Goal: Task Accomplishment & Management: Manage account settings

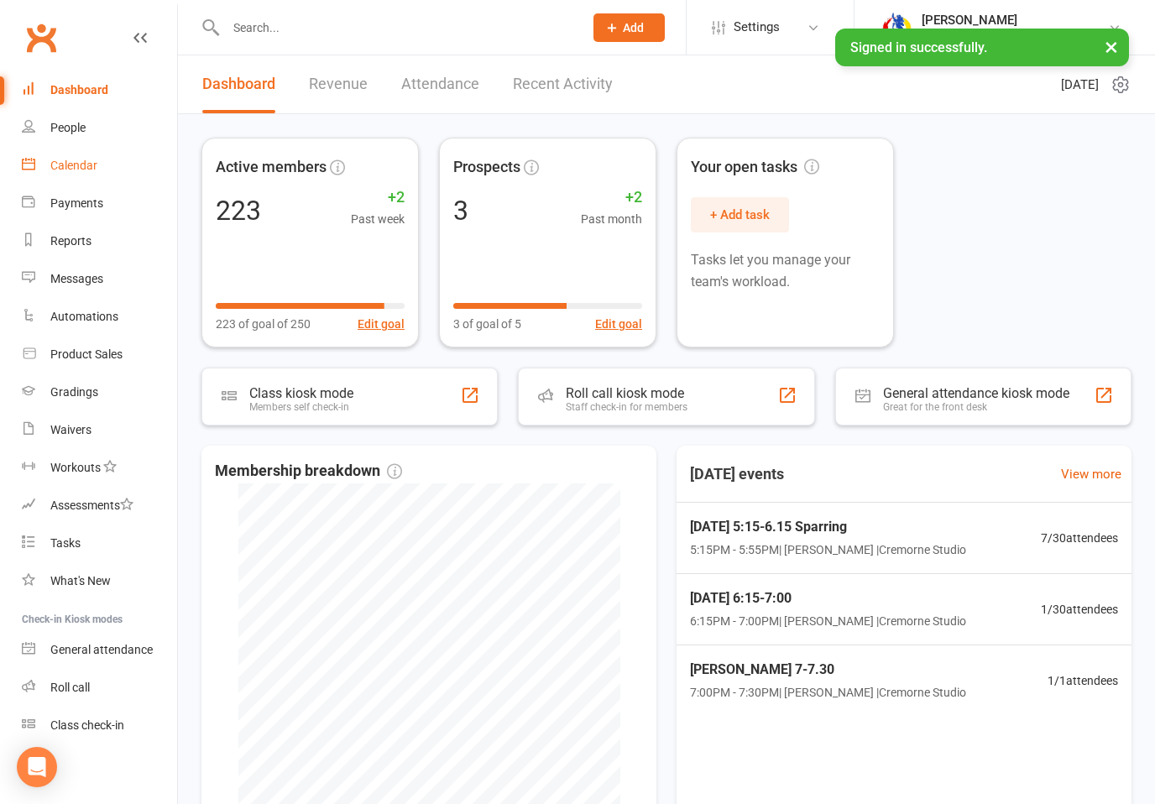
click at [82, 165] on div "Calendar" at bounding box center [73, 165] width 47 height 13
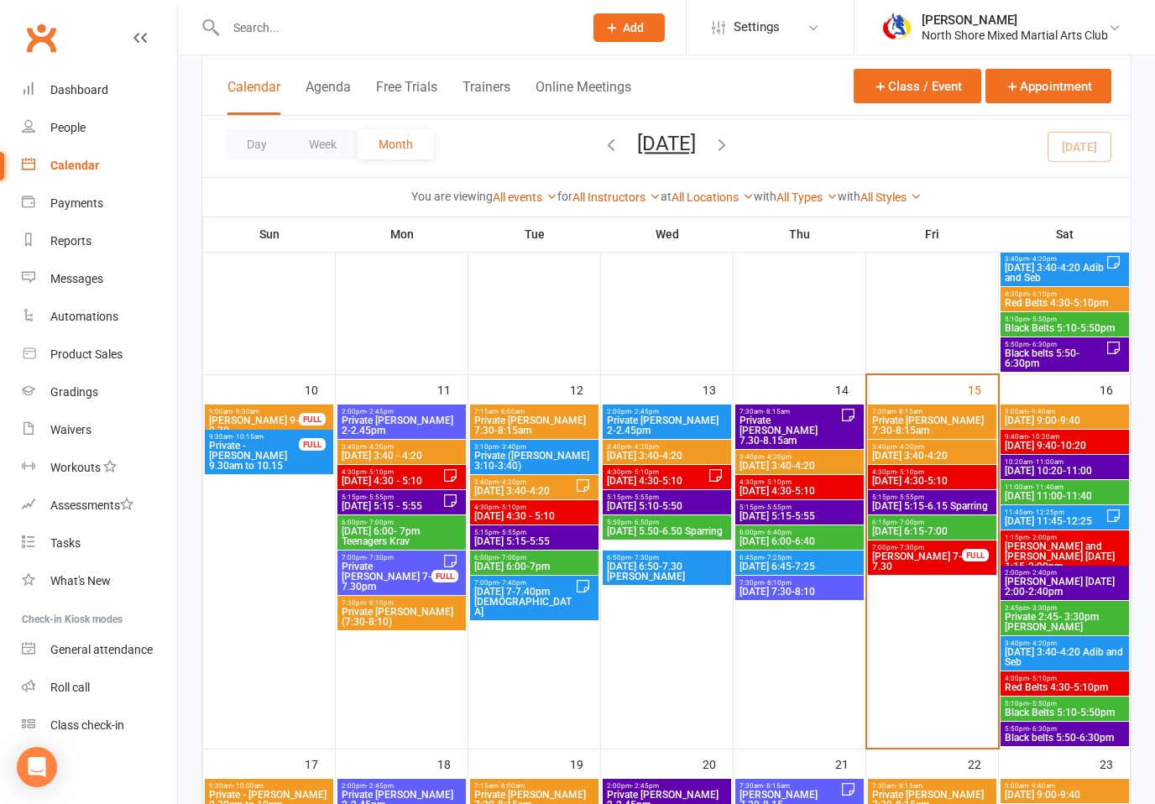
scroll to position [752, 0]
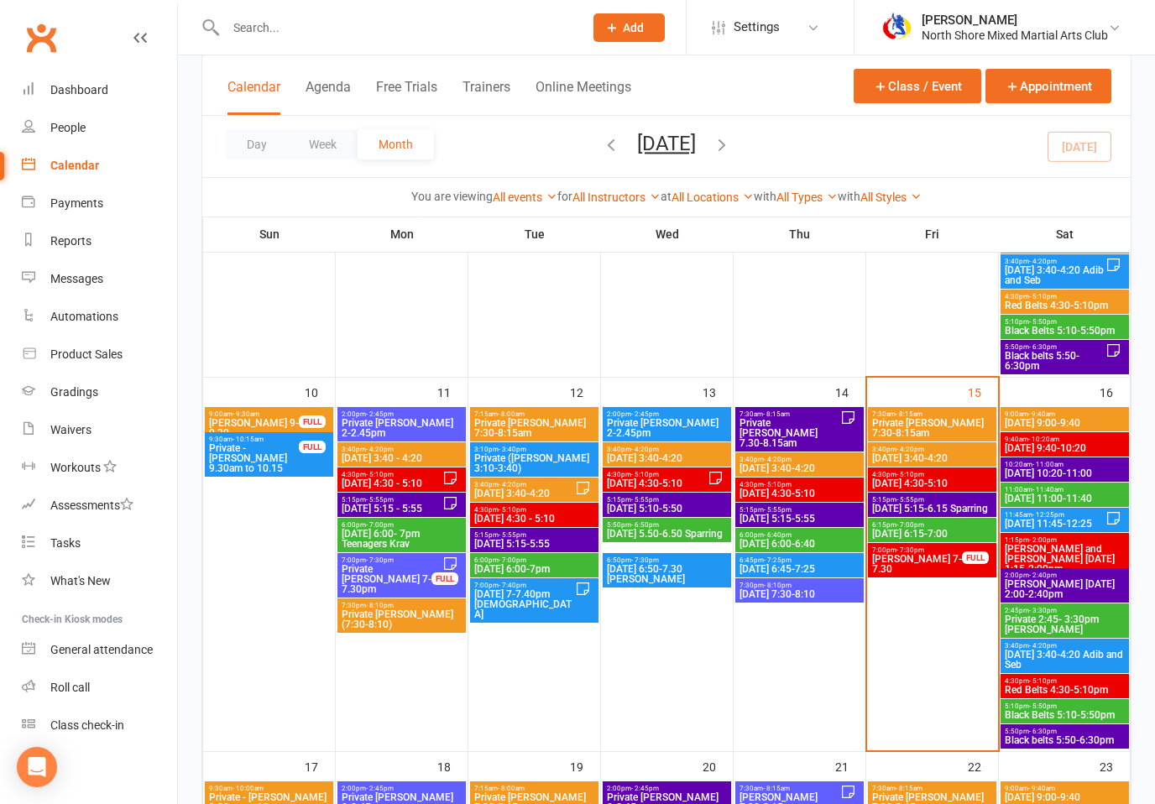
click at [961, 427] on span "Private [PERSON_NAME] 7:30-8:15am" at bounding box center [933, 428] width 122 height 20
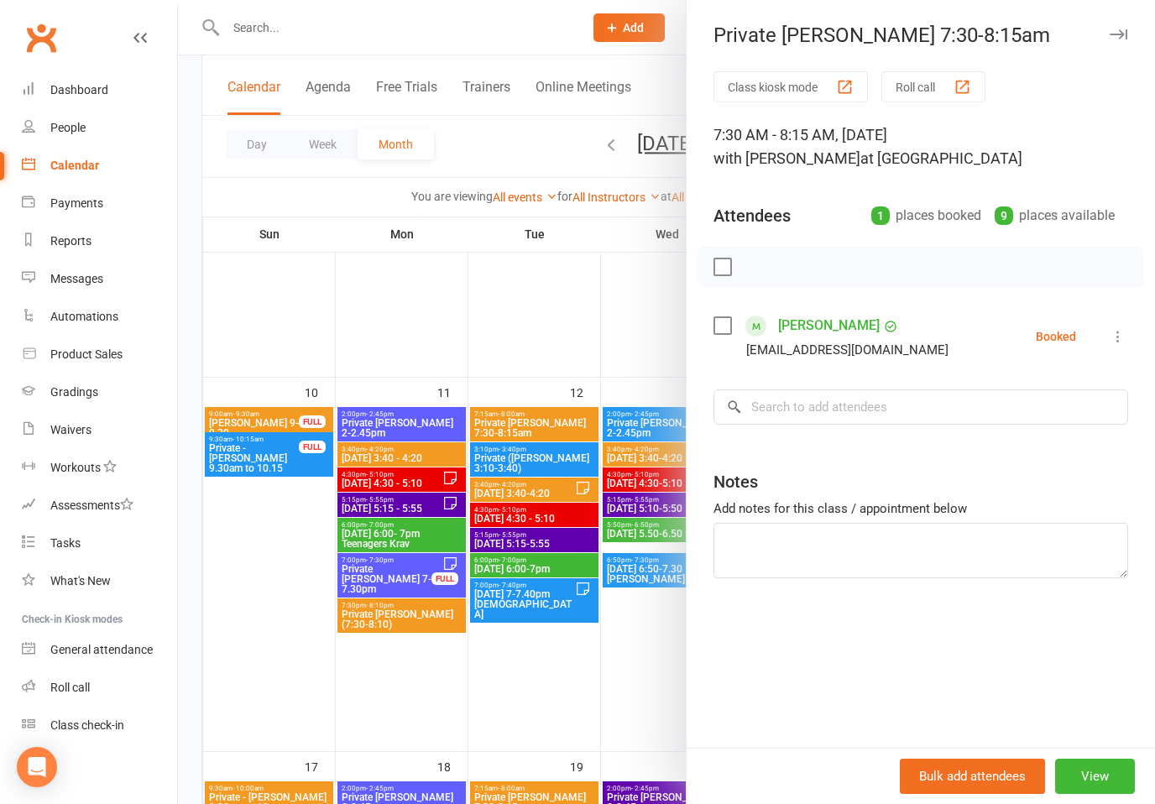
click at [1117, 338] on icon at bounding box center [1118, 336] width 17 height 17
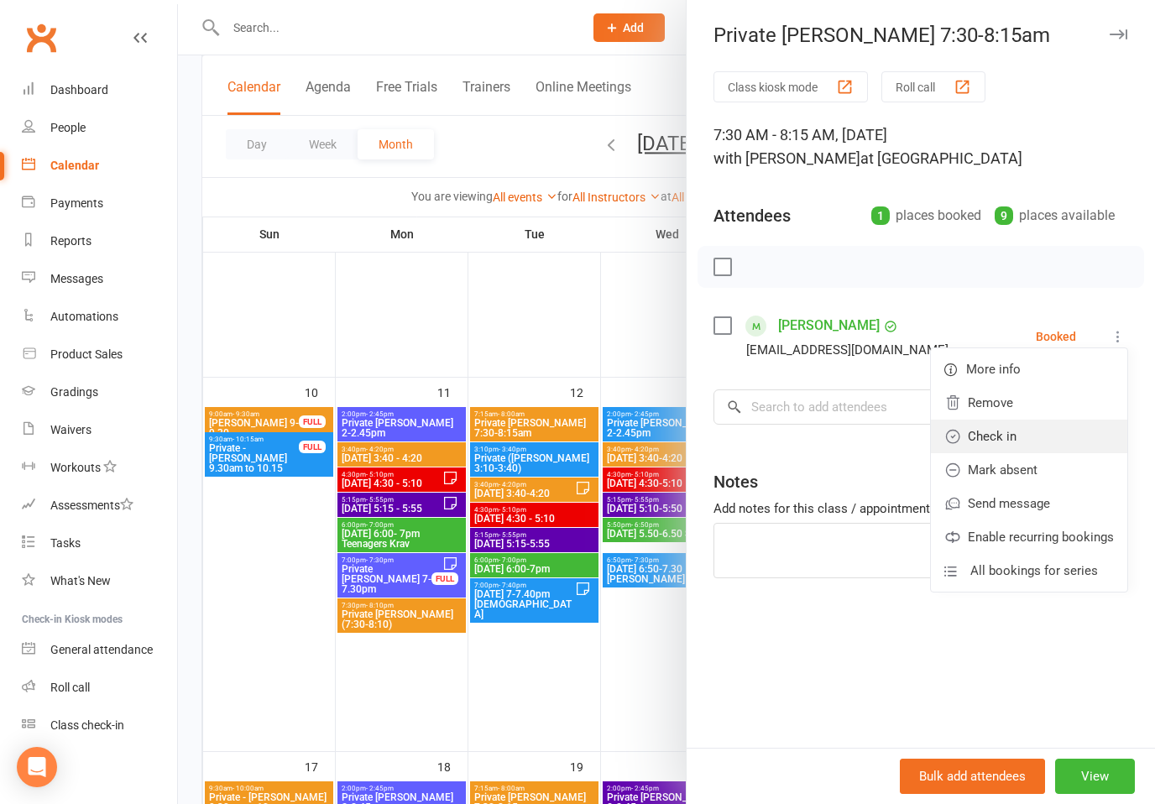
click at [1004, 435] on link "Check in" at bounding box center [1029, 437] width 196 height 34
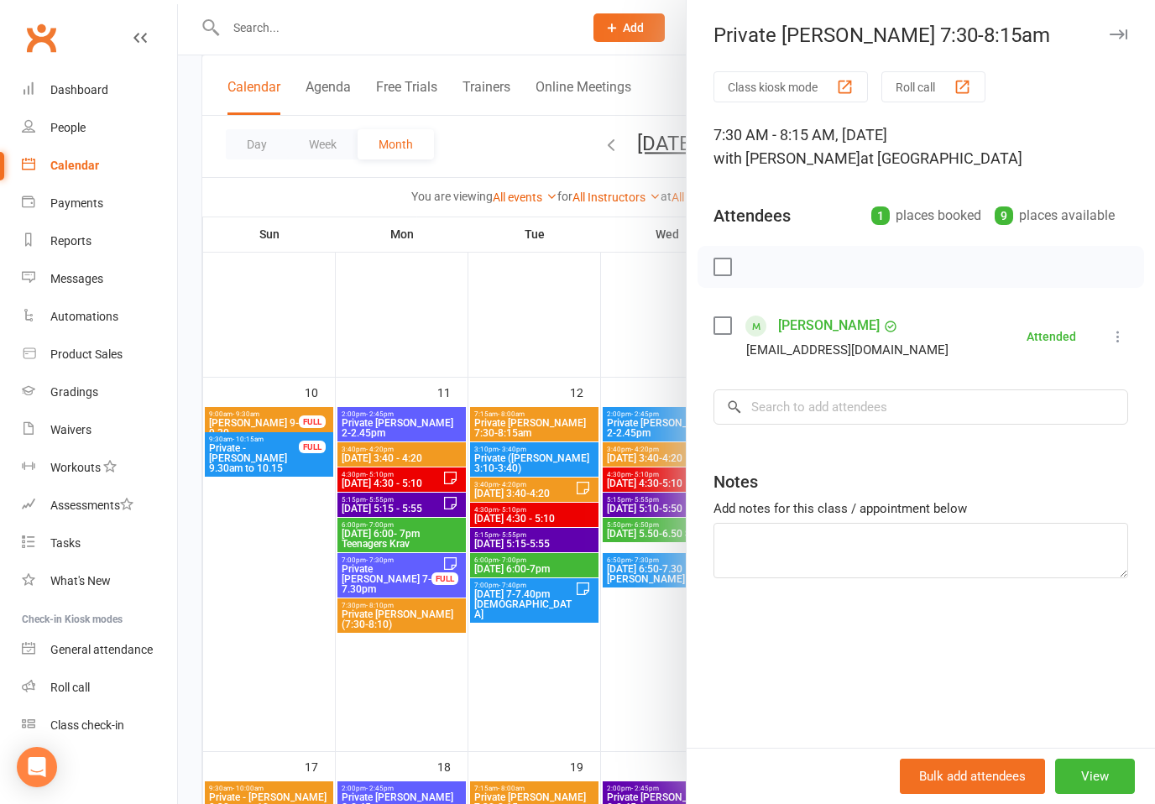
click at [1110, 37] on icon "button" at bounding box center [1119, 34] width 18 height 10
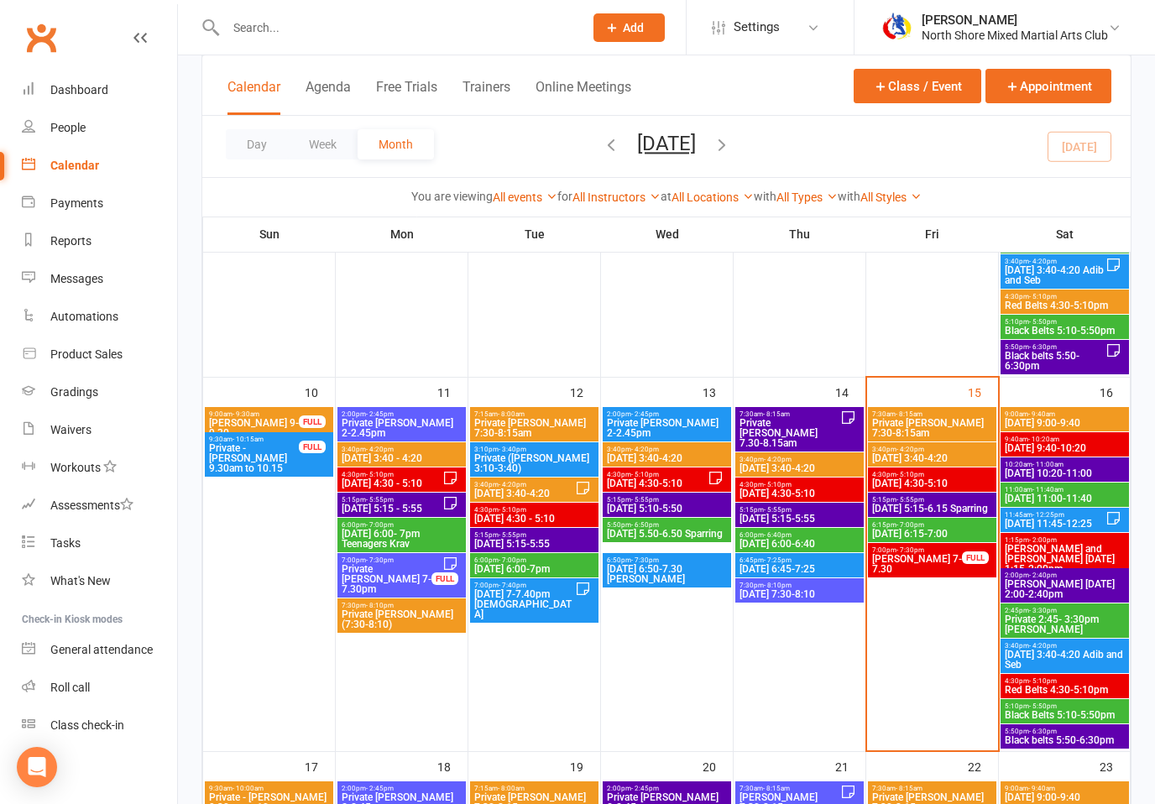
click at [960, 455] on span "[DATE] 3:40-4:20" at bounding box center [933, 458] width 122 height 10
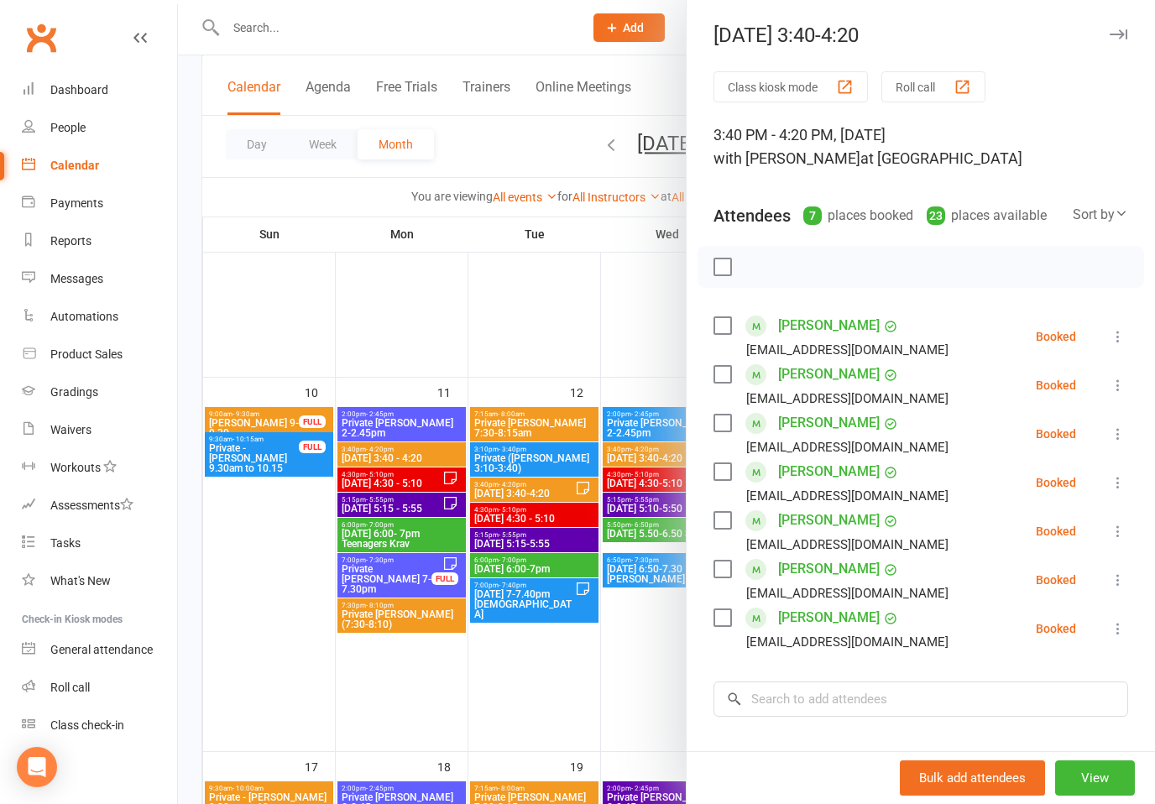
click at [1117, 383] on icon at bounding box center [1118, 385] width 17 height 17
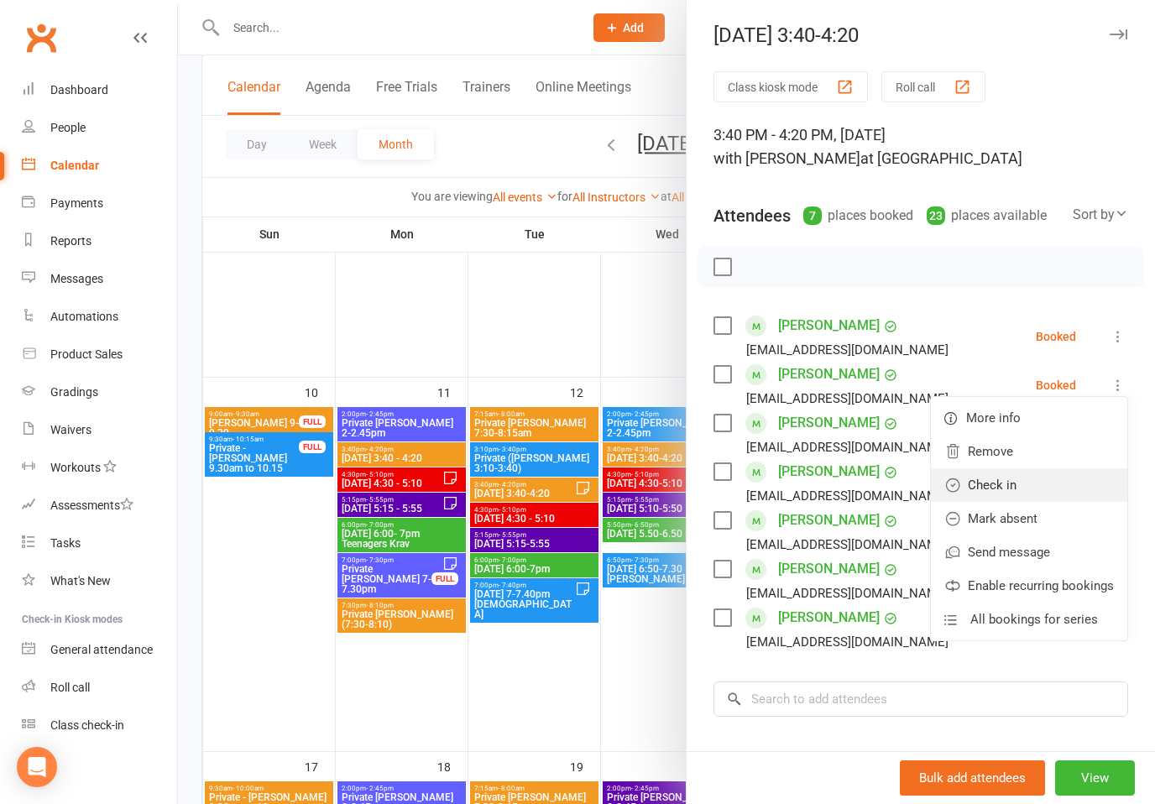
click at [1001, 480] on link "Check in" at bounding box center [1029, 486] width 196 height 34
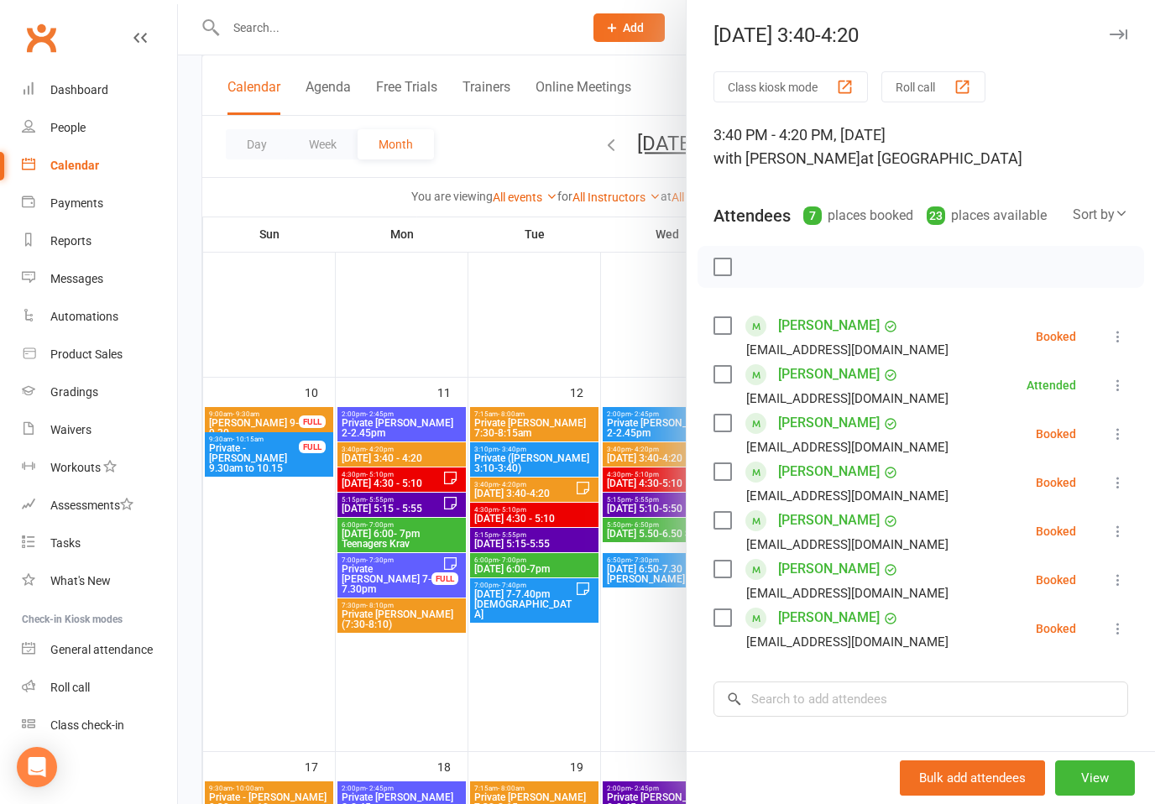
click at [1109, 437] on button at bounding box center [1118, 434] width 20 height 20
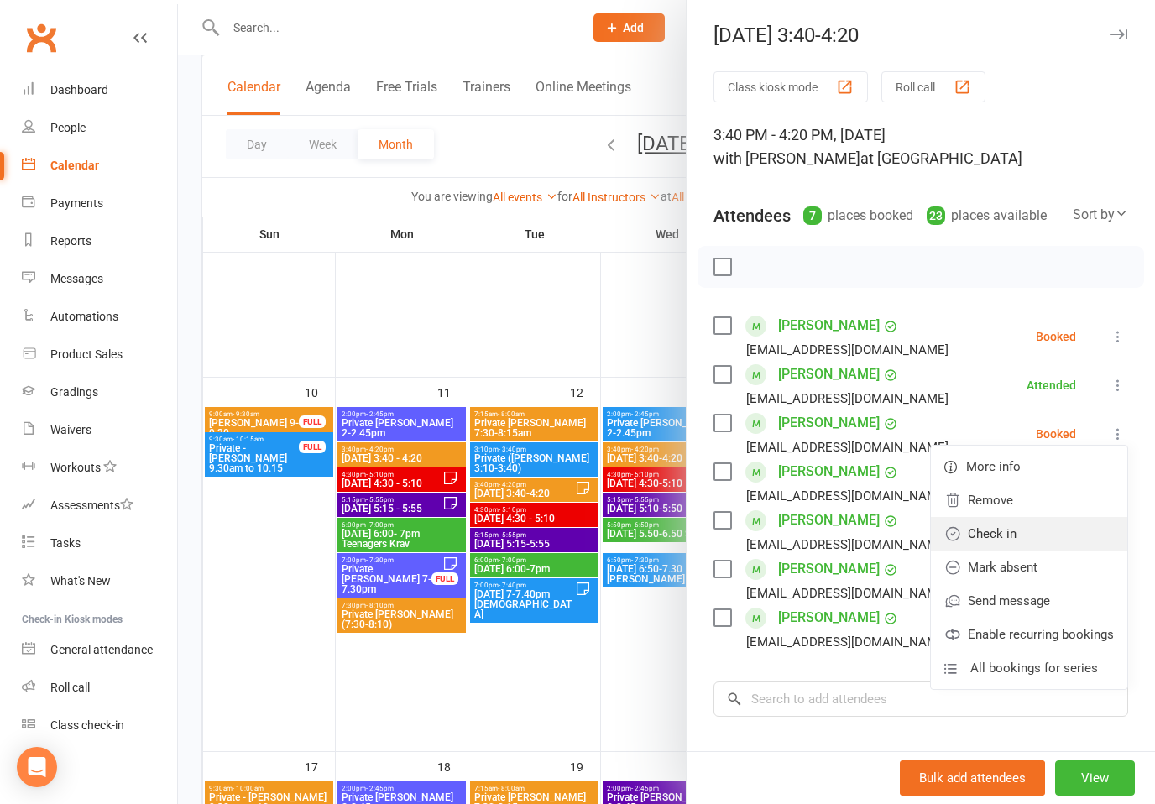
click at [1008, 531] on link "Check in" at bounding box center [1029, 534] width 196 height 34
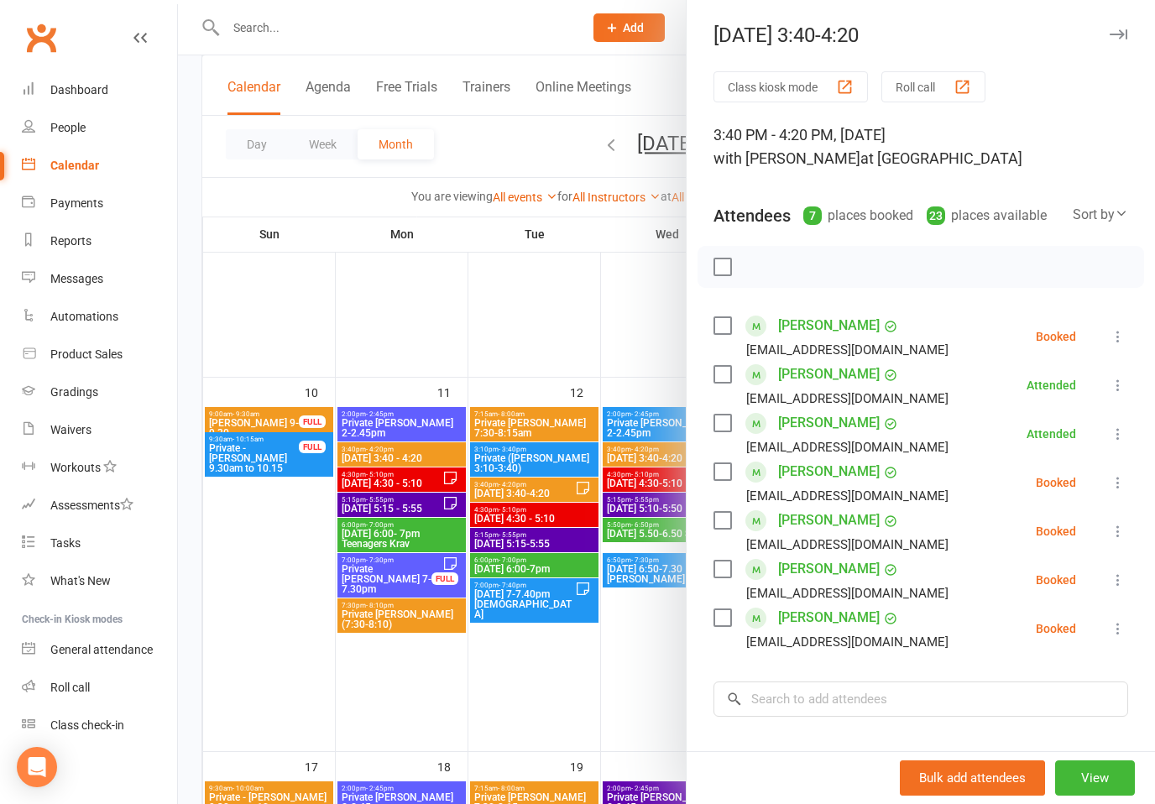
click at [1117, 482] on icon at bounding box center [1118, 482] width 17 height 17
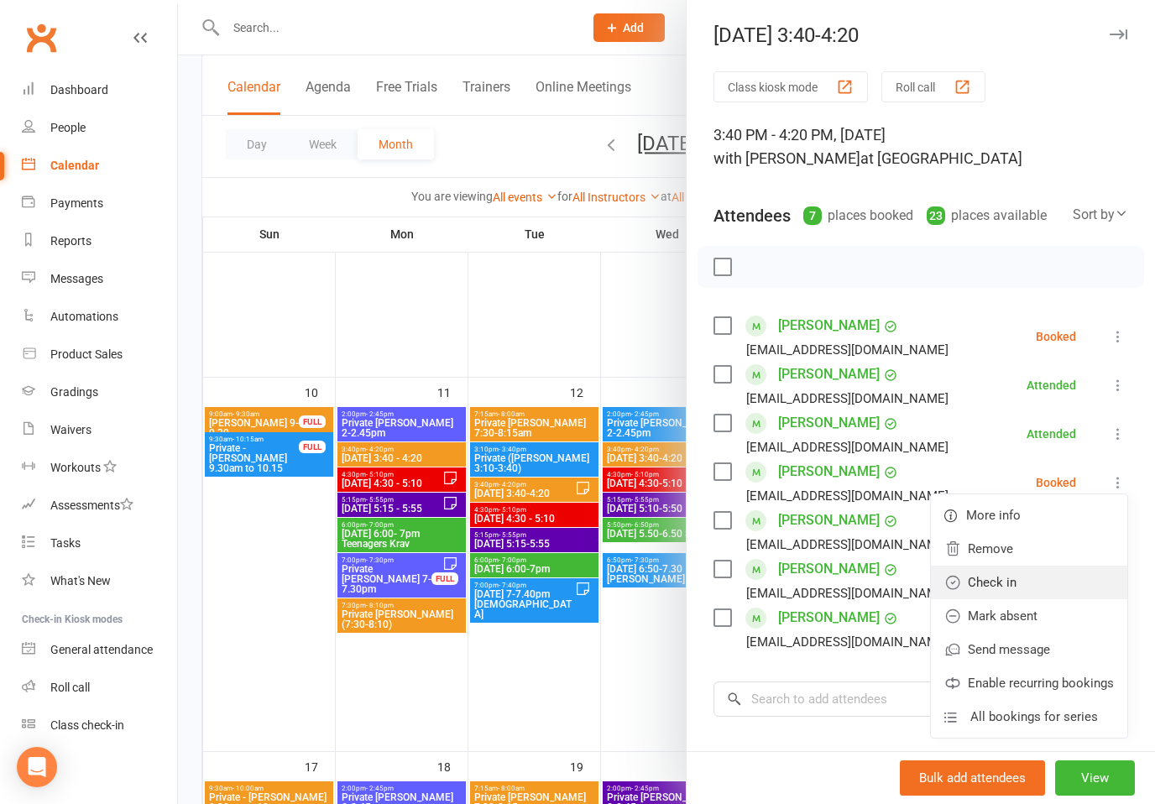
click at [1001, 579] on link "Check in" at bounding box center [1029, 583] width 196 height 34
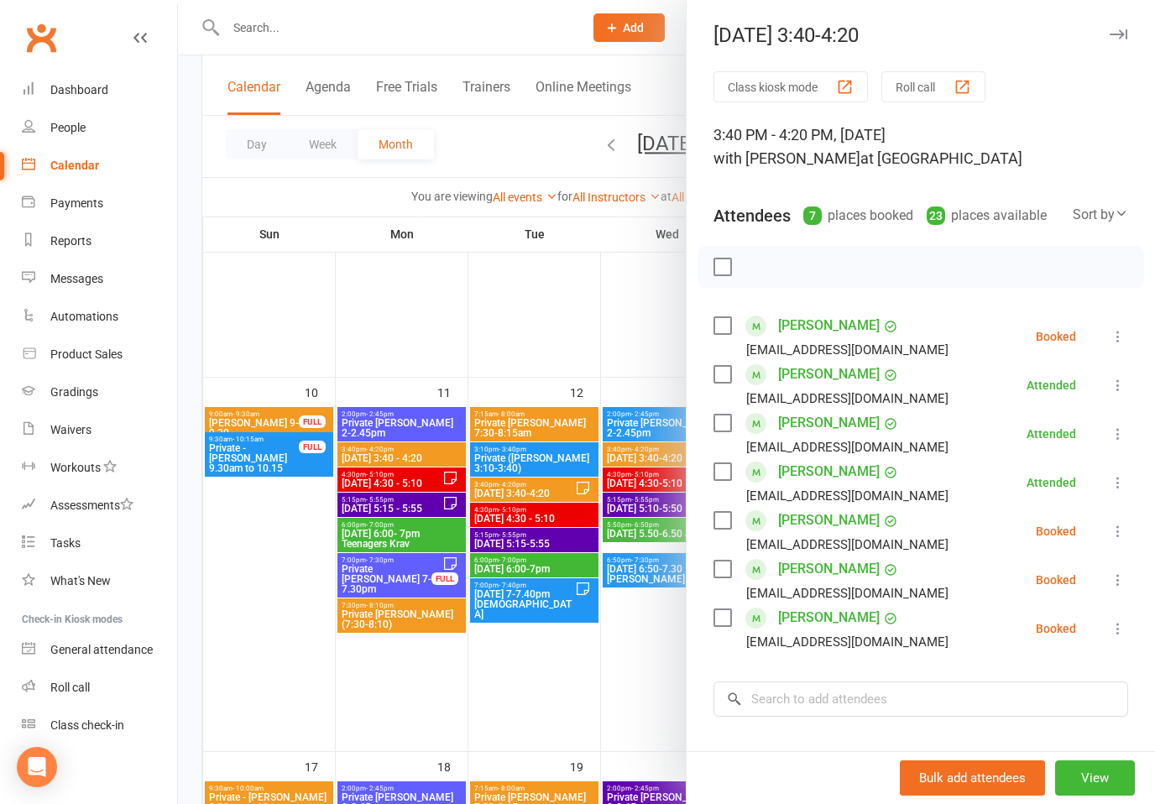
click at [1123, 533] on icon at bounding box center [1118, 531] width 17 height 17
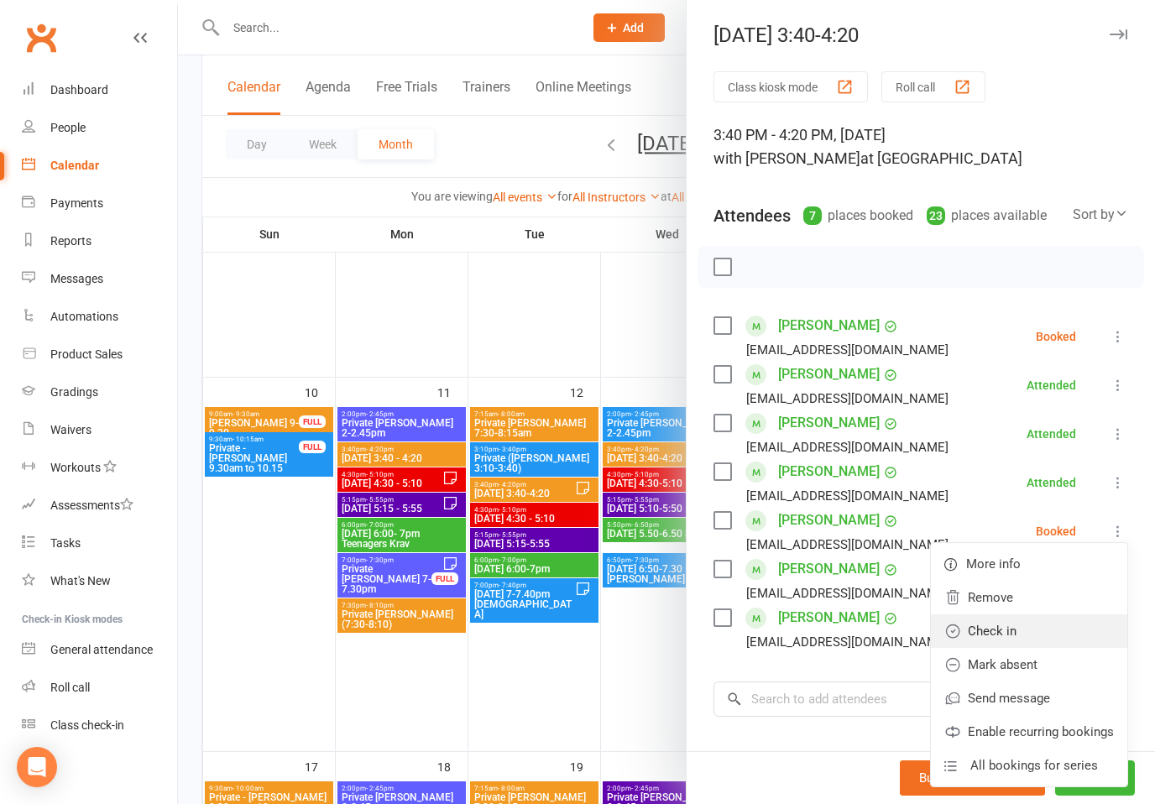
click at [998, 631] on link "Check in" at bounding box center [1029, 632] width 196 height 34
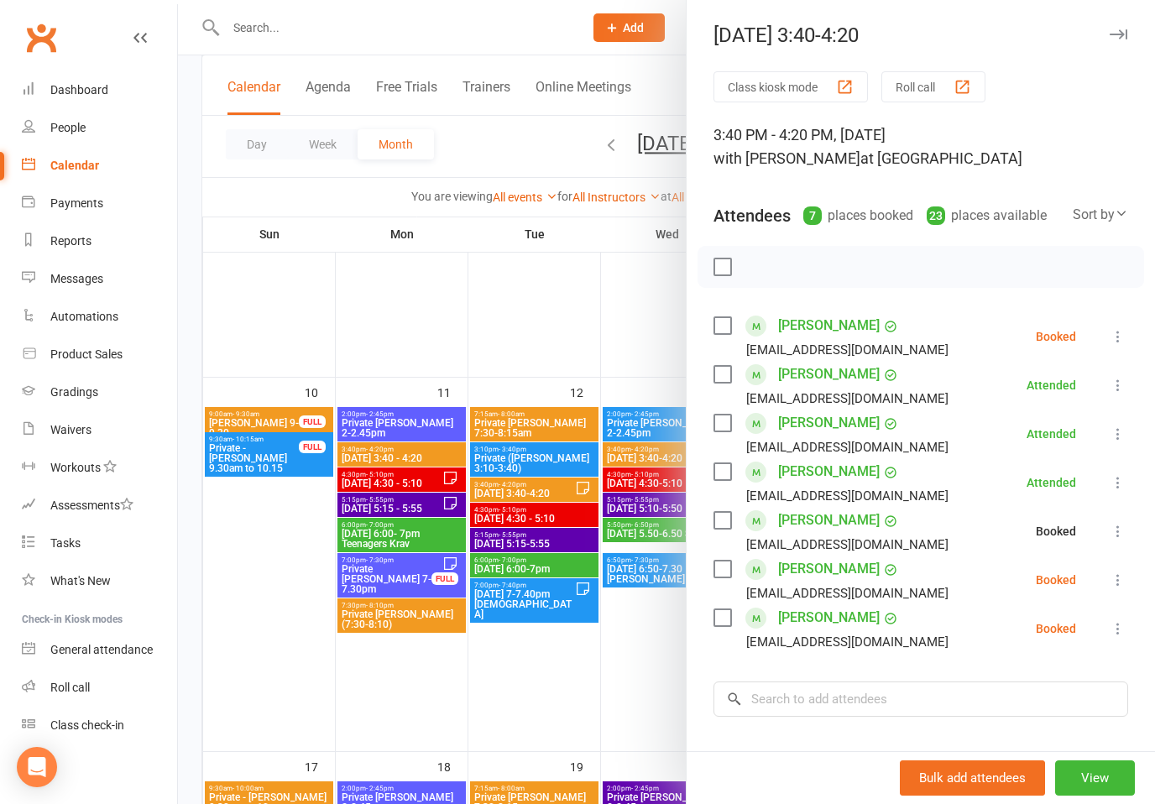
click at [1127, 571] on button at bounding box center [1118, 580] width 20 height 20
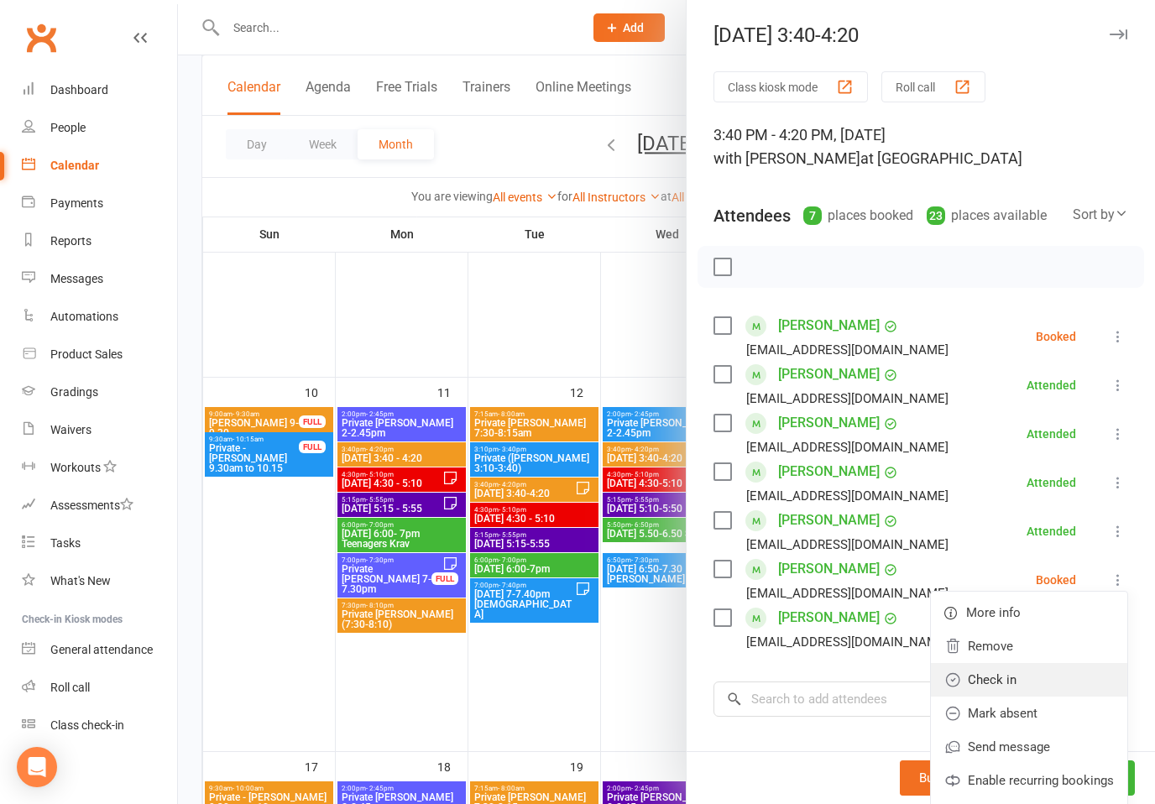
click at [1008, 674] on link "Check in" at bounding box center [1029, 680] width 196 height 34
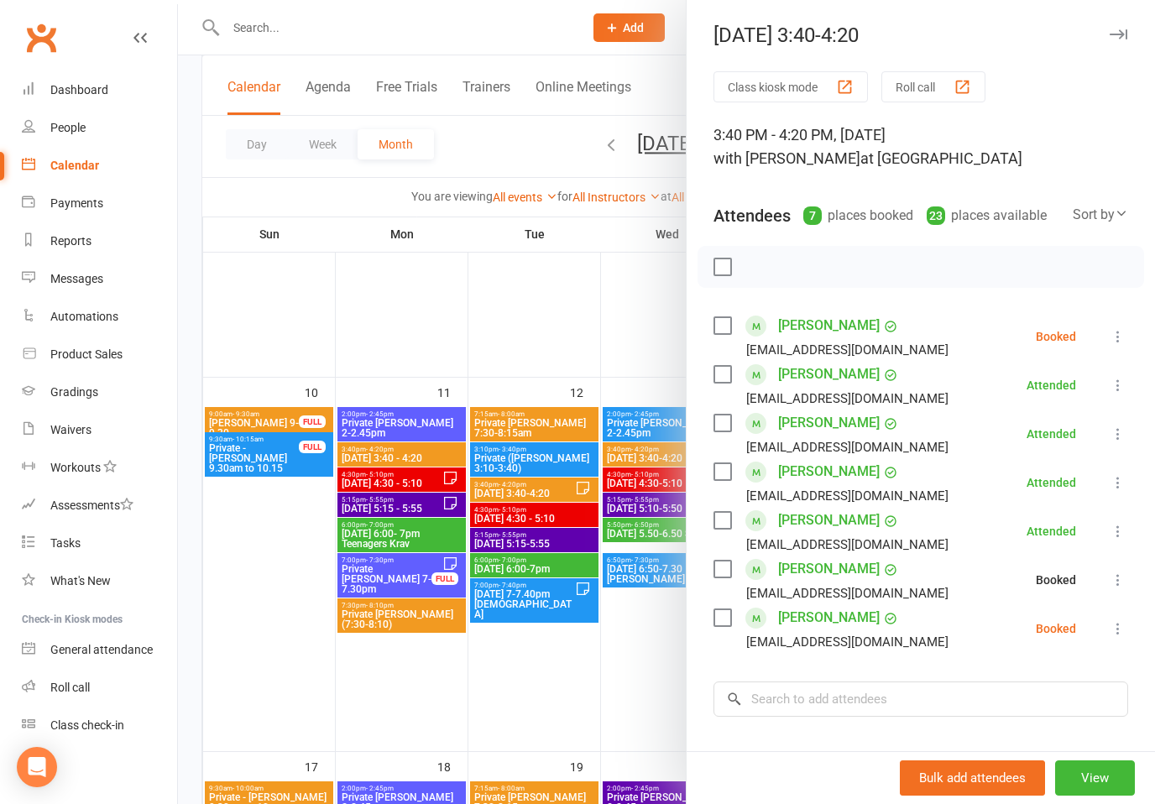
click at [1128, 623] on button at bounding box center [1118, 629] width 20 height 20
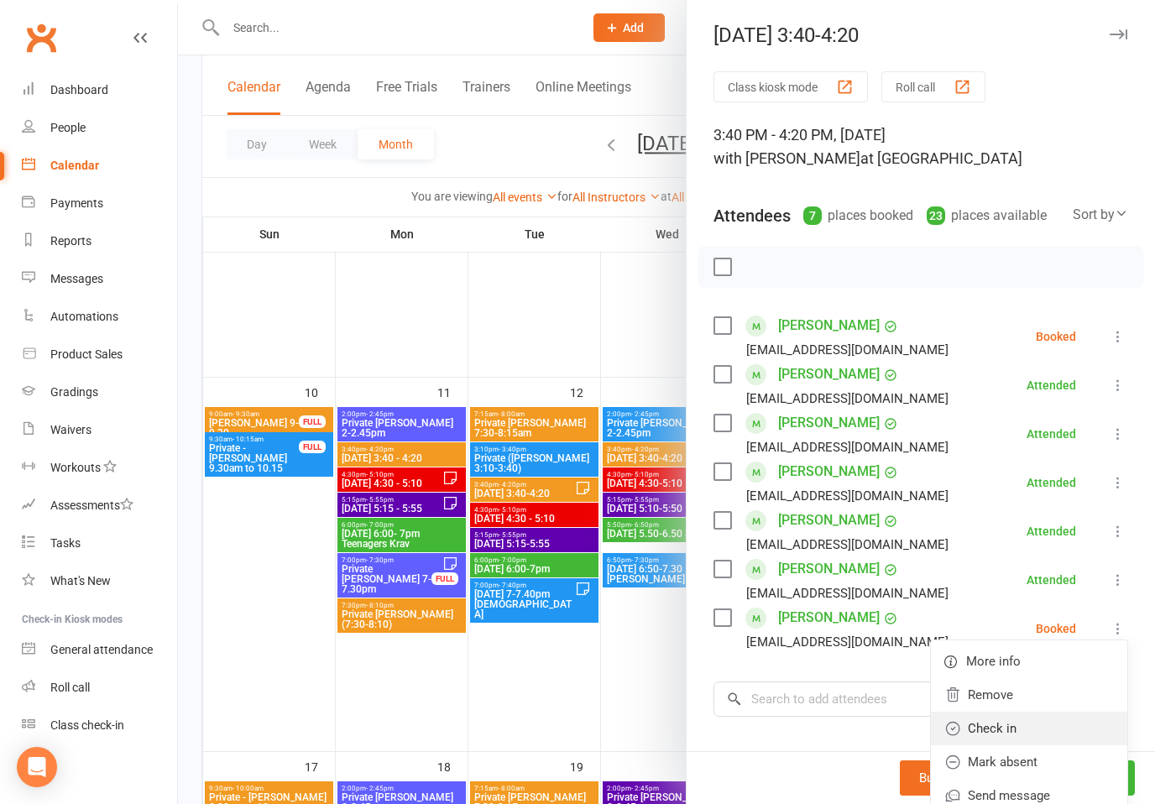
click at [1008, 727] on link "Check in" at bounding box center [1029, 729] width 196 height 34
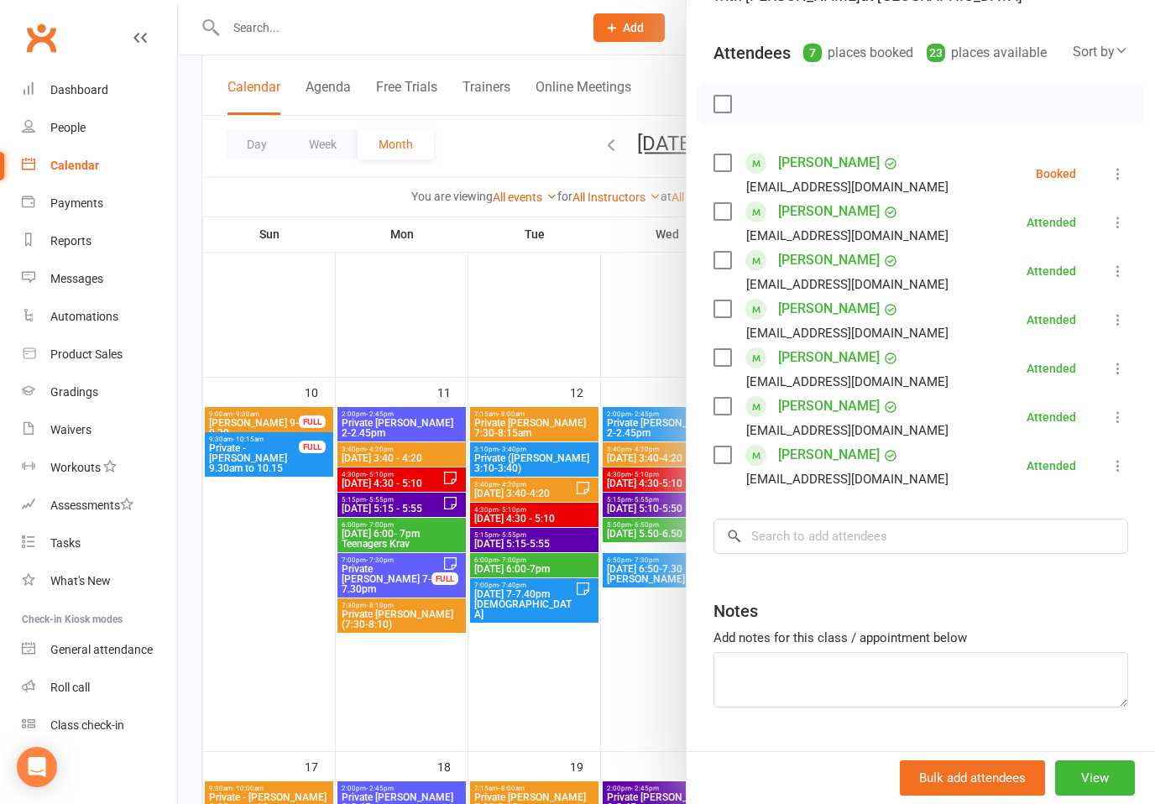
scroll to position [167, 0]
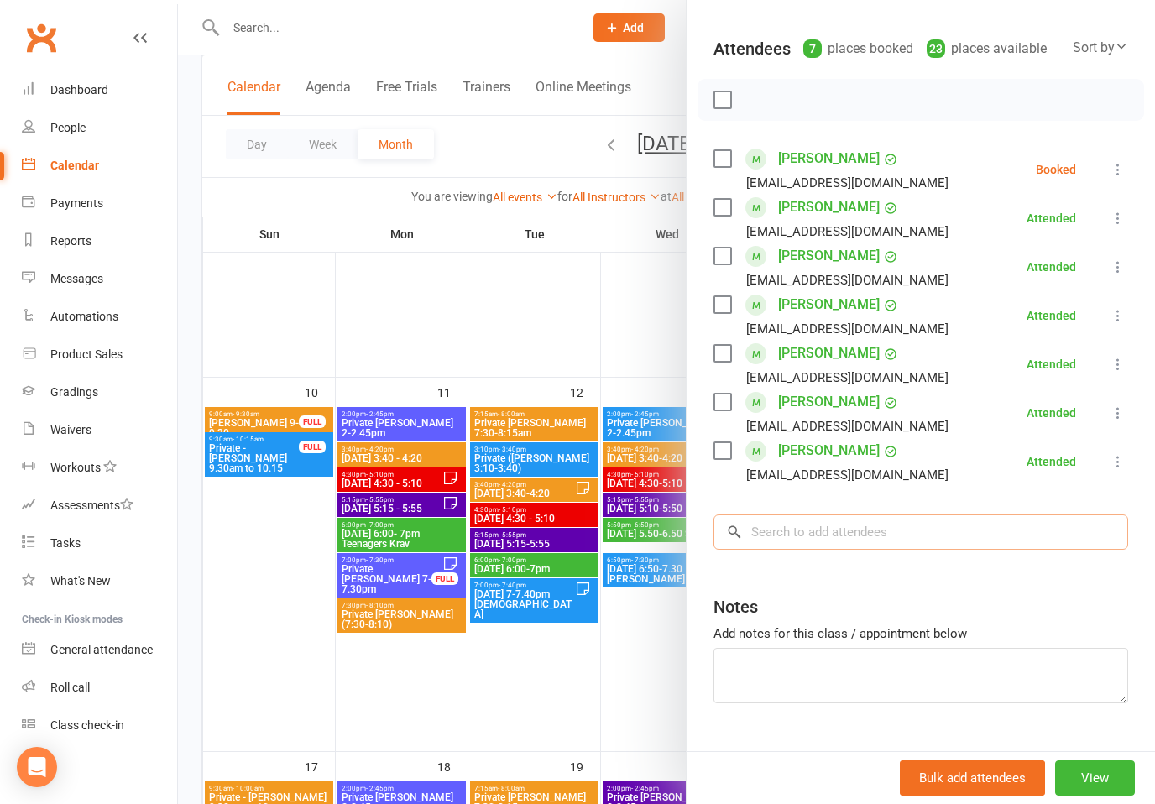
click at [959, 525] on input "search" at bounding box center [921, 532] width 415 height 35
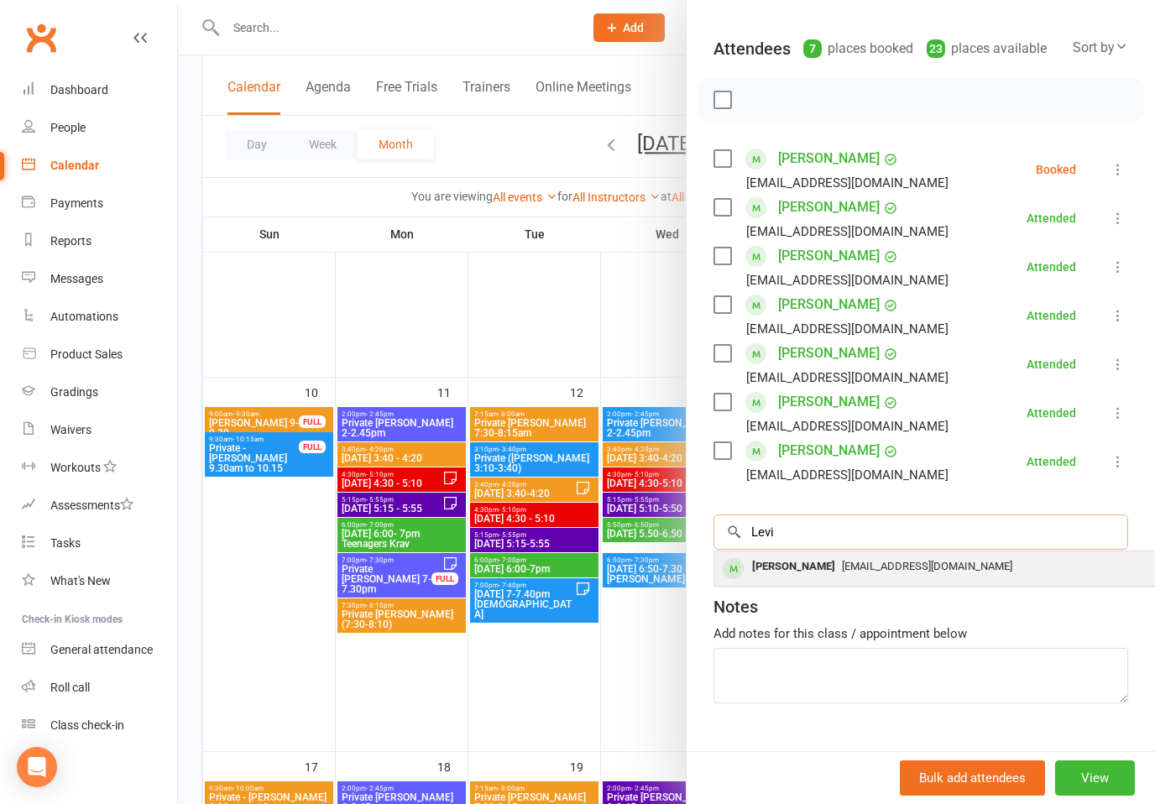
type input "Levi"
click at [900, 574] on div "[EMAIL_ADDRESS][DOMAIN_NAME]" at bounding box center [965, 567] width 489 height 24
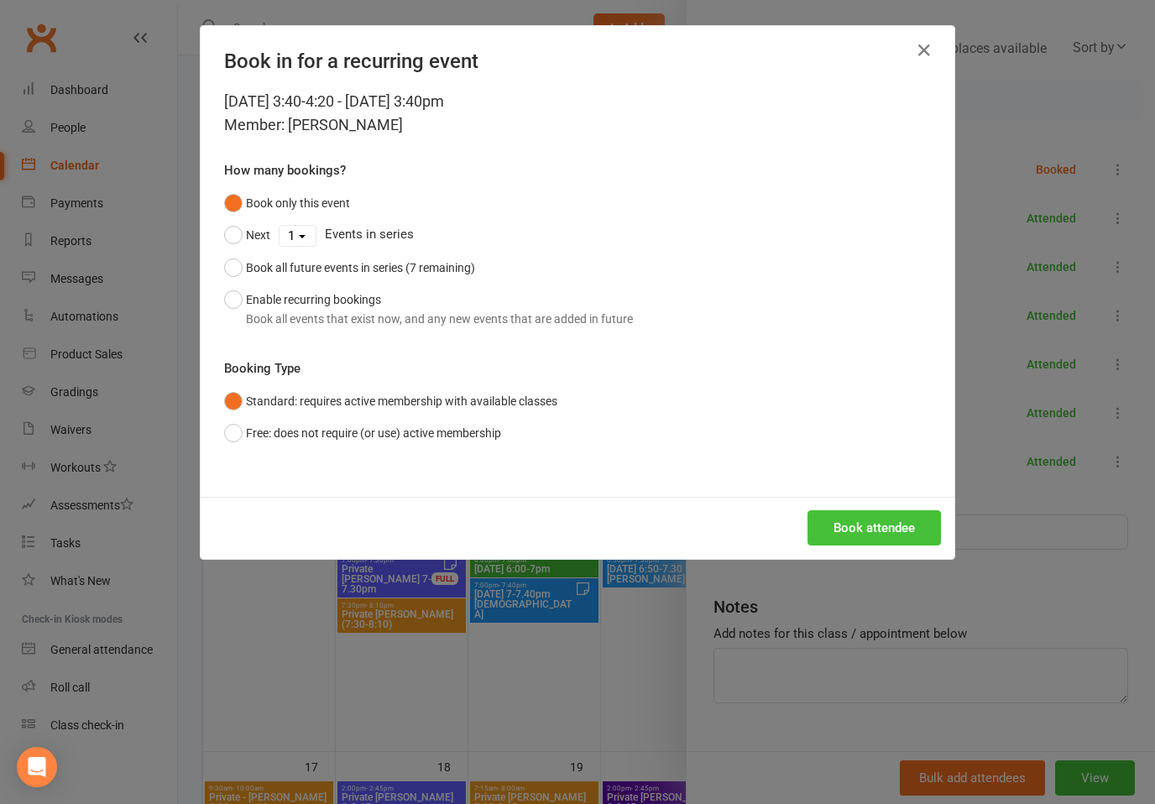
click at [916, 529] on button "Book attendee" at bounding box center [875, 528] width 134 height 35
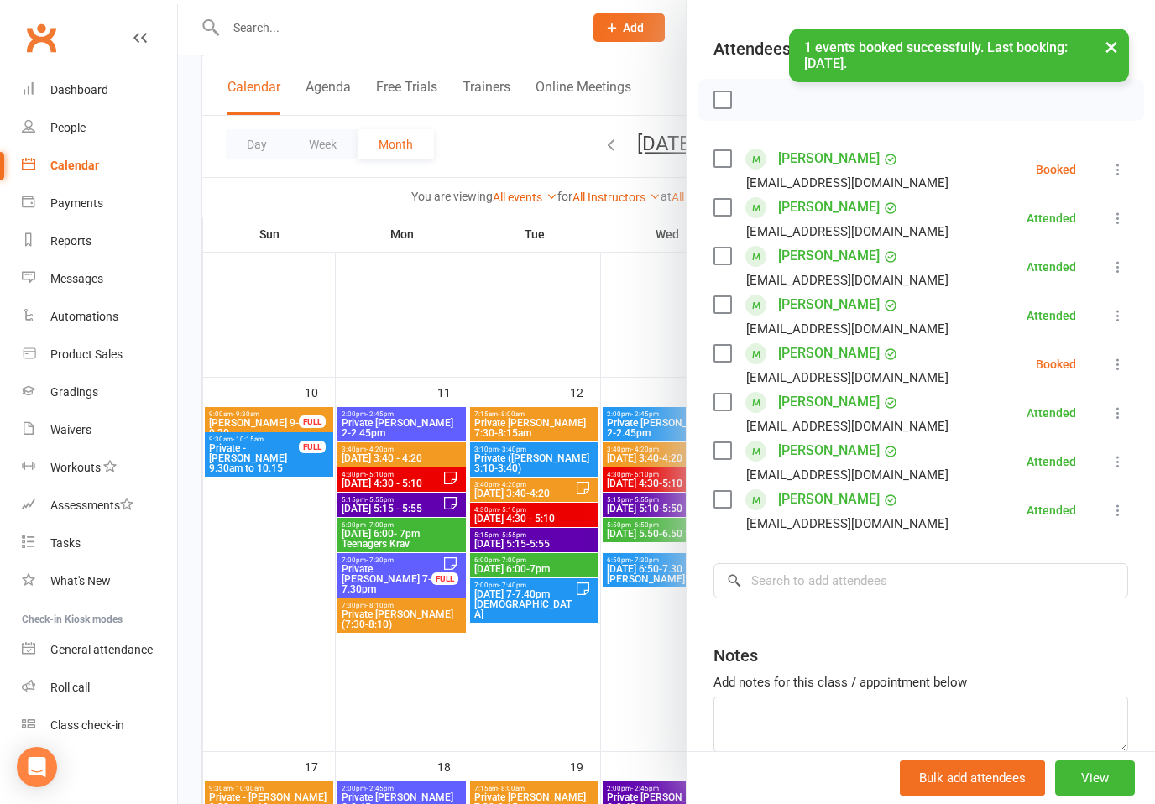
click at [1124, 373] on icon at bounding box center [1118, 364] width 17 height 17
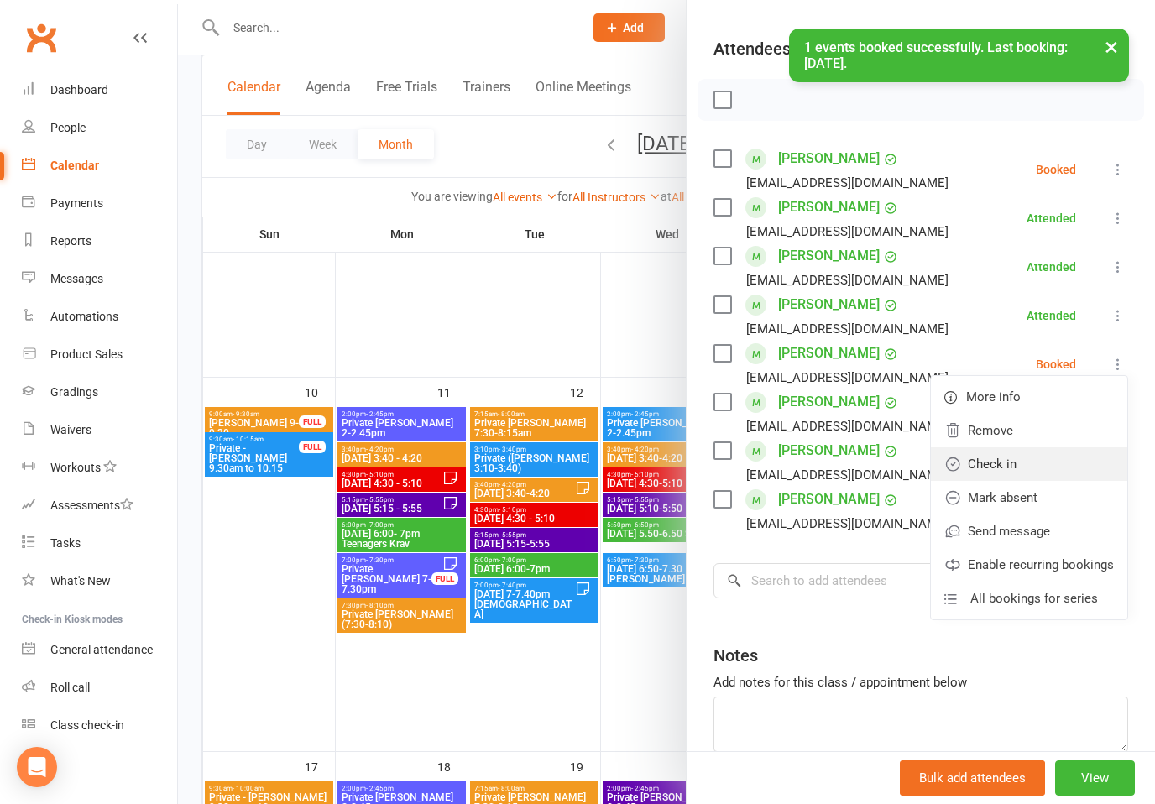
click at [982, 458] on link "Check in" at bounding box center [1029, 465] width 196 height 34
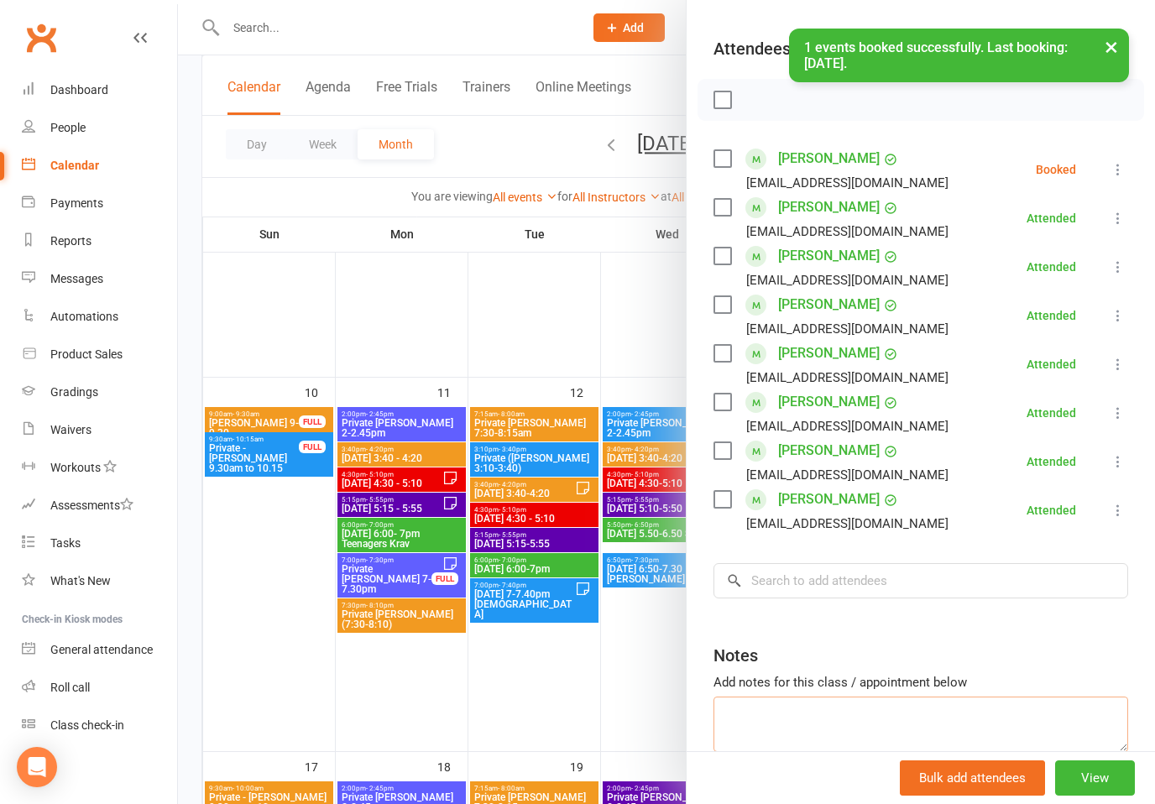
click at [794, 704] on textarea at bounding box center [921, 724] width 415 height 55
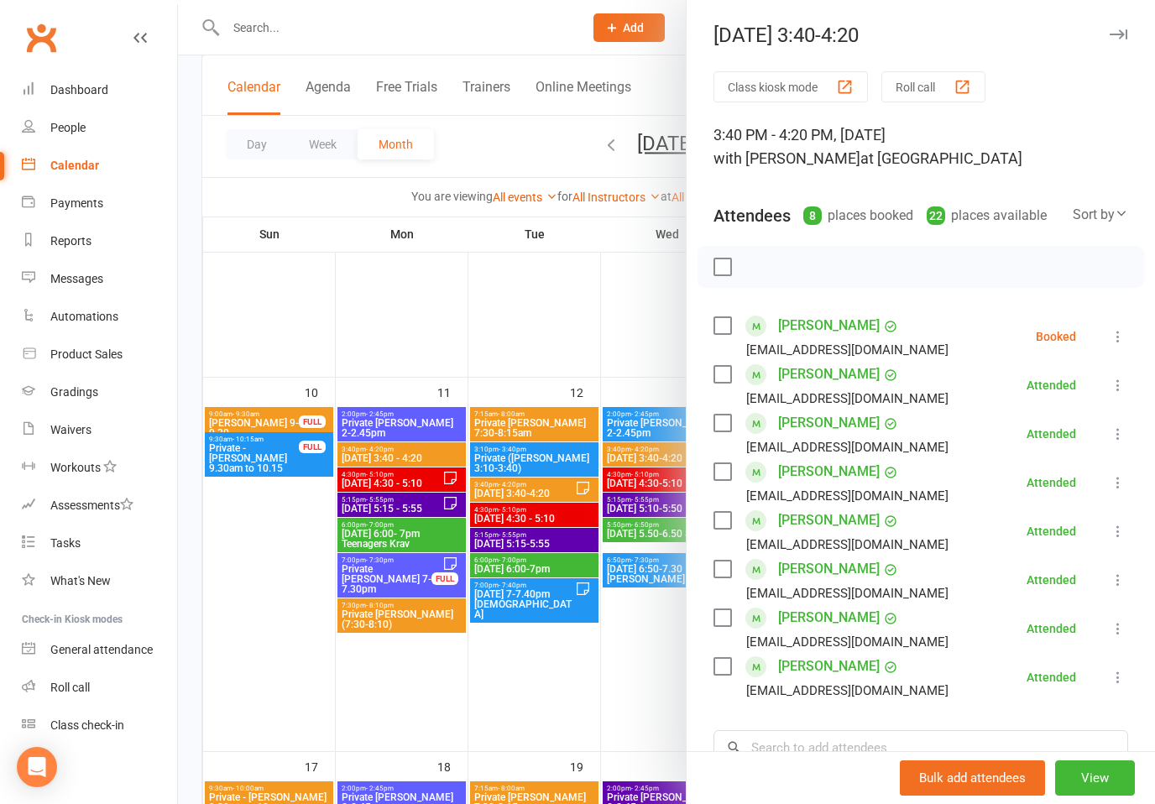
scroll to position [0, 0]
type textarea "Add: Levi"
click at [1127, 27] on button "button" at bounding box center [1118, 34] width 20 height 20
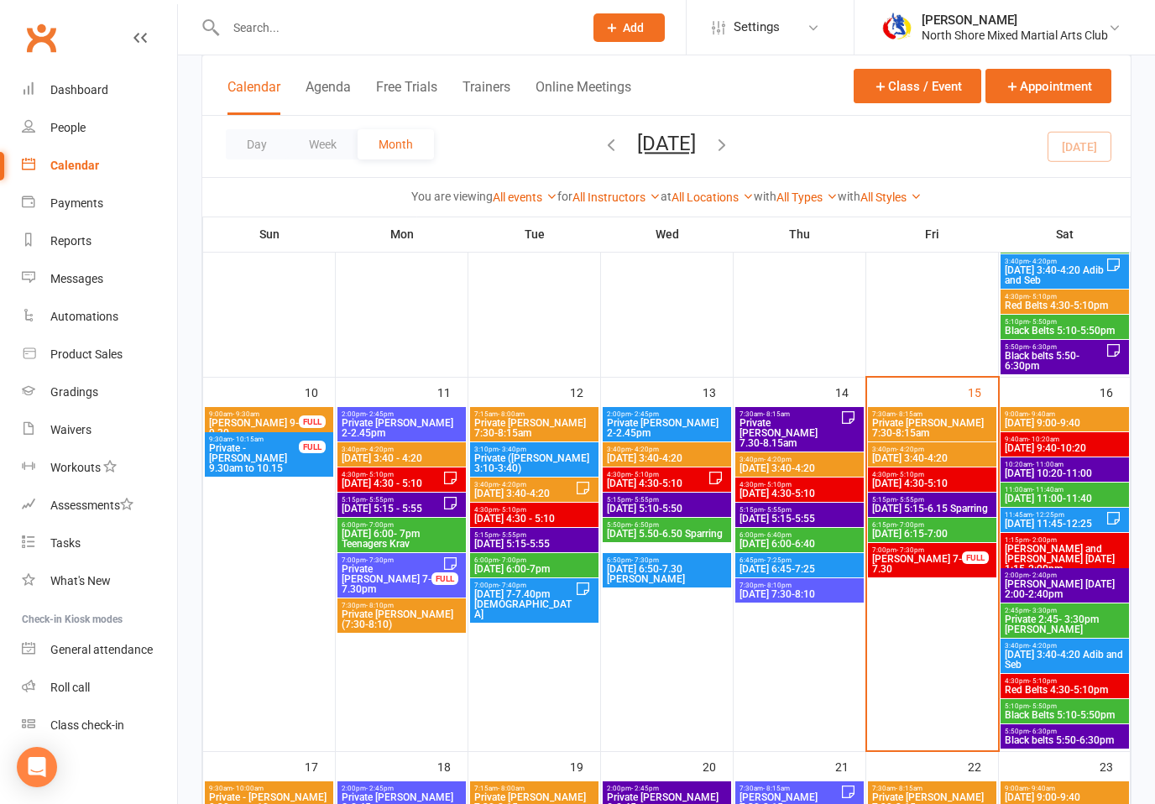
click at [963, 479] on span "[DATE] 4:30-5:10" at bounding box center [933, 484] width 122 height 10
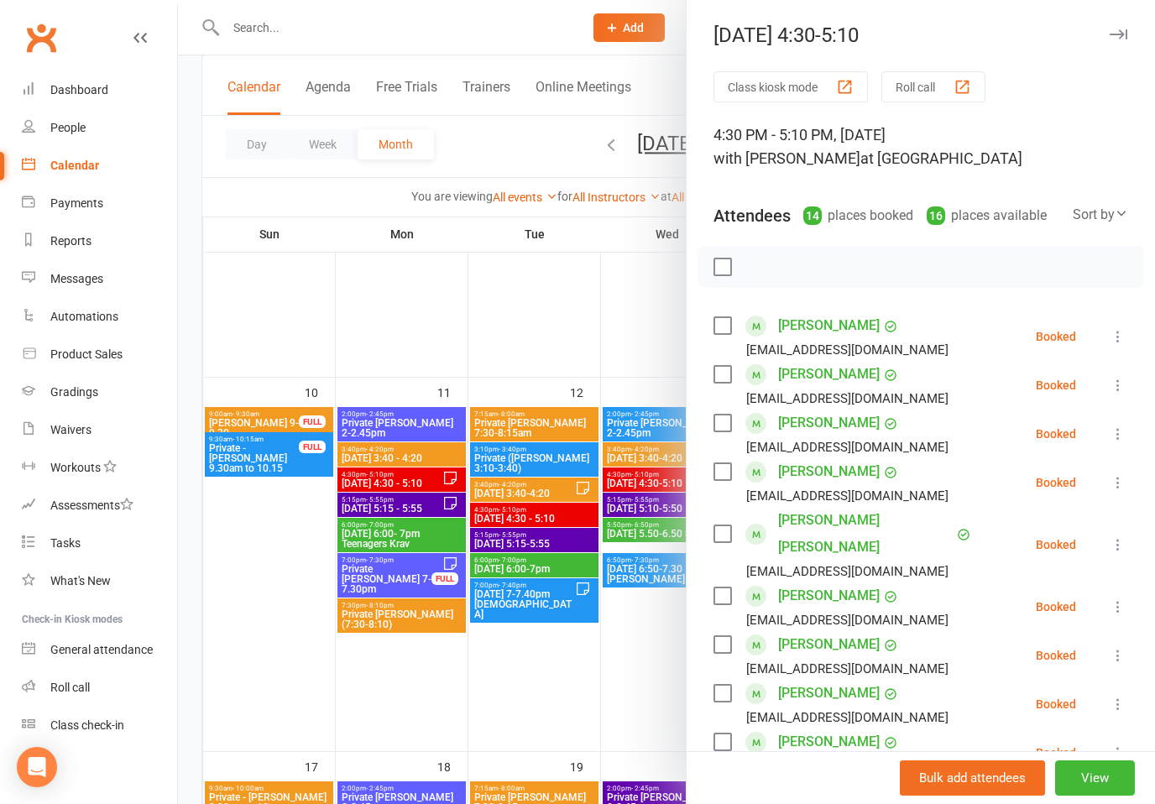
click at [1123, 385] on icon at bounding box center [1118, 385] width 17 height 17
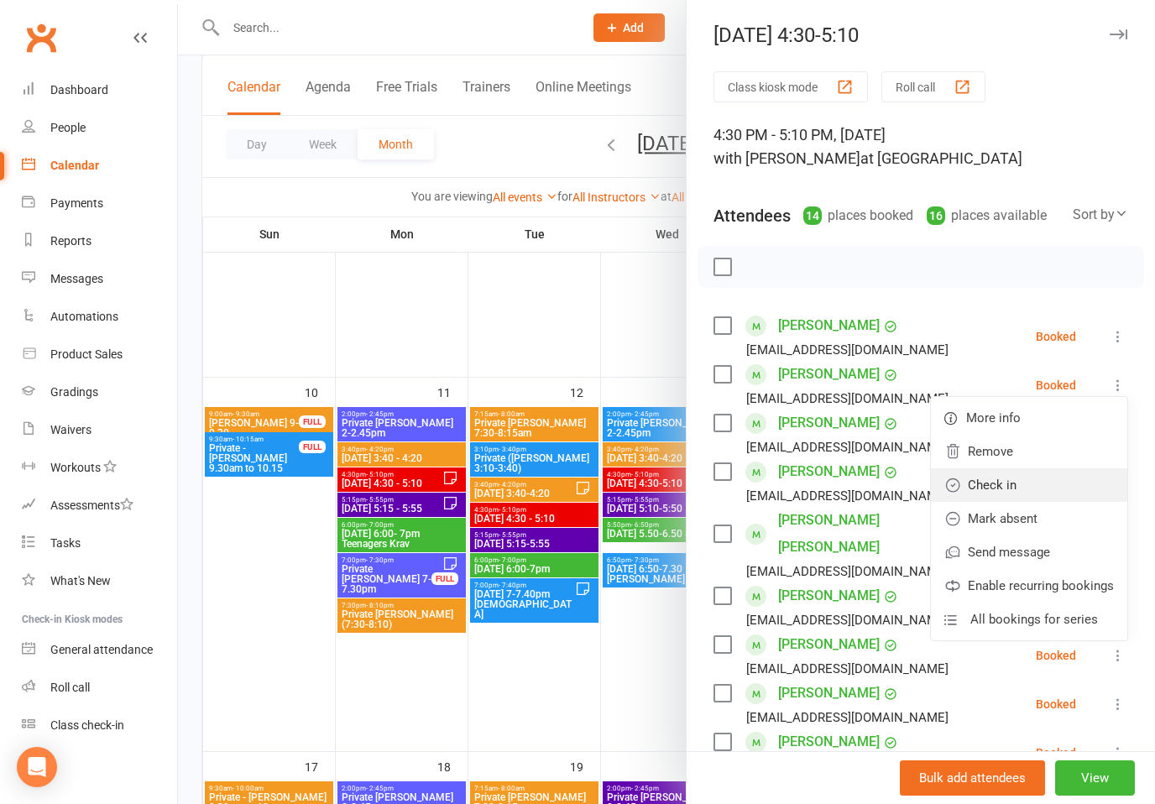
click at [1007, 488] on link "Check in" at bounding box center [1029, 486] width 196 height 34
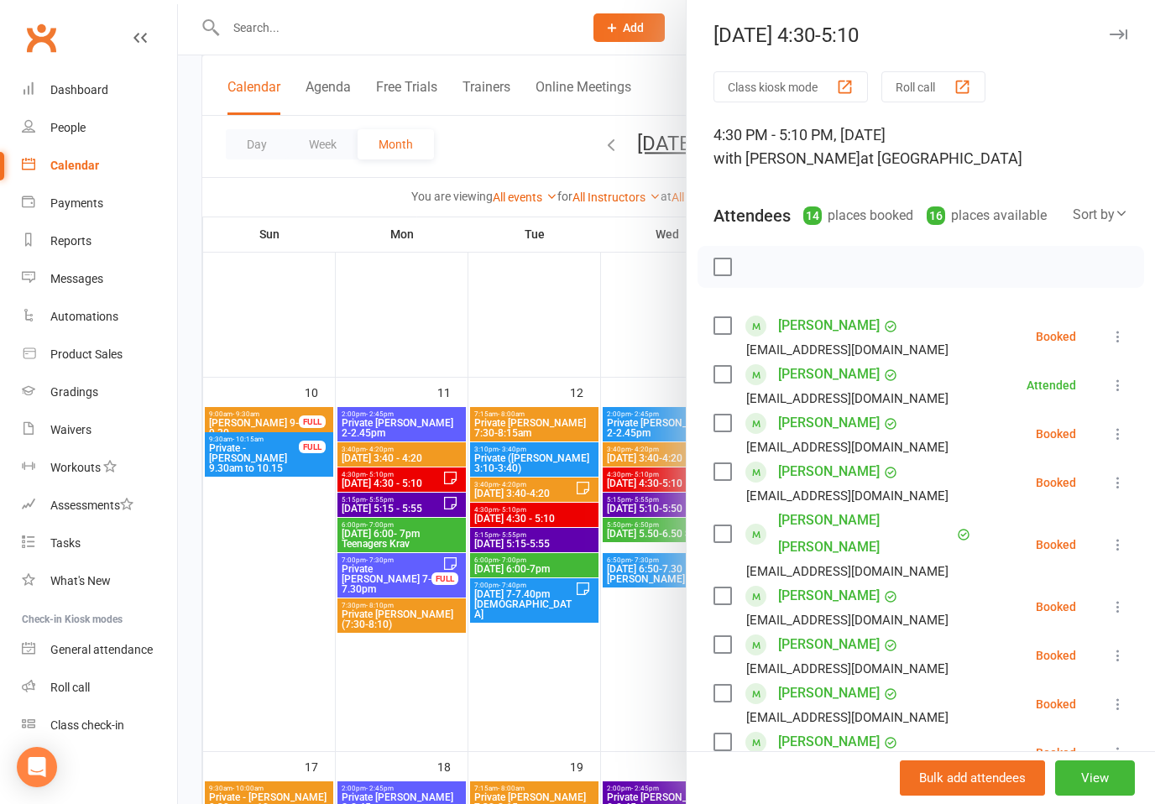
click at [1115, 439] on icon at bounding box center [1118, 434] width 17 height 17
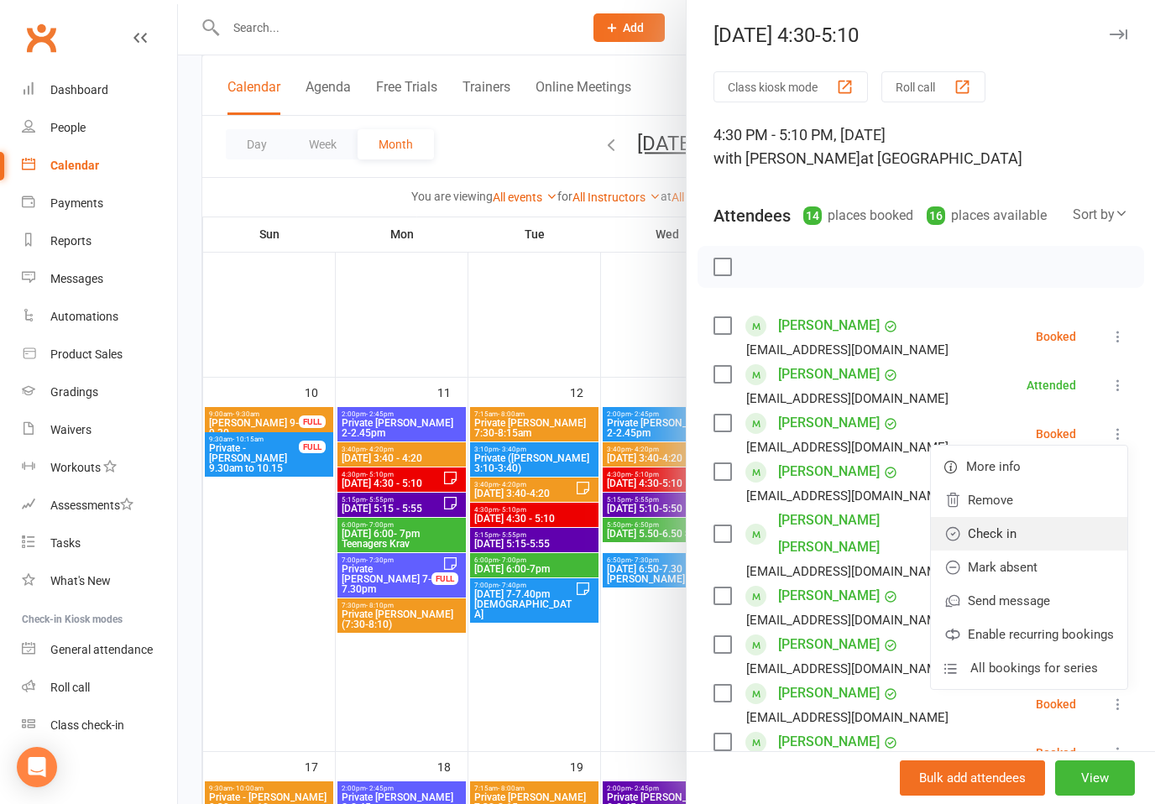
click at [1006, 535] on link "Check in" at bounding box center [1029, 534] width 196 height 34
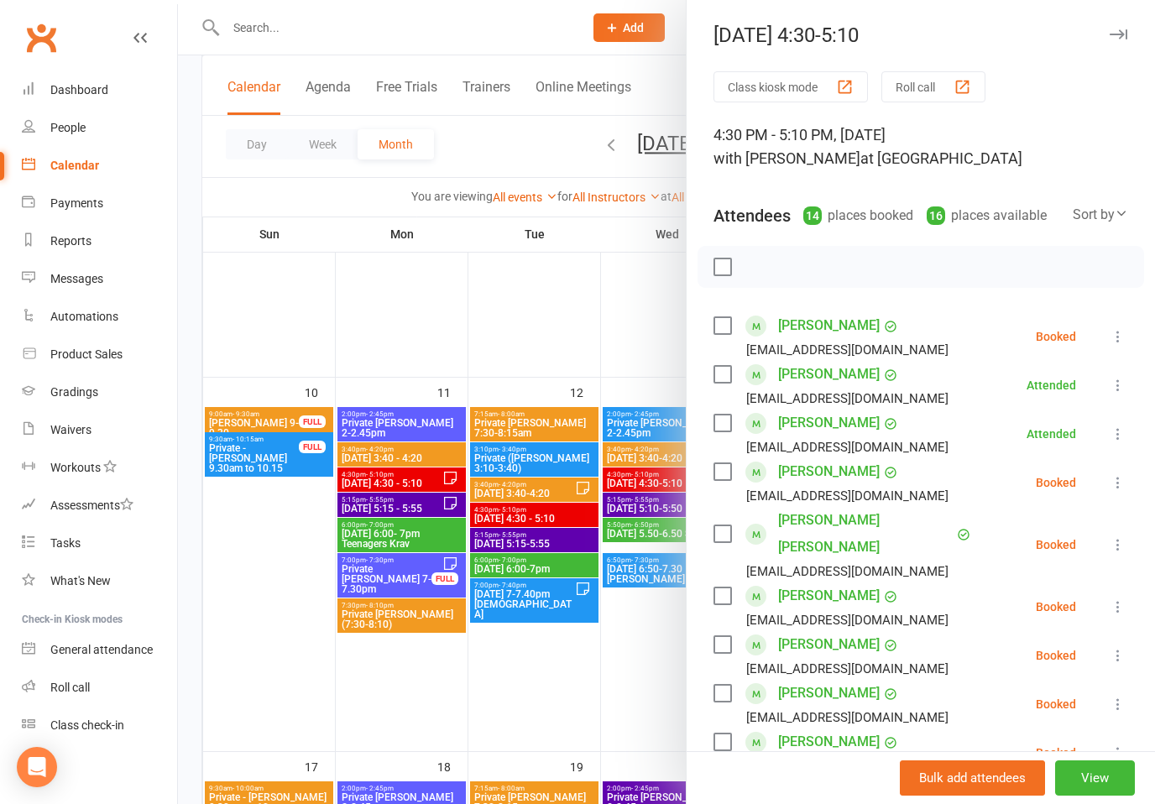
click at [1118, 480] on icon at bounding box center [1118, 482] width 17 height 17
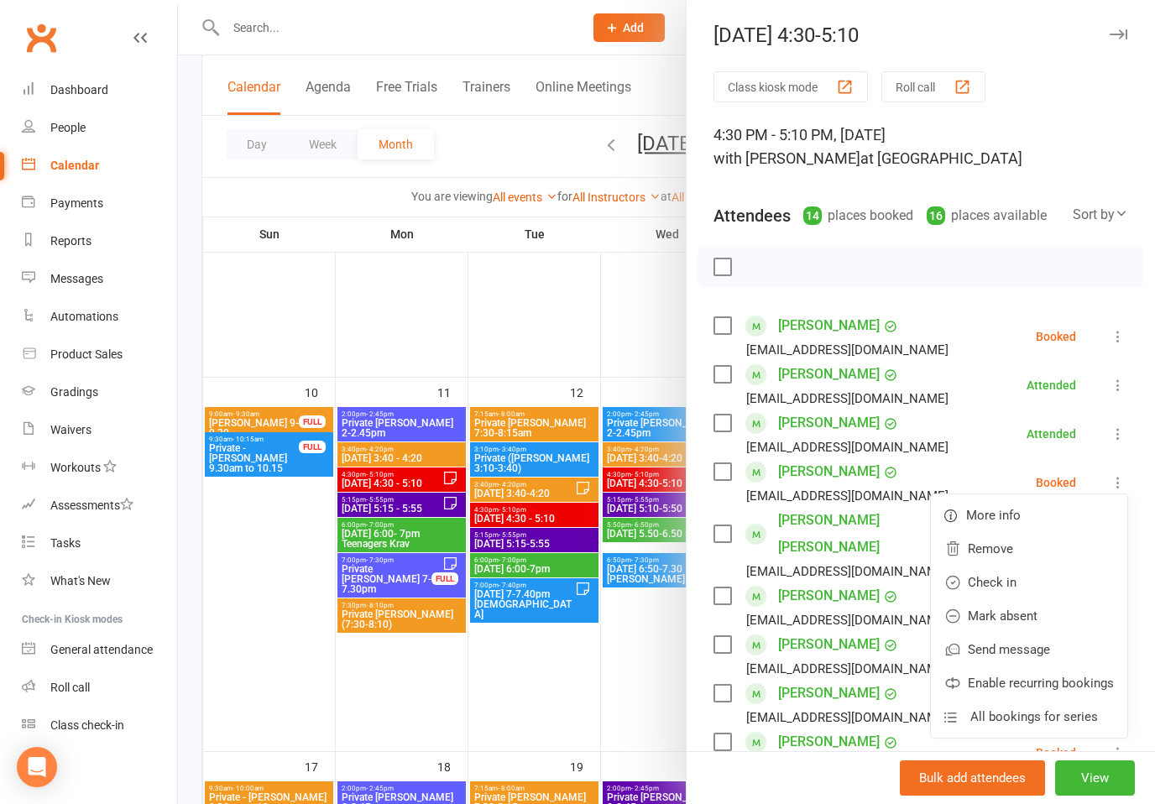
click at [1060, 128] on div "4:30 PM - 5:10 PM, [DATE] with [PERSON_NAME] at [GEOGRAPHIC_DATA]" at bounding box center [921, 146] width 415 height 47
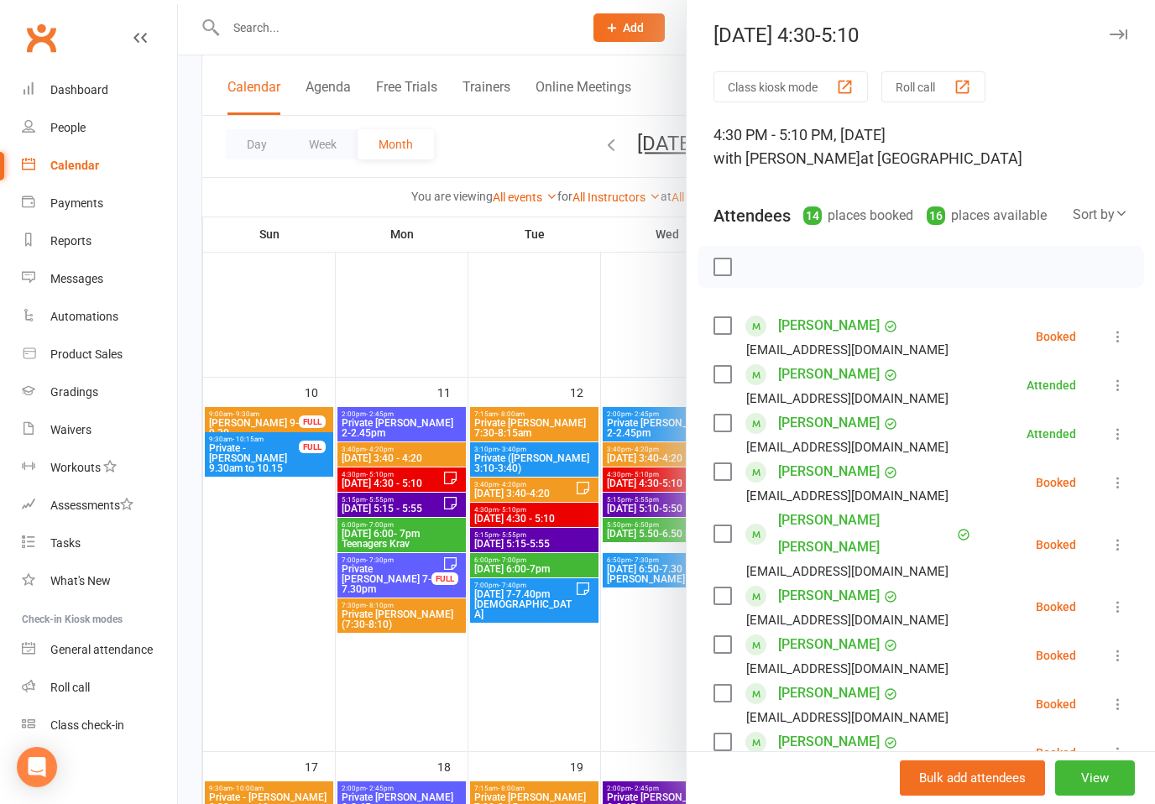
click at [1111, 537] on icon at bounding box center [1118, 545] width 17 height 17
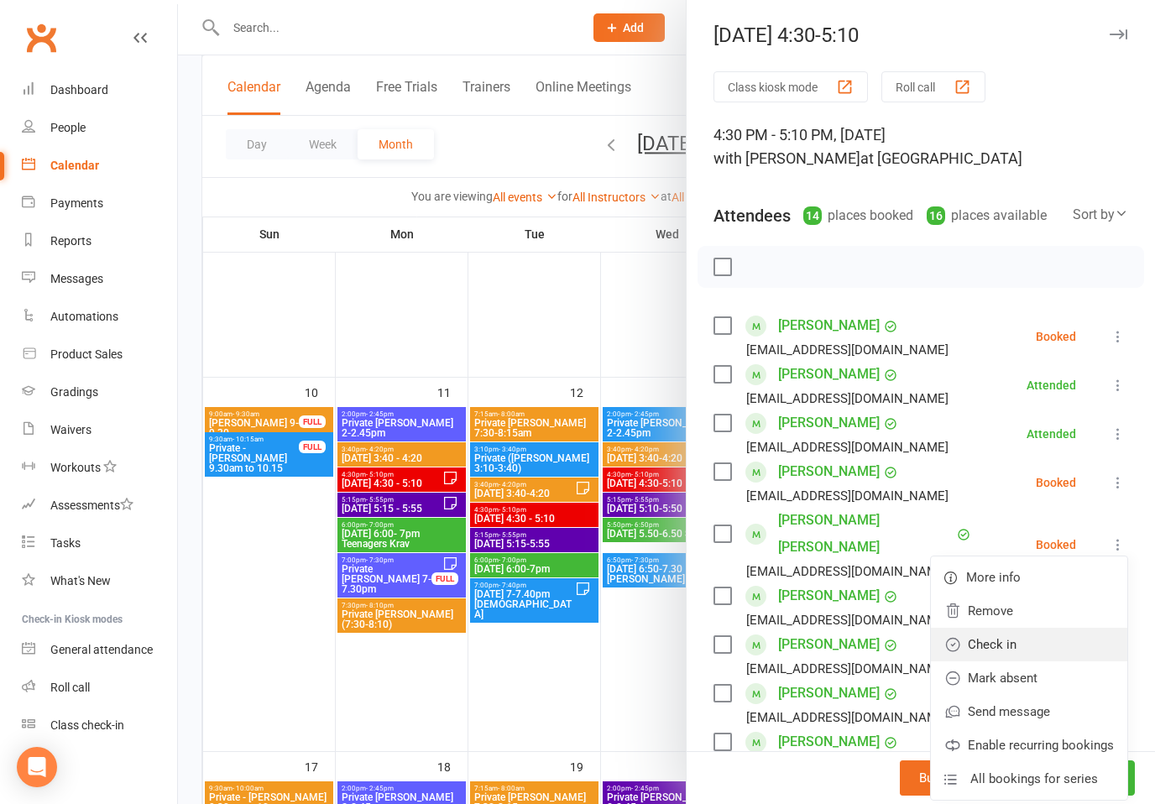
click at [1000, 632] on link "Check in" at bounding box center [1029, 645] width 196 height 34
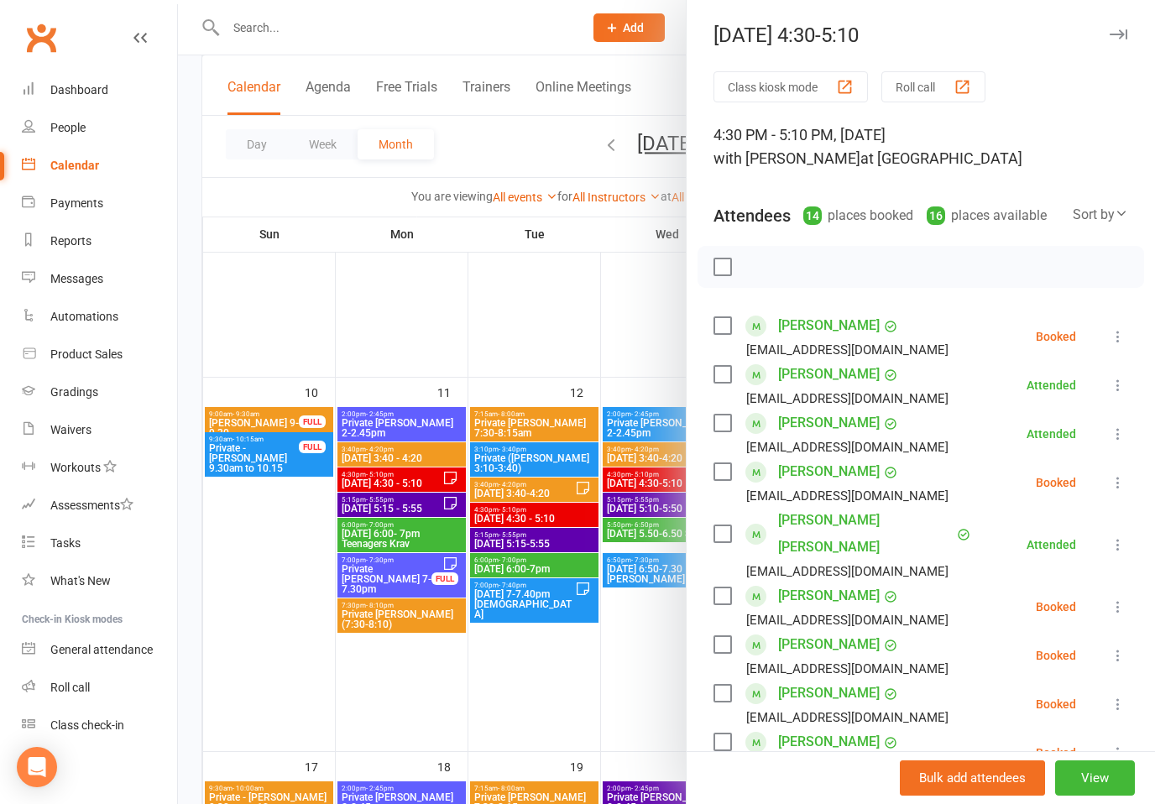
click at [1118, 599] on icon at bounding box center [1118, 607] width 17 height 17
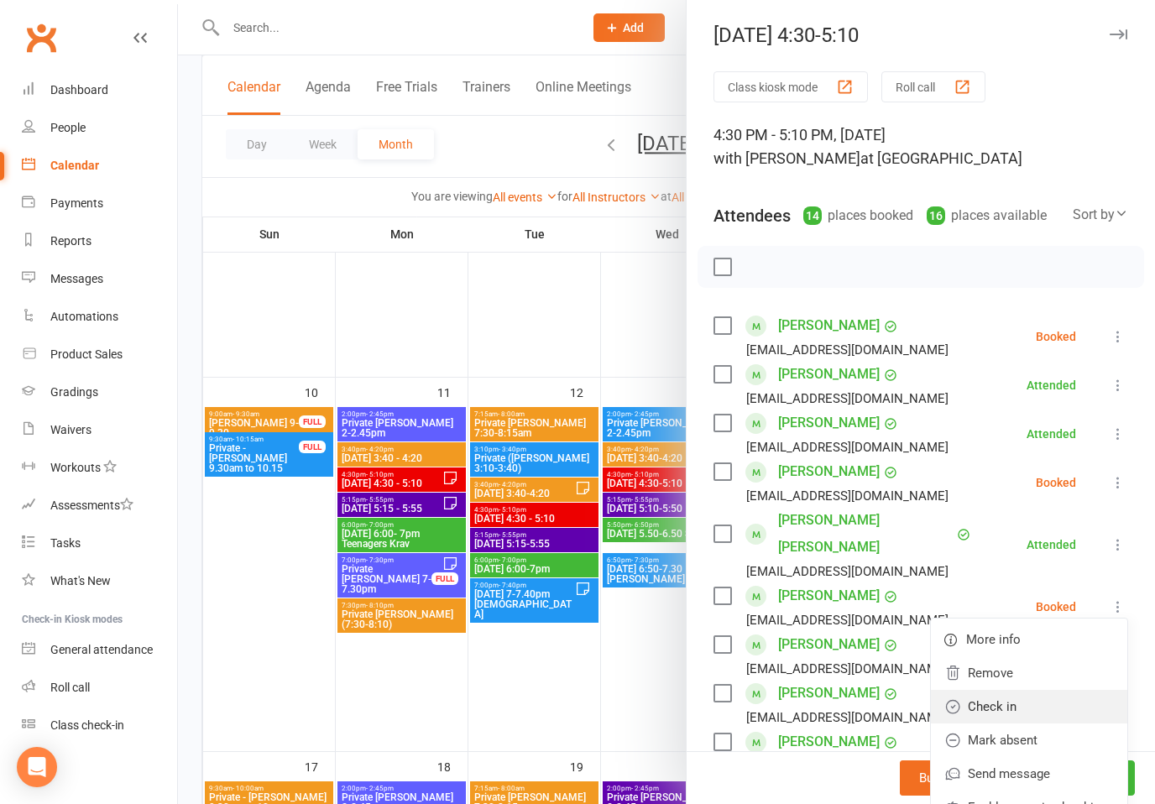
click at [1015, 690] on link "Check in" at bounding box center [1029, 707] width 196 height 34
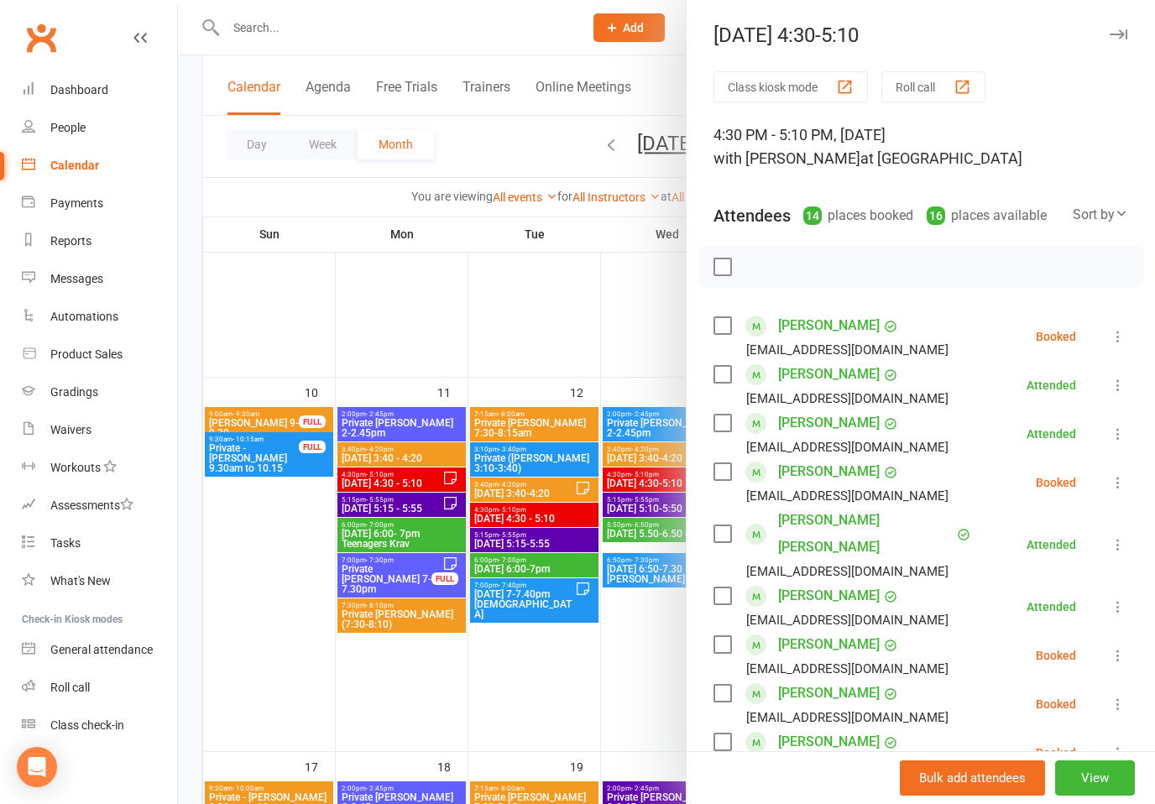
click at [1126, 647] on icon at bounding box center [1118, 655] width 17 height 17
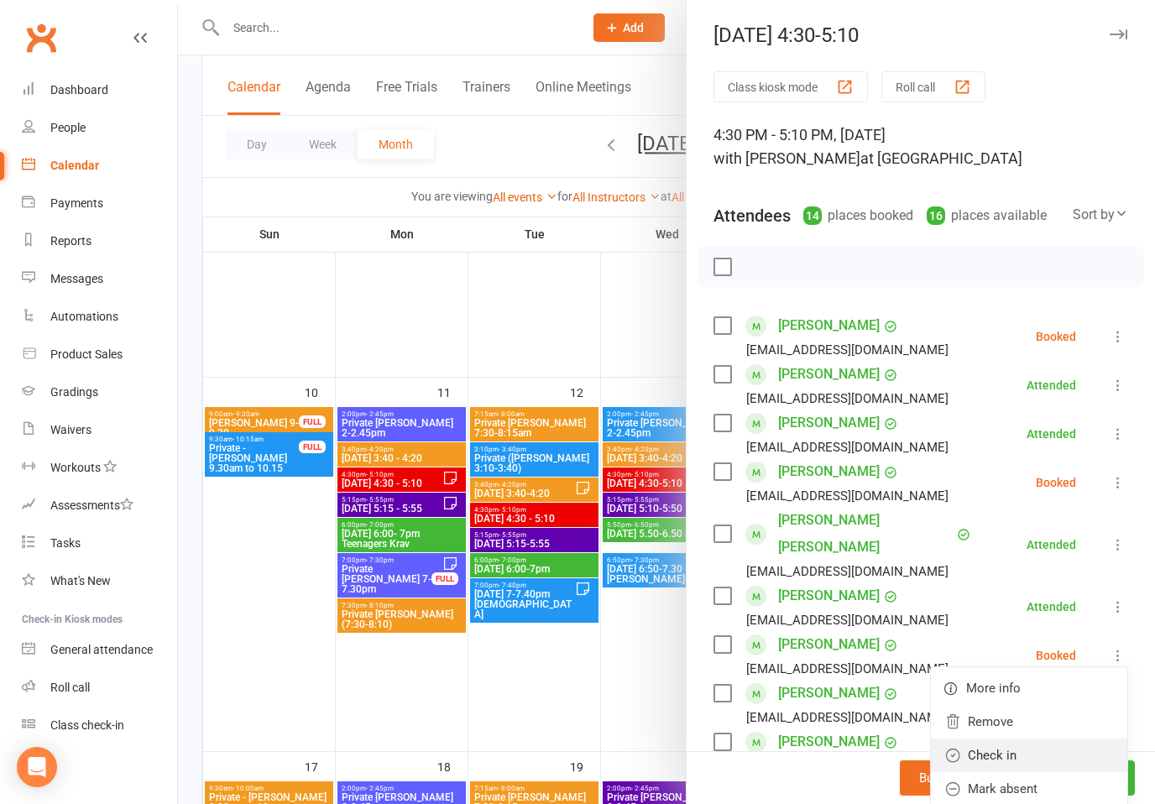
click at [1017, 739] on link "Check in" at bounding box center [1029, 756] width 196 height 34
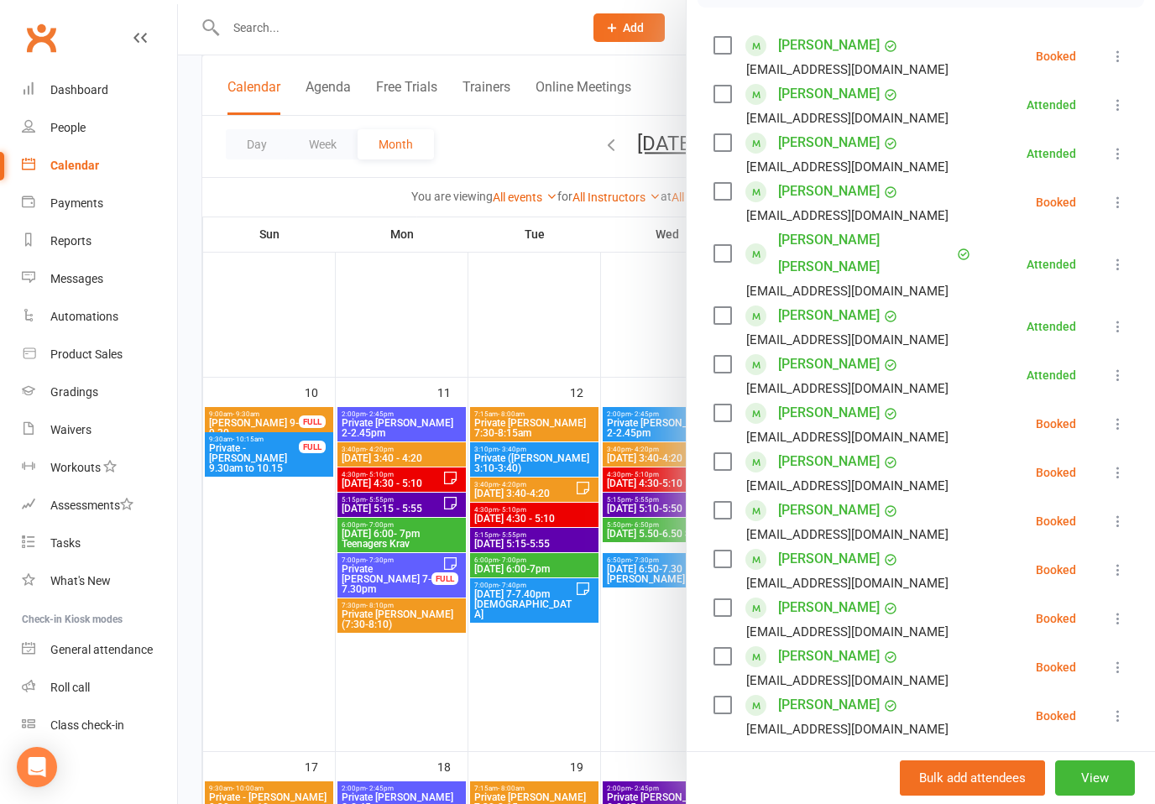
scroll to position [280, 0]
click at [1105, 497] on li "[PERSON_NAME] [EMAIL_ADDRESS][DOMAIN_NAME] Booked More info Remove Check in Mar…" at bounding box center [921, 521] width 415 height 49
click at [1108, 511] on button at bounding box center [1118, 521] width 20 height 20
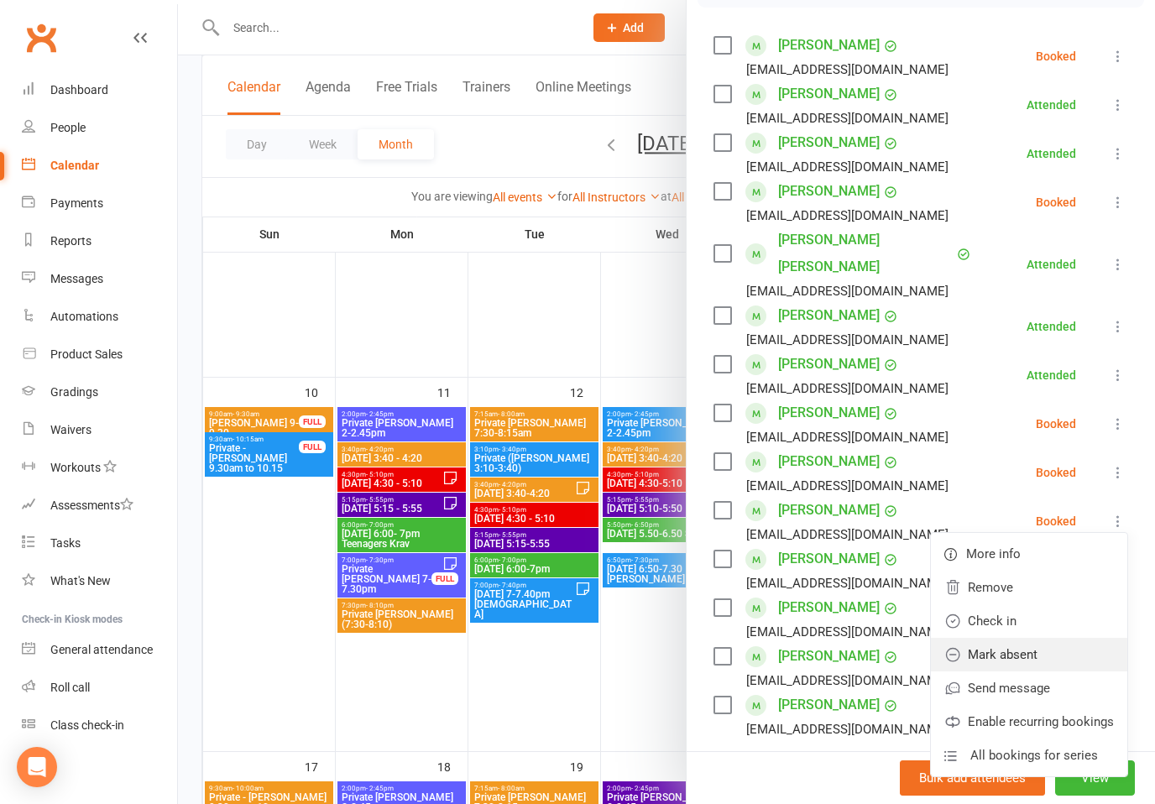
click at [1015, 638] on link "Mark absent" at bounding box center [1029, 655] width 196 height 34
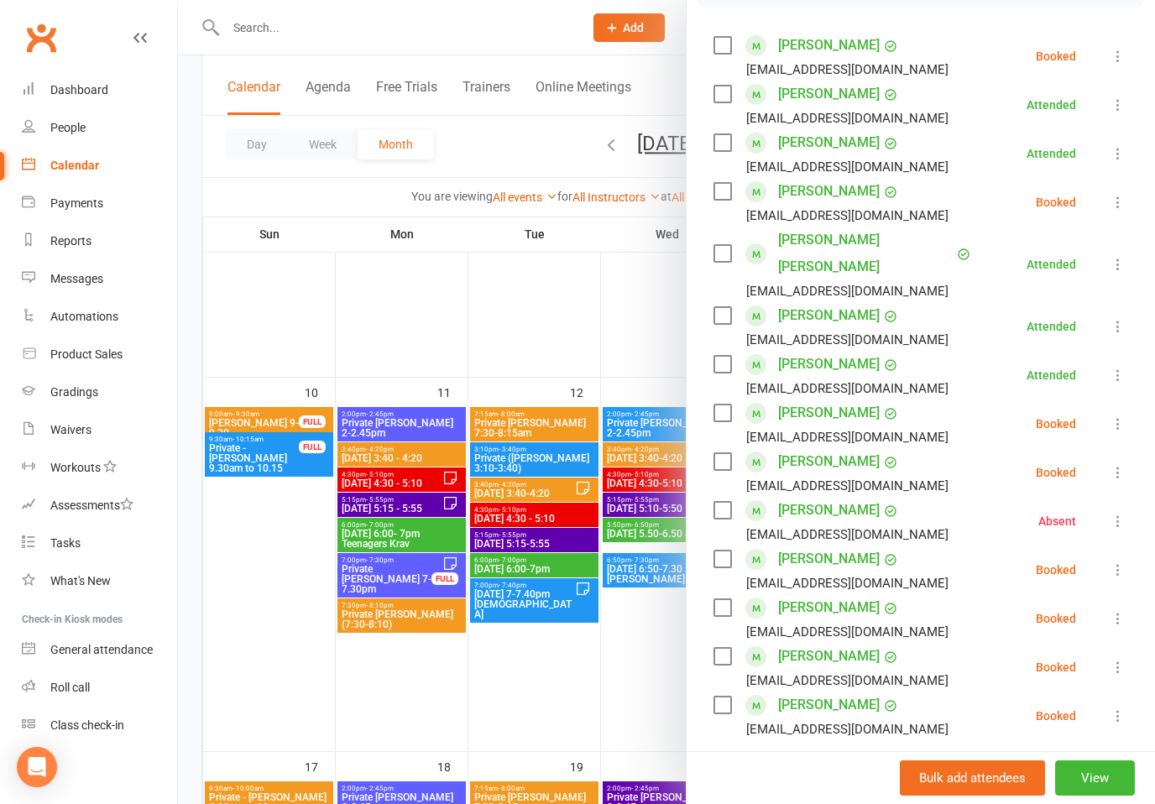
click at [1104, 497] on li "[PERSON_NAME] [EMAIL_ADDRESS][DOMAIN_NAME] Absent More info Remove Check in Res…" at bounding box center [921, 521] width 415 height 49
click at [1127, 511] on button at bounding box center [1118, 521] width 20 height 20
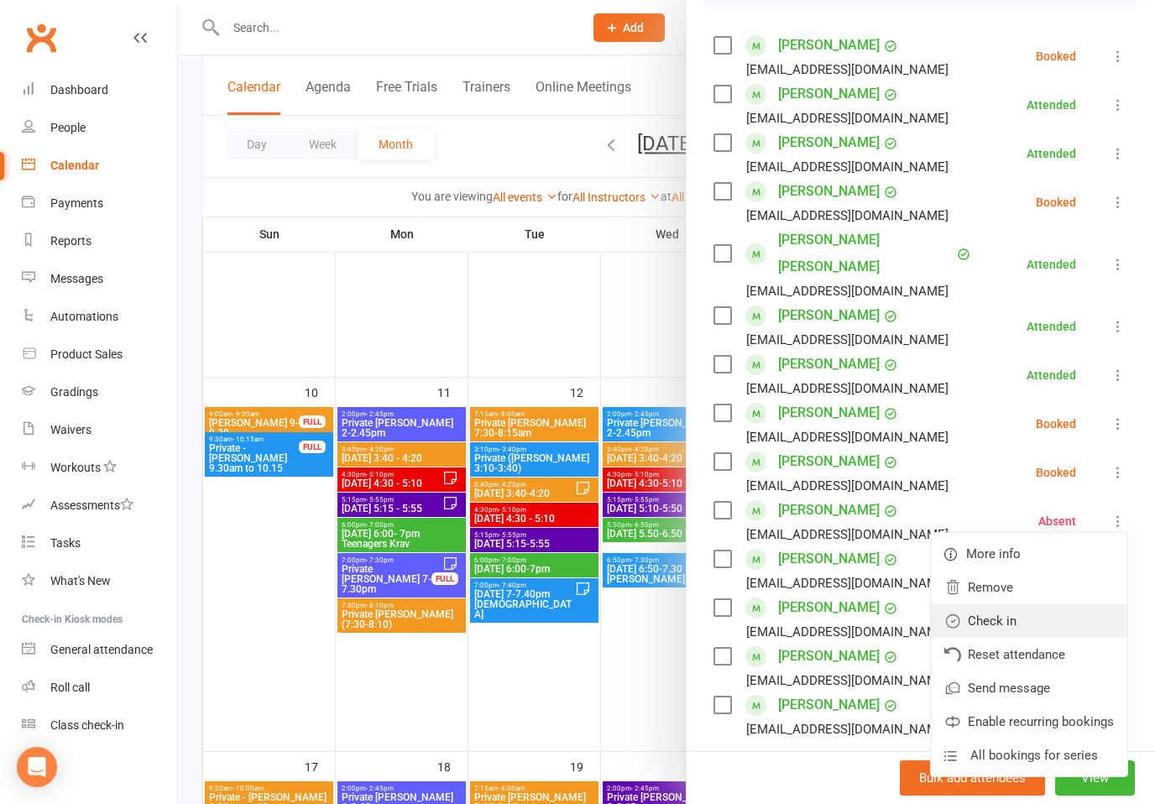
click at [1000, 605] on link "Check in" at bounding box center [1029, 622] width 196 height 34
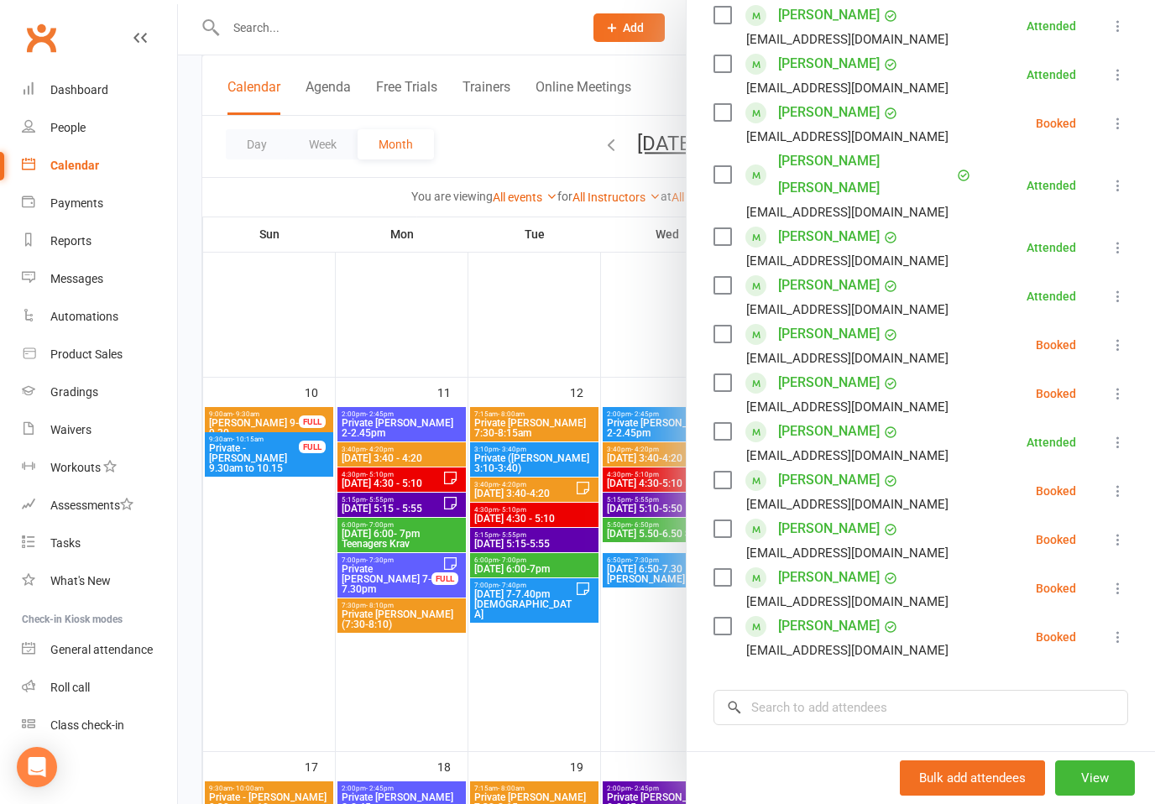
scroll to position [368, 0]
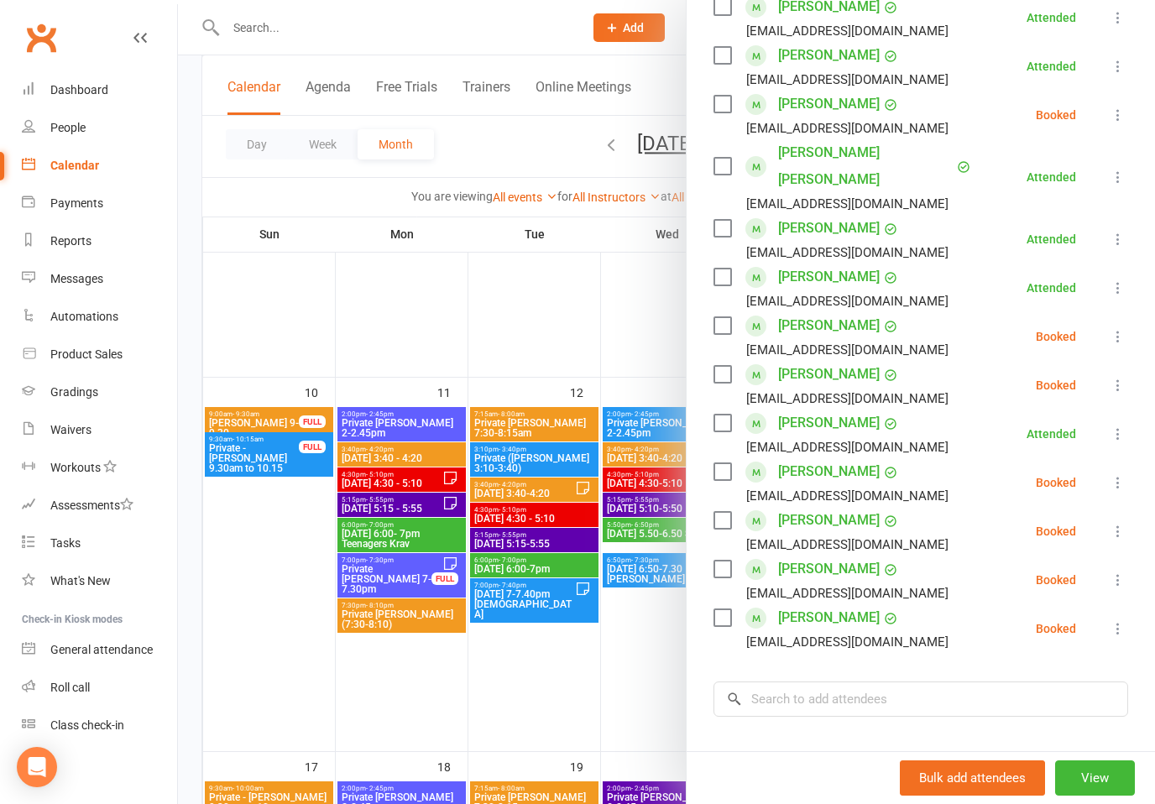
click at [1120, 572] on icon at bounding box center [1118, 580] width 17 height 17
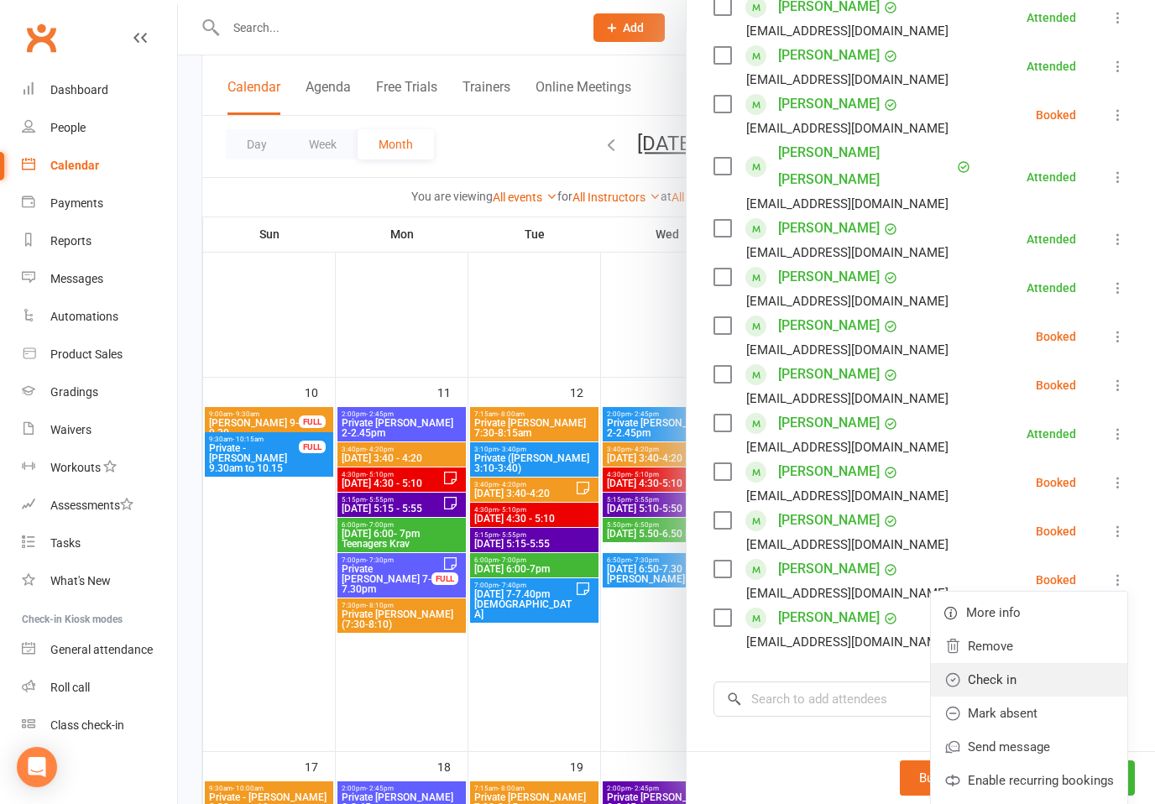
click at [1017, 663] on link "Check in" at bounding box center [1029, 680] width 196 height 34
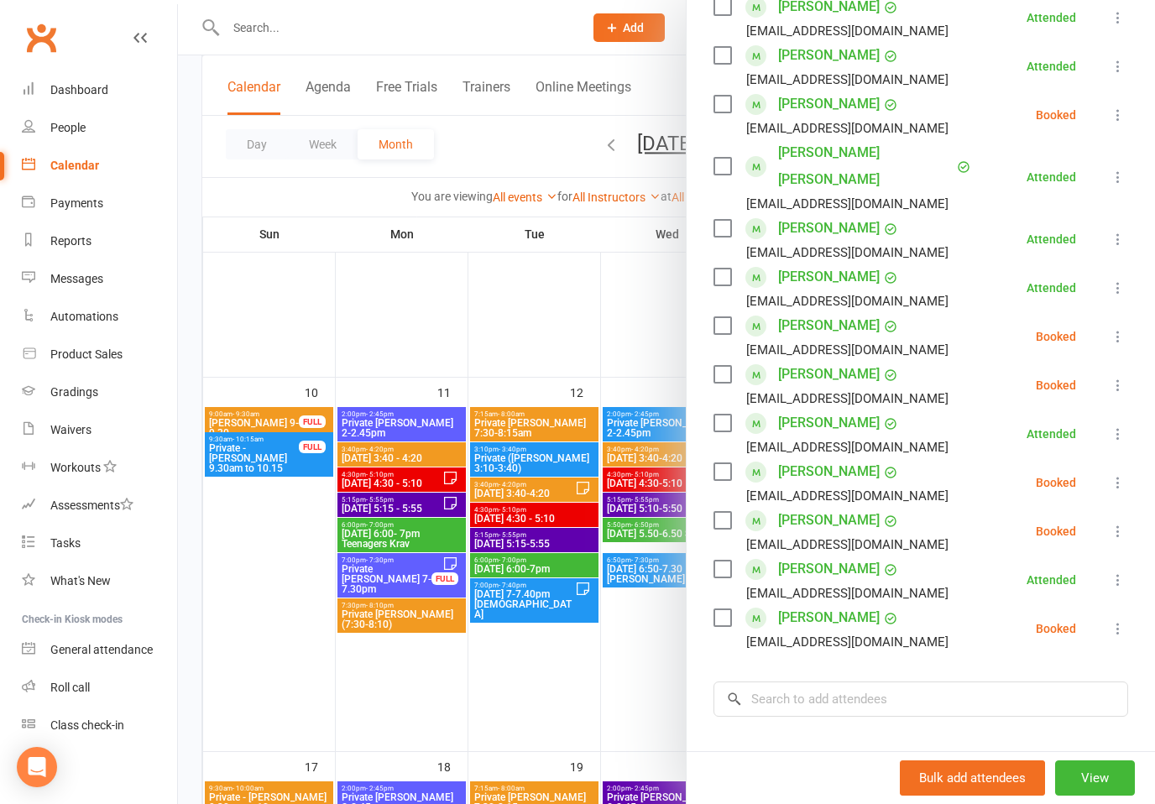
click at [1122, 621] on icon at bounding box center [1118, 629] width 17 height 17
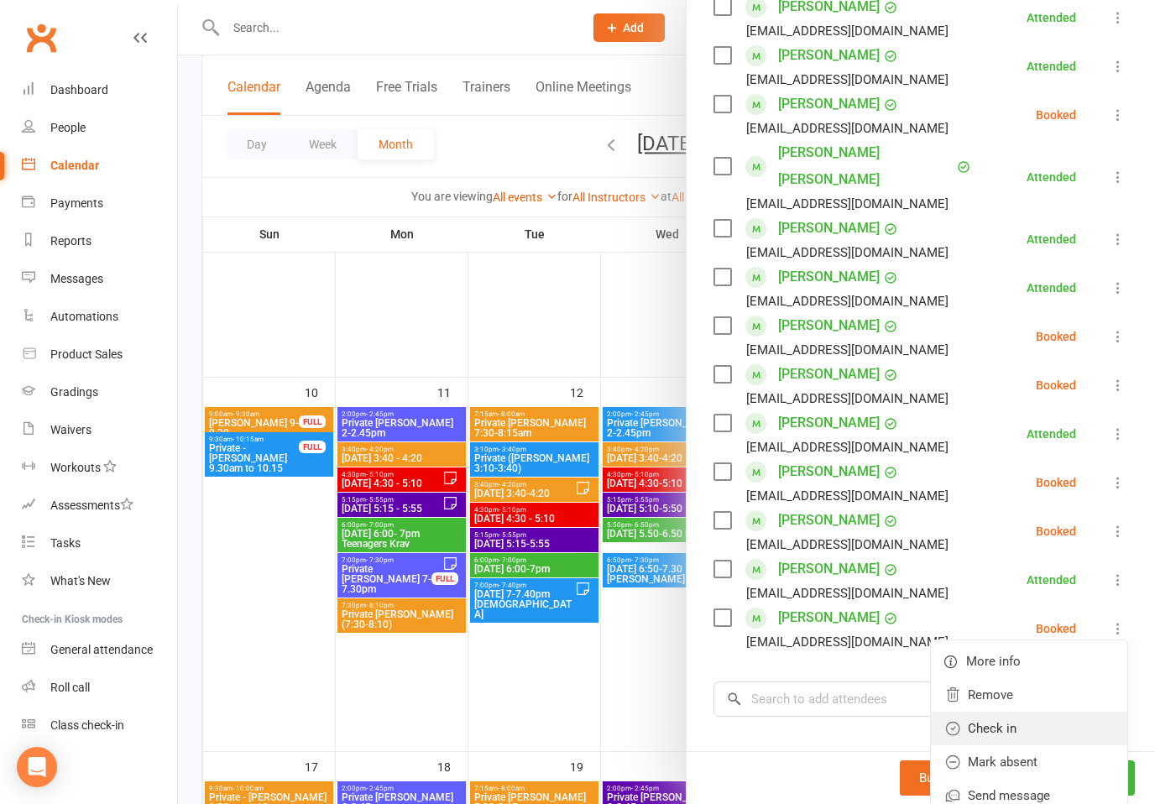
click at [1008, 712] on link "Check in" at bounding box center [1029, 729] width 196 height 34
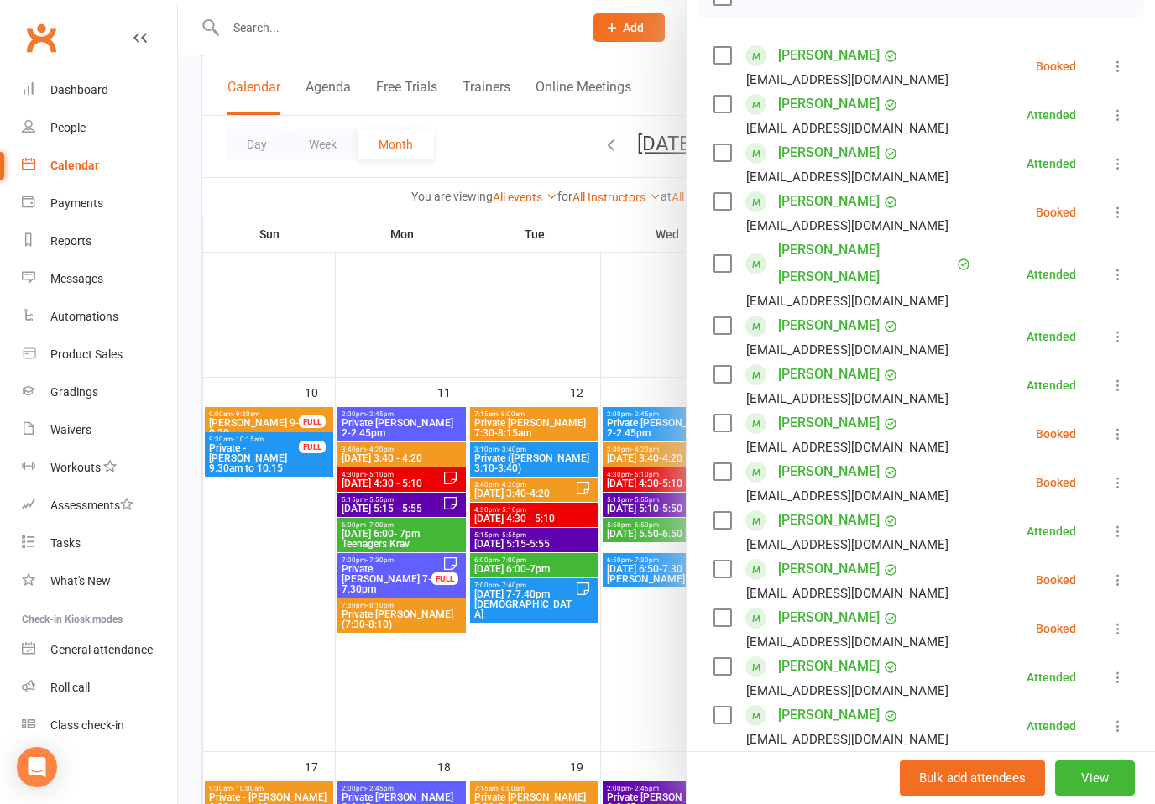
scroll to position [289, 0]
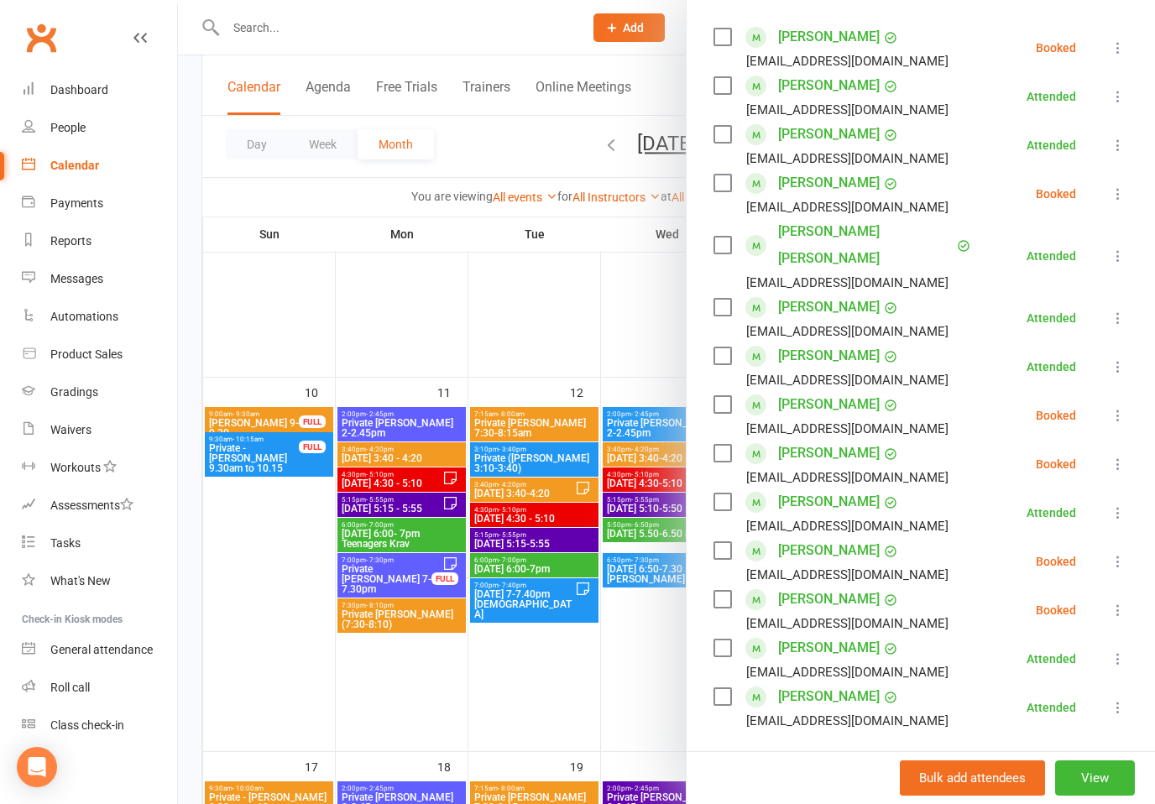
click at [951, 761] on input "search" at bounding box center [921, 778] width 415 height 35
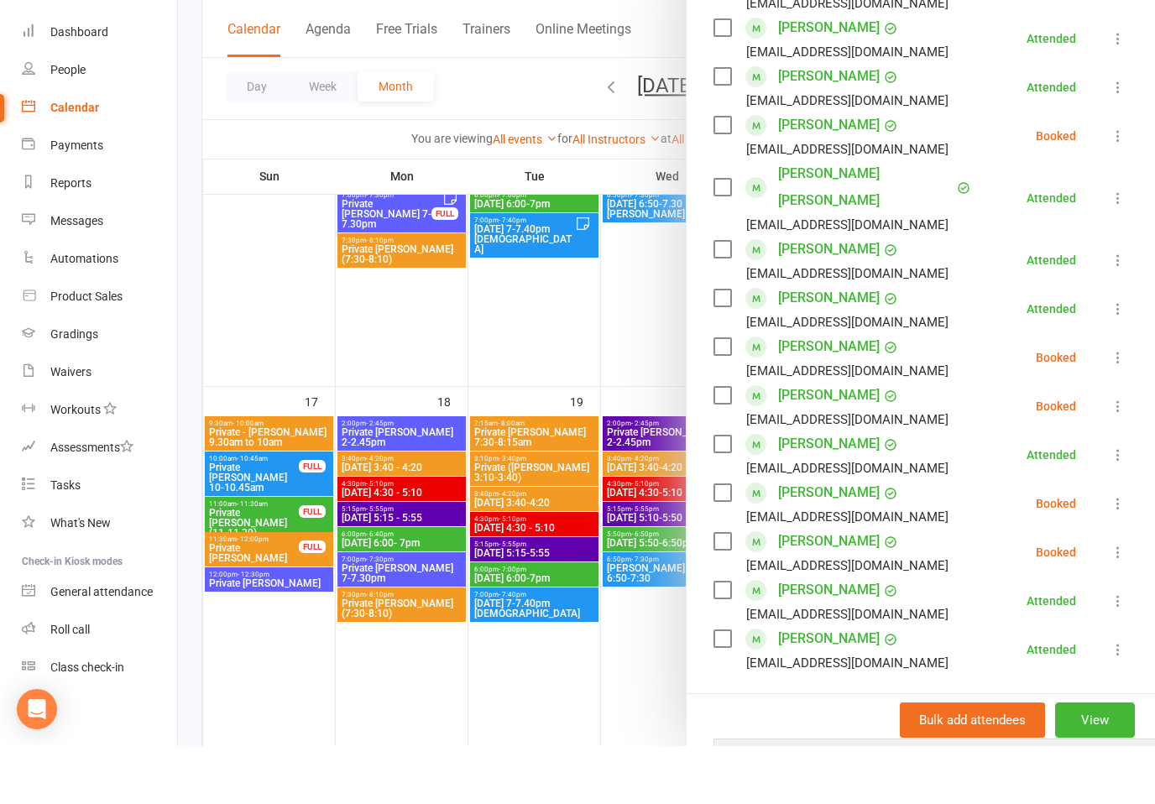
type input "Coco"
click at [908, 804] on span "[EMAIL_ADDRESS][DOMAIN_NAME]" at bounding box center [913, 812] width 170 height 13
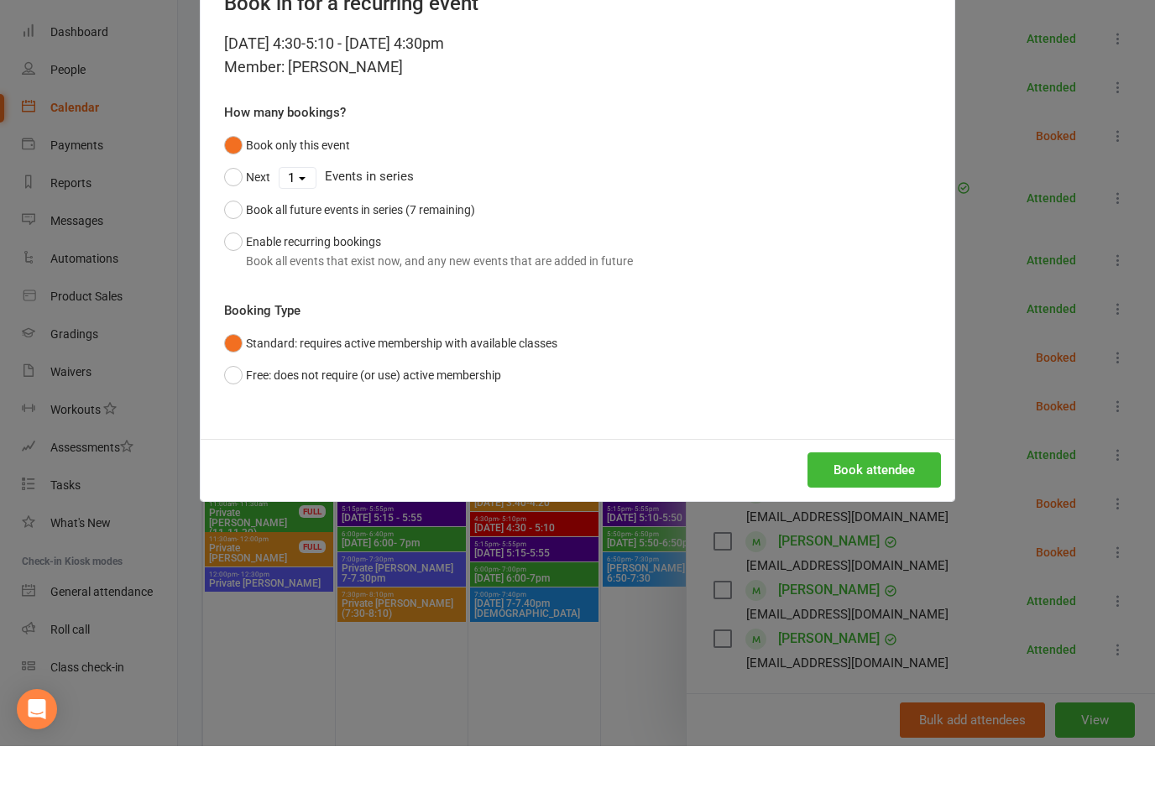
scroll to position [1118, 0]
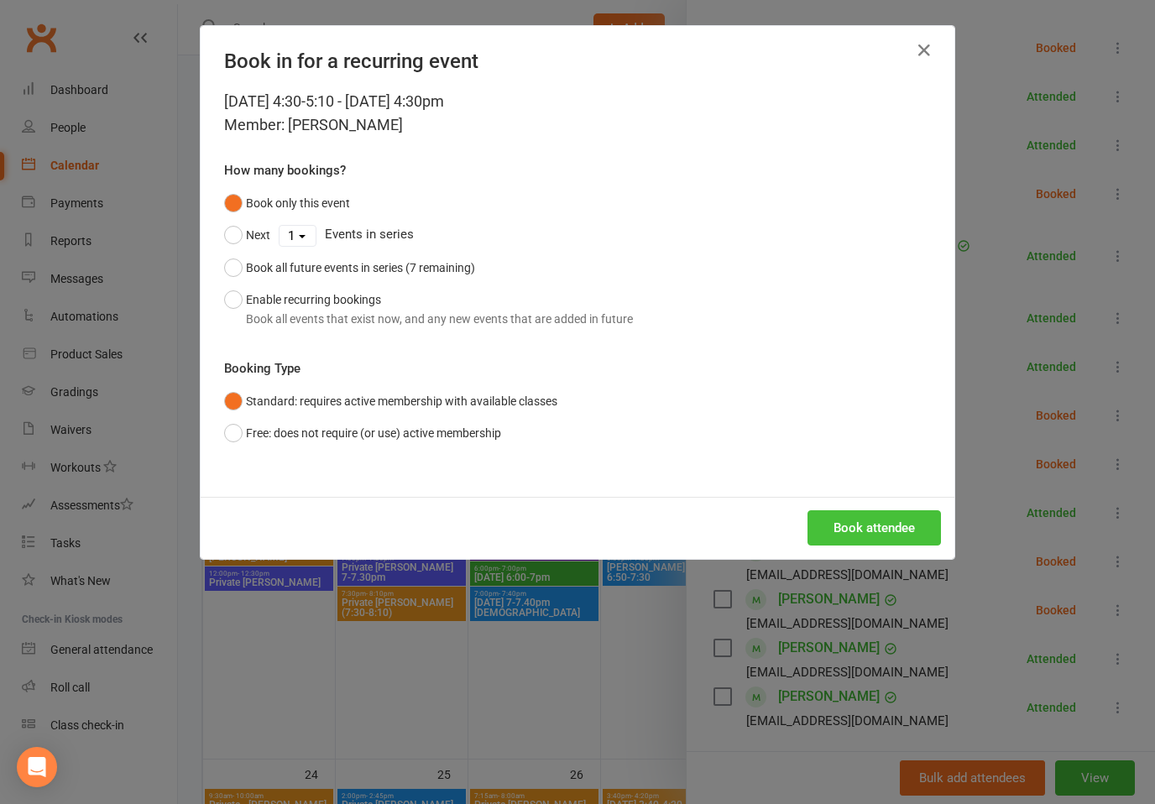
click at [888, 521] on button "Book attendee" at bounding box center [875, 528] width 134 height 35
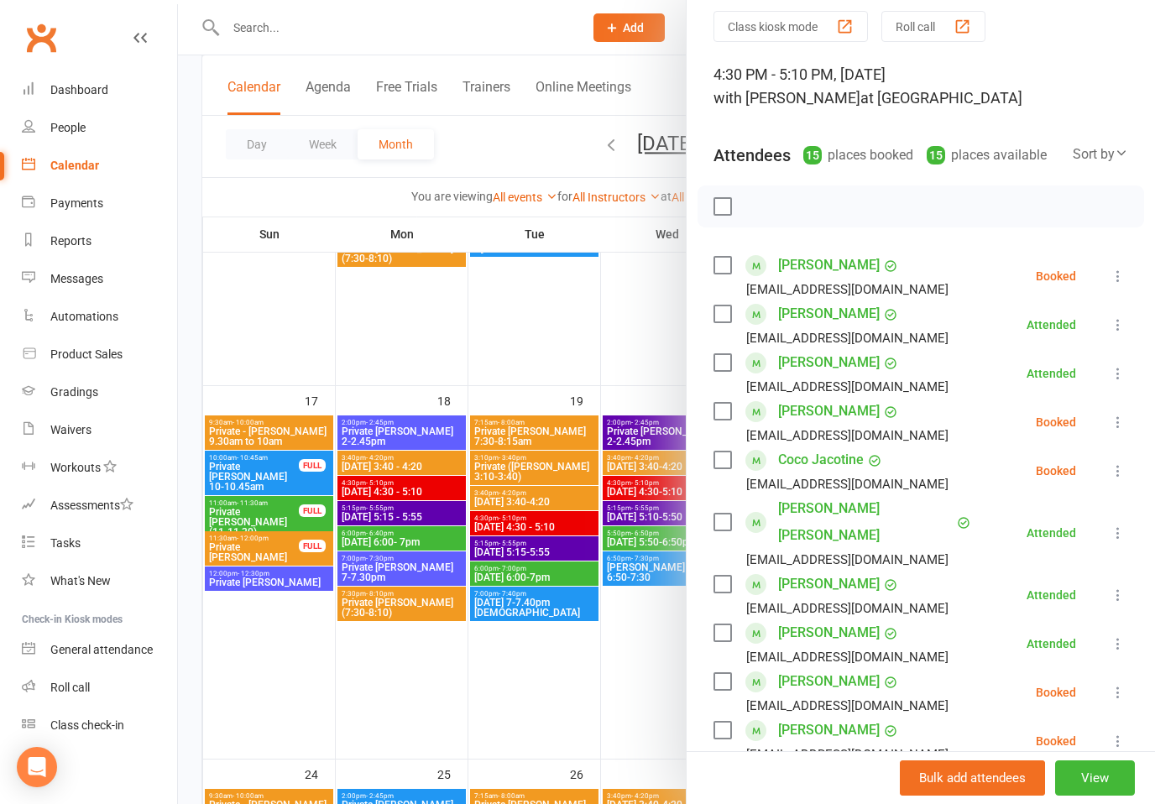
scroll to position [59, 0]
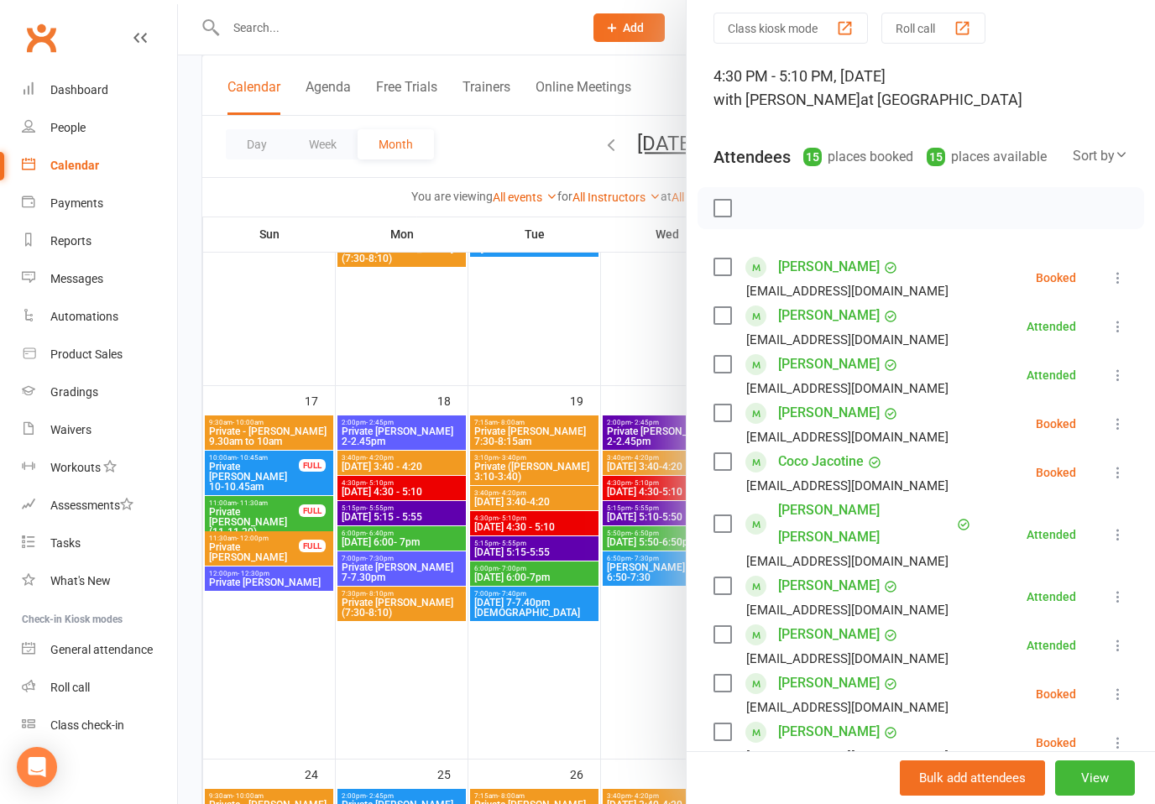
click at [1121, 471] on icon at bounding box center [1118, 472] width 17 height 17
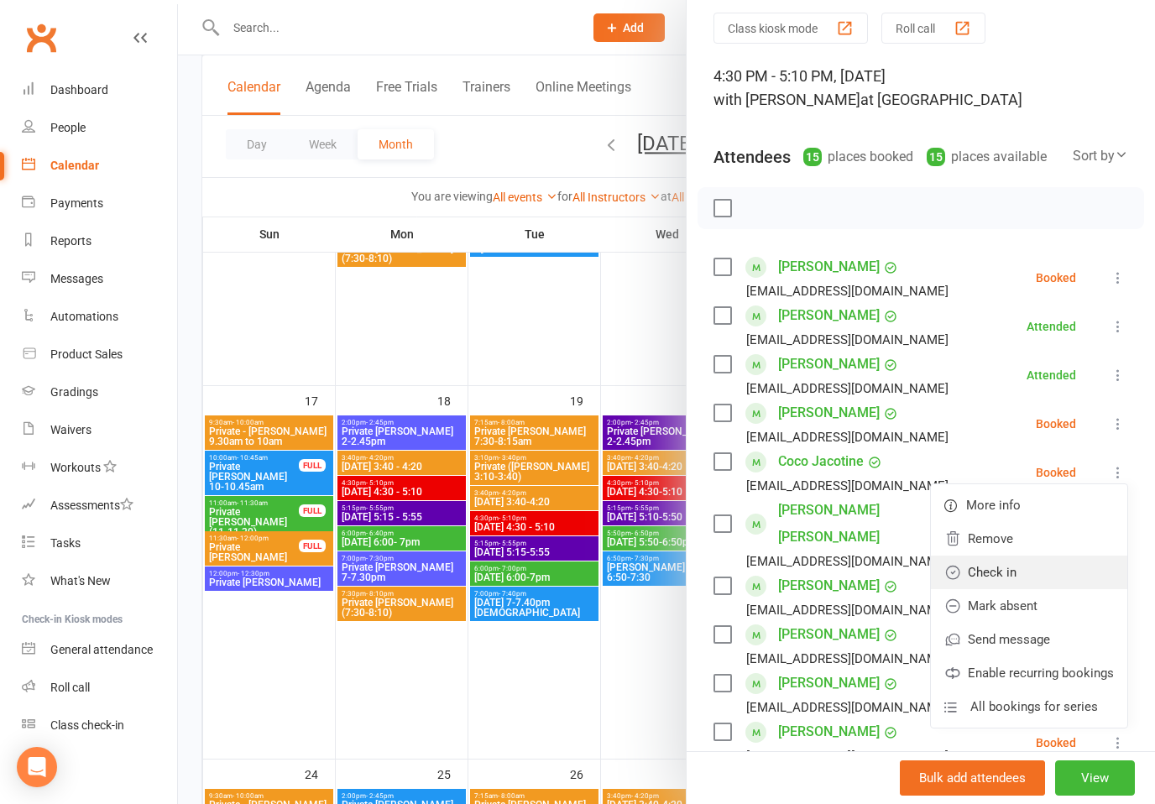
click at [1008, 573] on link "Check in" at bounding box center [1029, 573] width 196 height 34
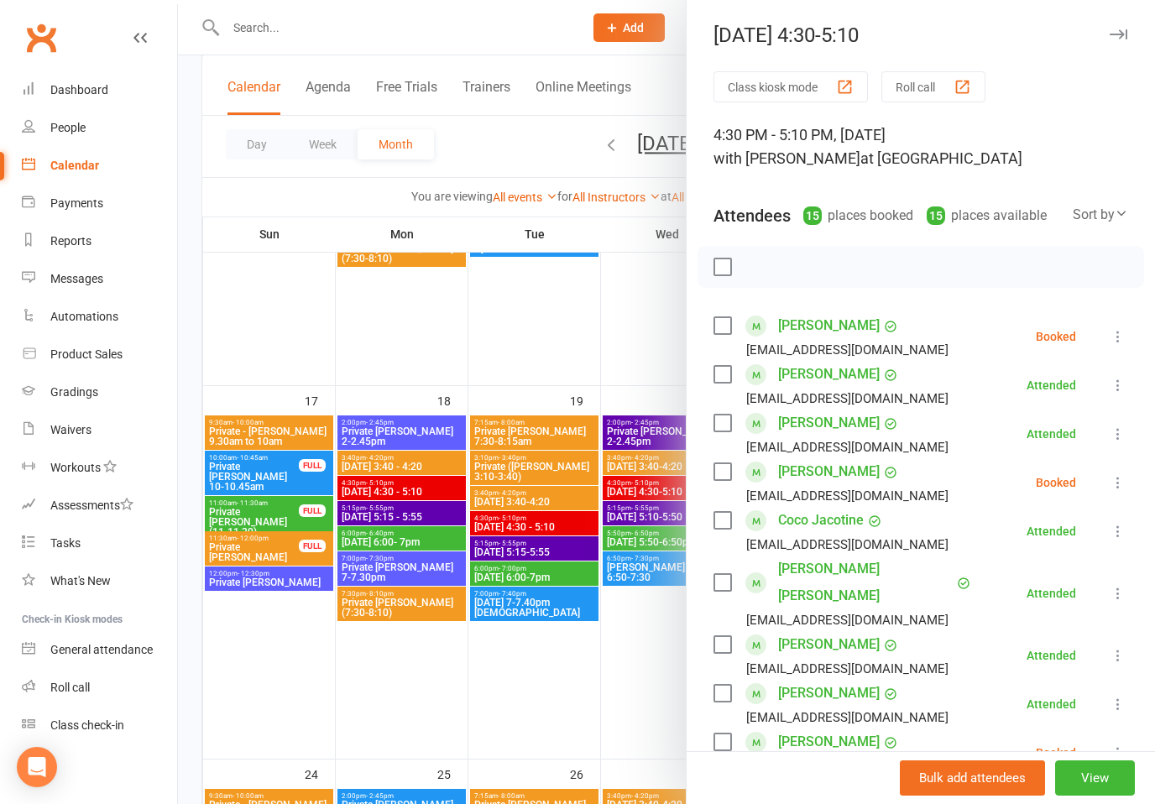
scroll to position [0, 0]
click at [1113, 27] on button "button" at bounding box center [1118, 34] width 20 height 20
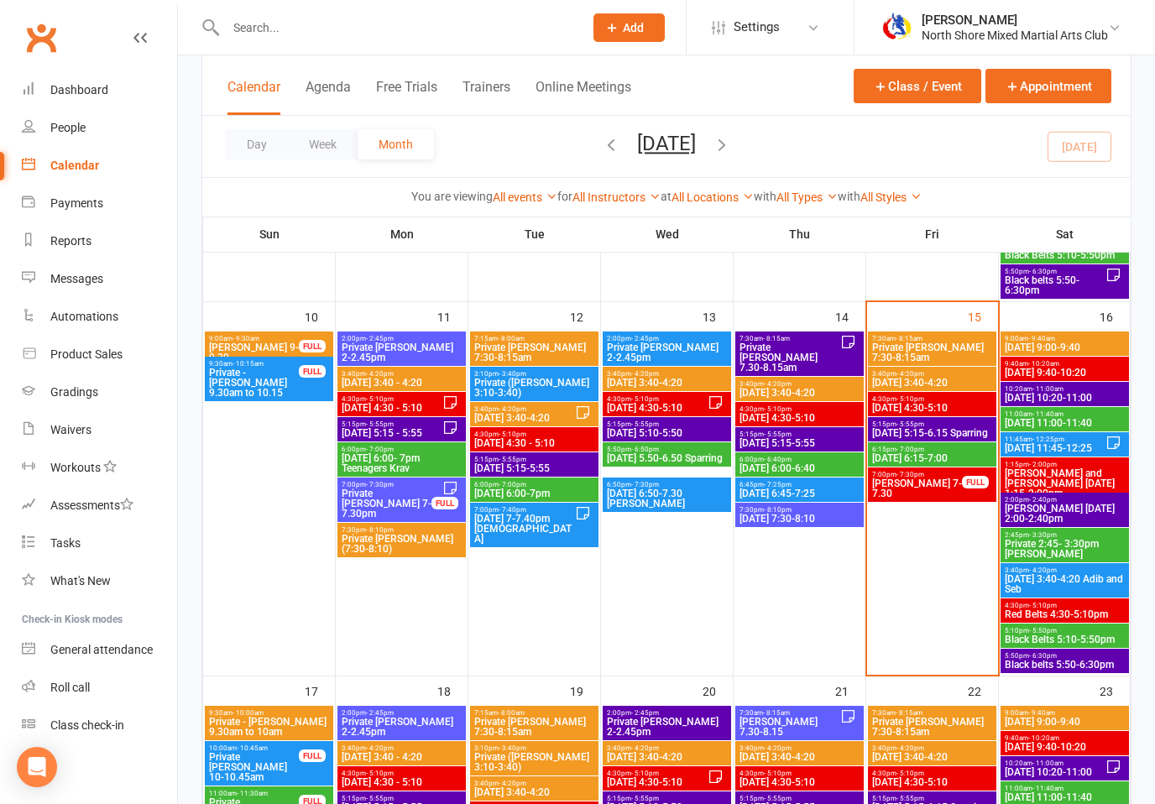
scroll to position [824, 0]
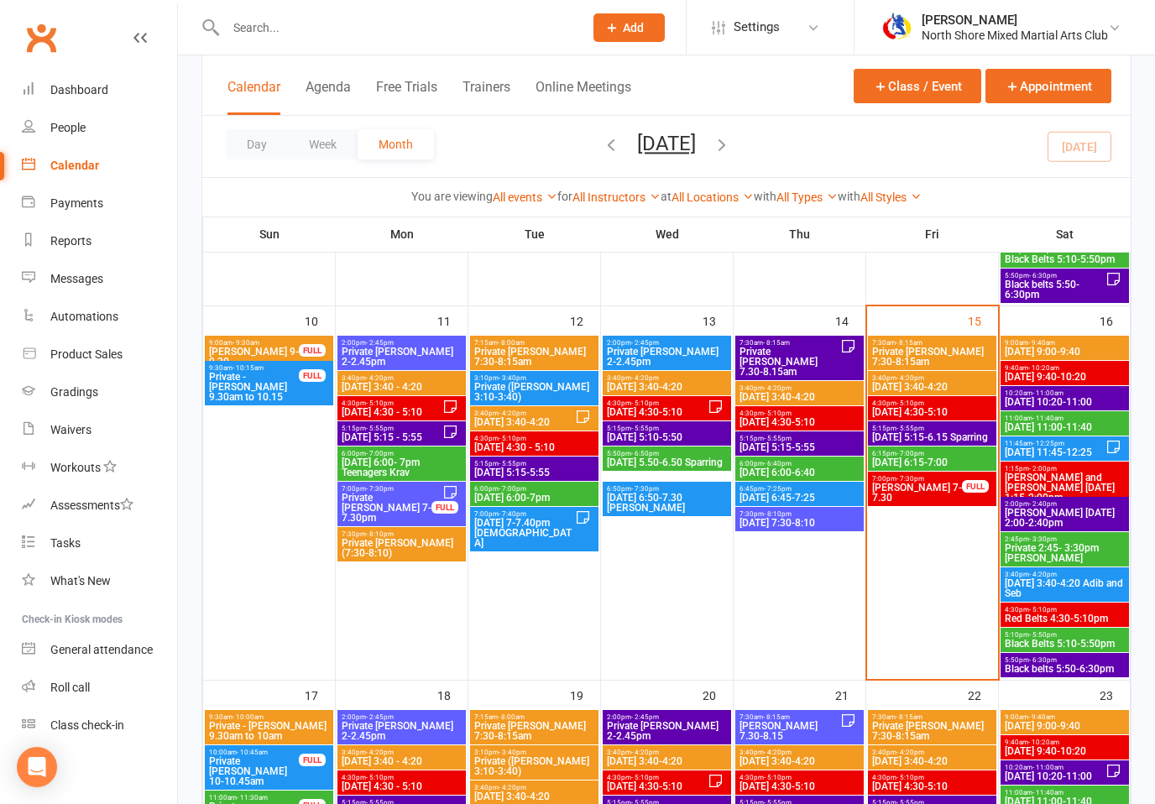
click at [970, 433] on span "[DATE] 5:15-6.15 Sparring" at bounding box center [933, 437] width 122 height 10
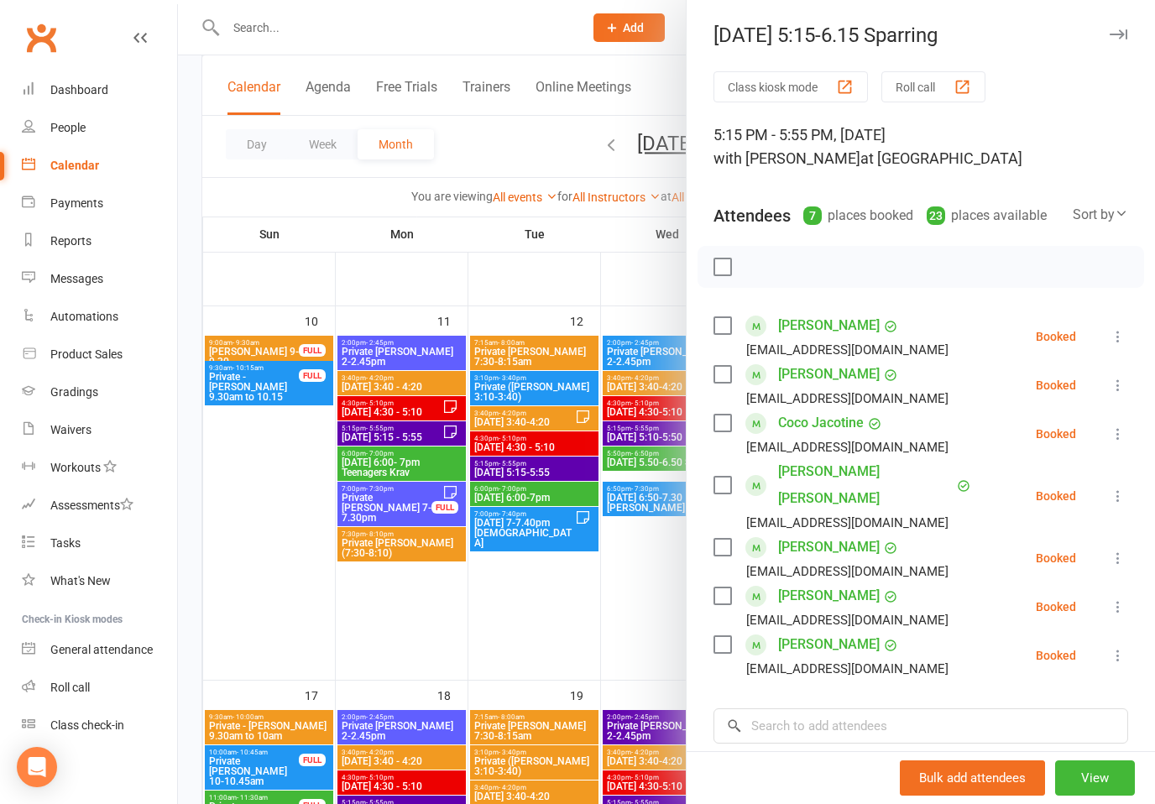
click at [1114, 435] on icon at bounding box center [1118, 434] width 17 height 17
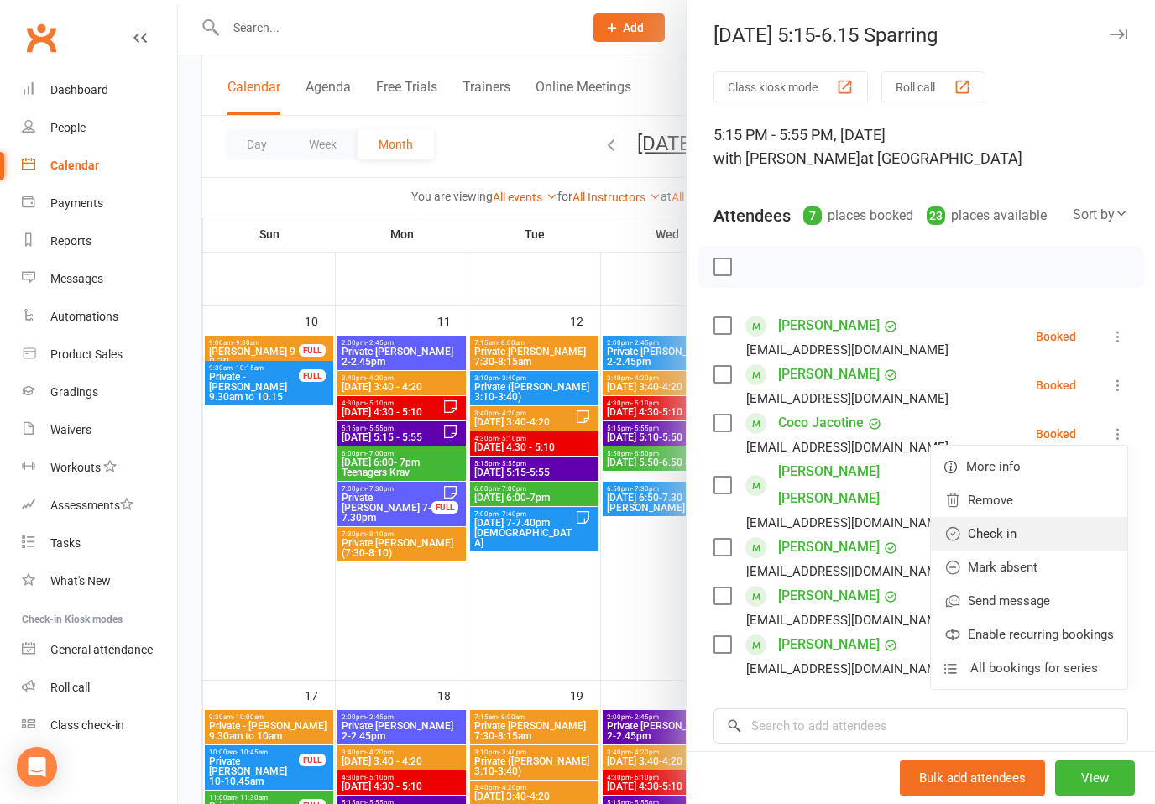
click at [994, 535] on link "Check in" at bounding box center [1029, 534] width 196 height 34
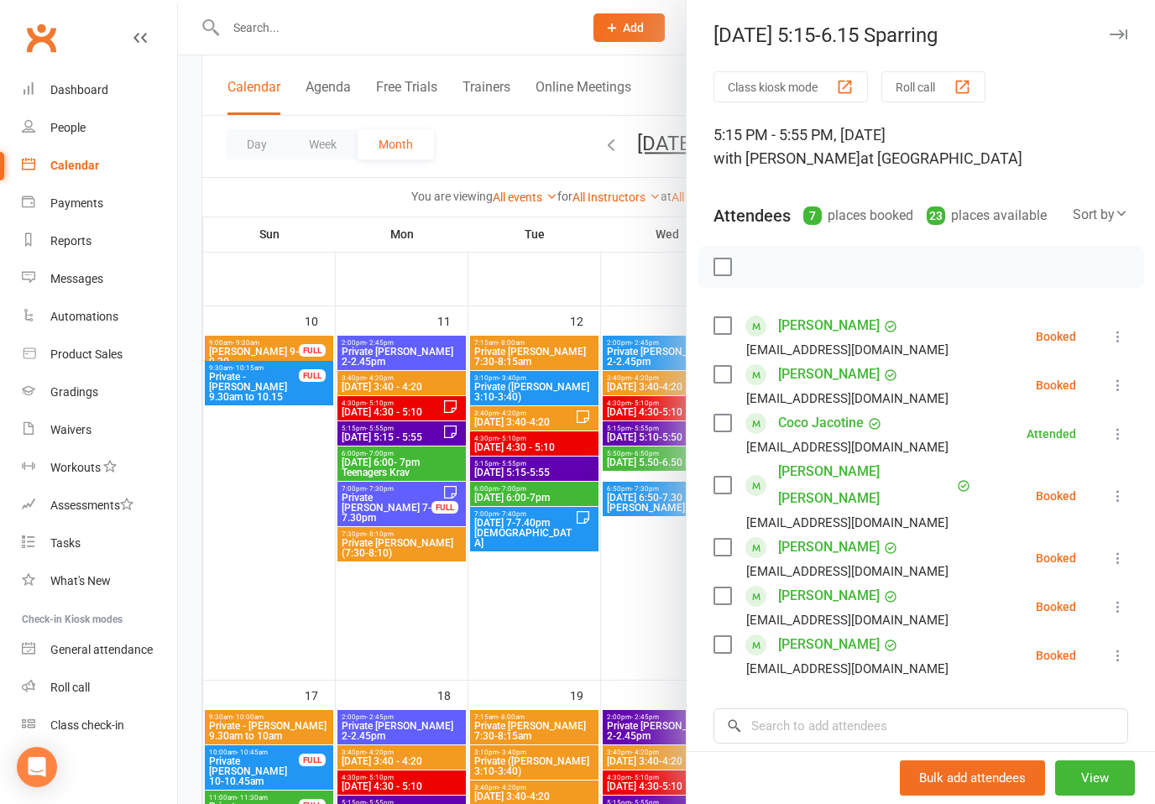
click at [1120, 488] on icon at bounding box center [1118, 496] width 17 height 17
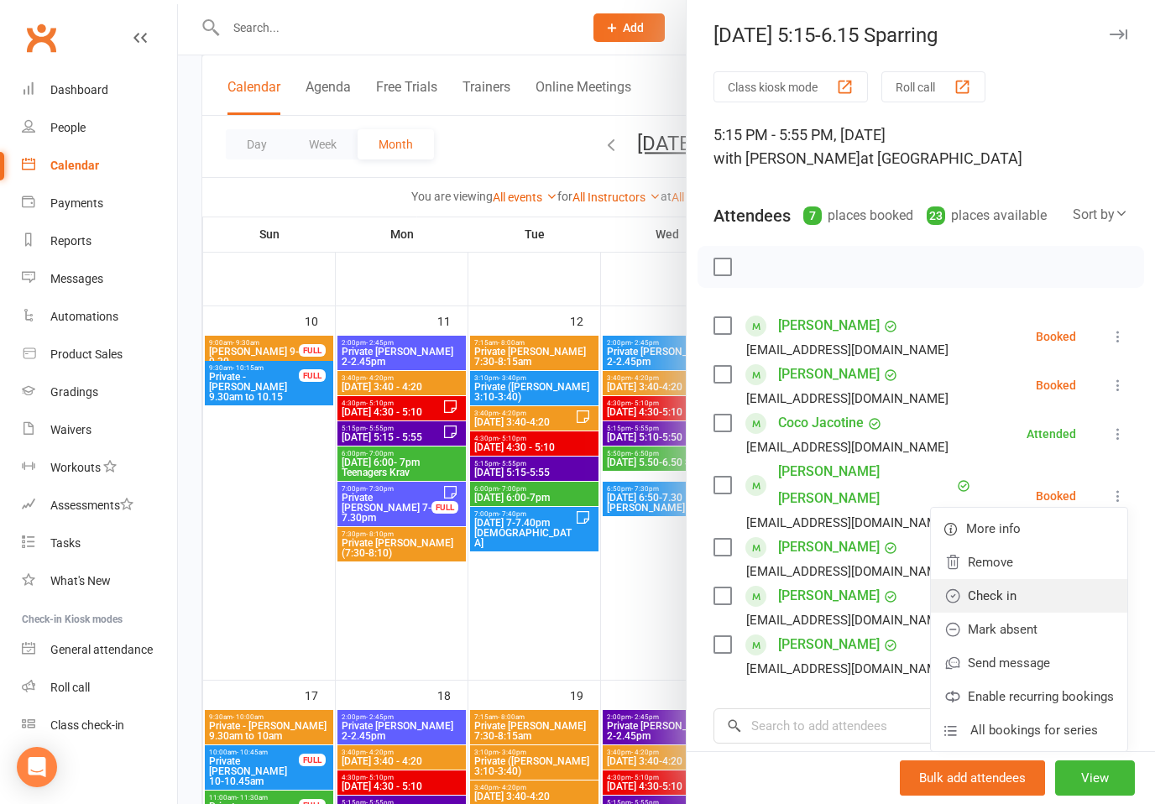
click at [998, 584] on link "Check in" at bounding box center [1029, 596] width 196 height 34
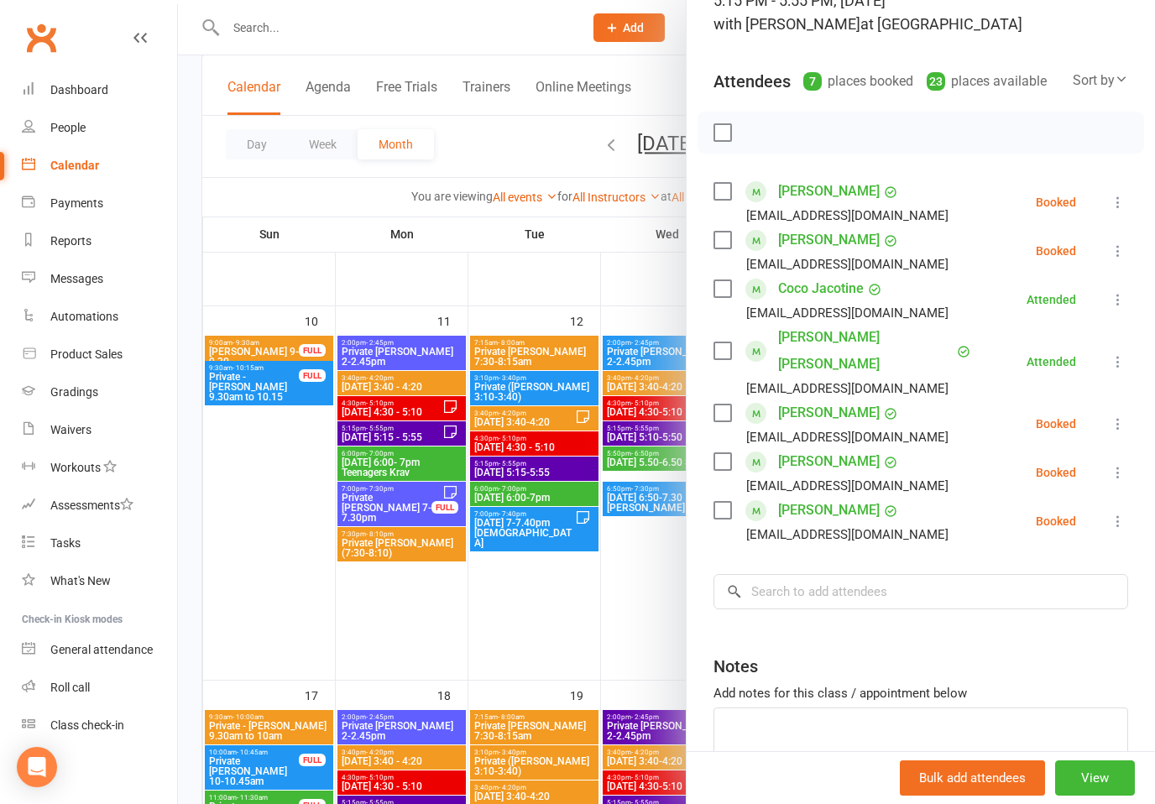
scroll to position [135, 0]
click at [978, 573] on input "search" at bounding box center [921, 590] width 415 height 35
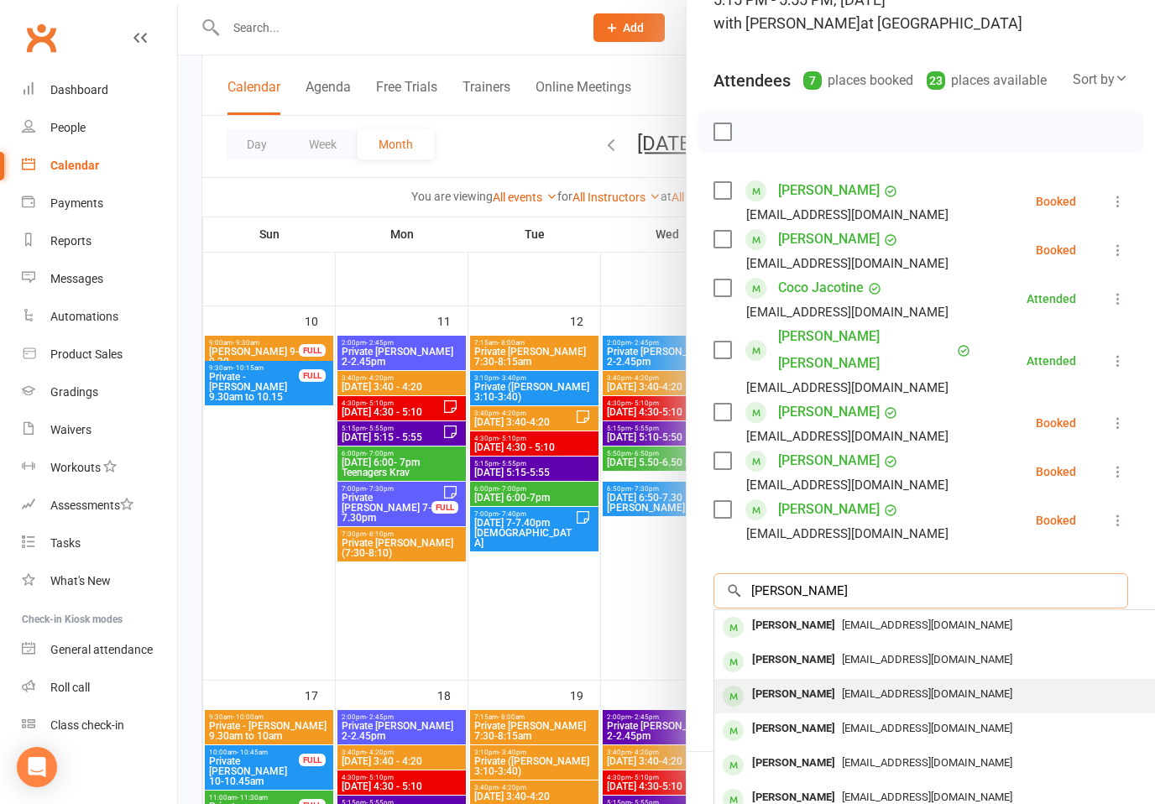
type input "[PERSON_NAME]"
click at [945, 688] on span "[EMAIL_ADDRESS][DOMAIN_NAME]" at bounding box center [927, 694] width 170 height 13
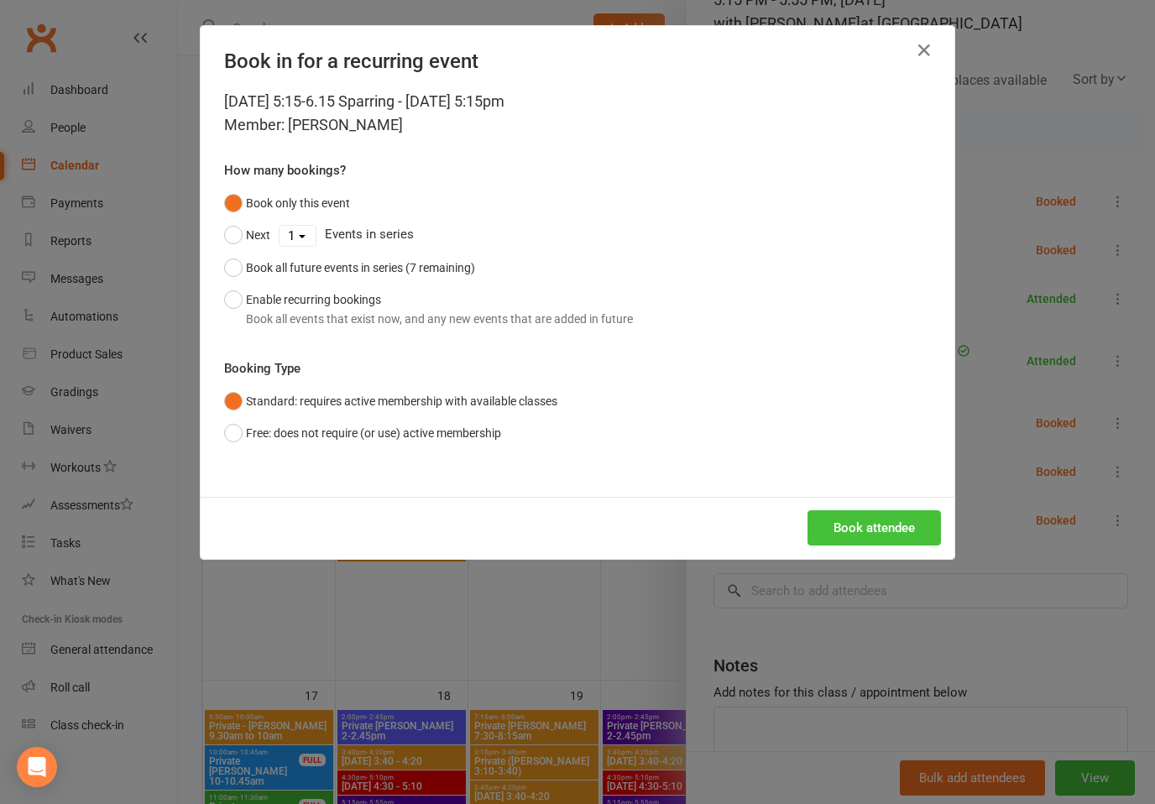
click at [908, 524] on button "Book attendee" at bounding box center [875, 528] width 134 height 35
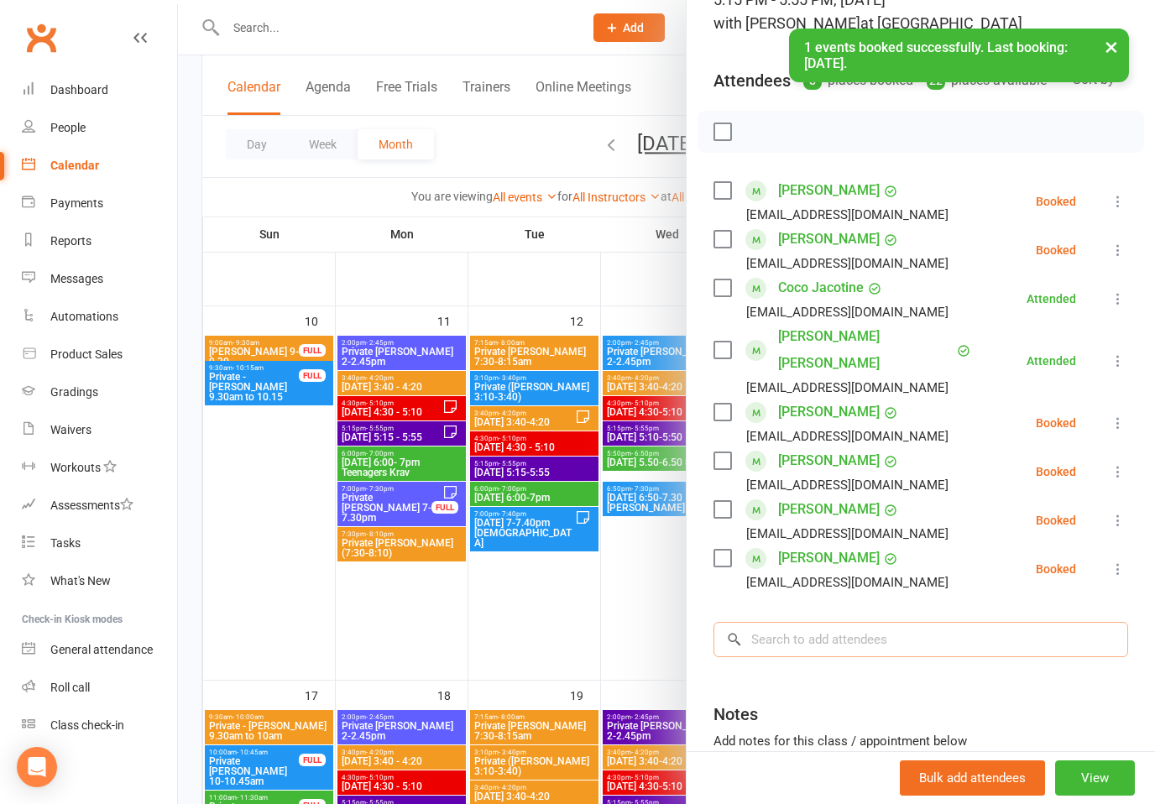
click at [991, 622] on input "search" at bounding box center [921, 639] width 415 height 35
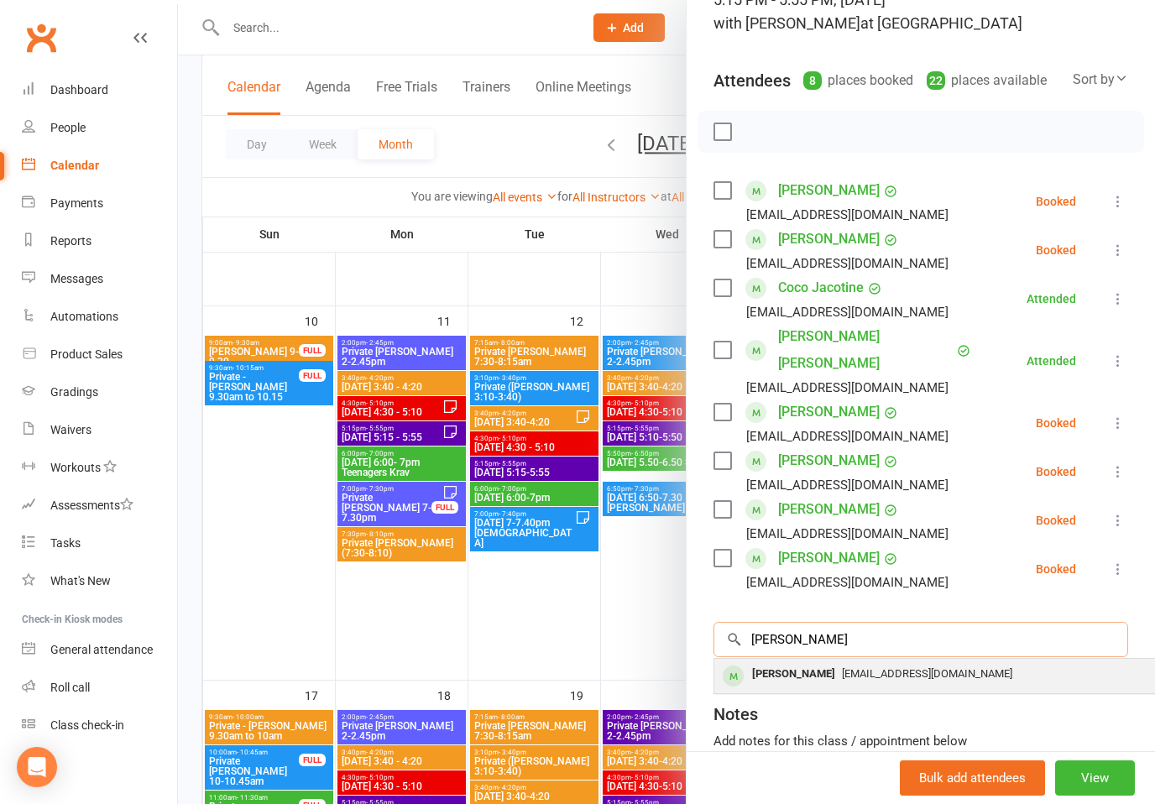
type input "[PERSON_NAME]"
click at [937, 668] on span "[EMAIL_ADDRESS][DOMAIN_NAME]" at bounding box center [927, 674] width 170 height 13
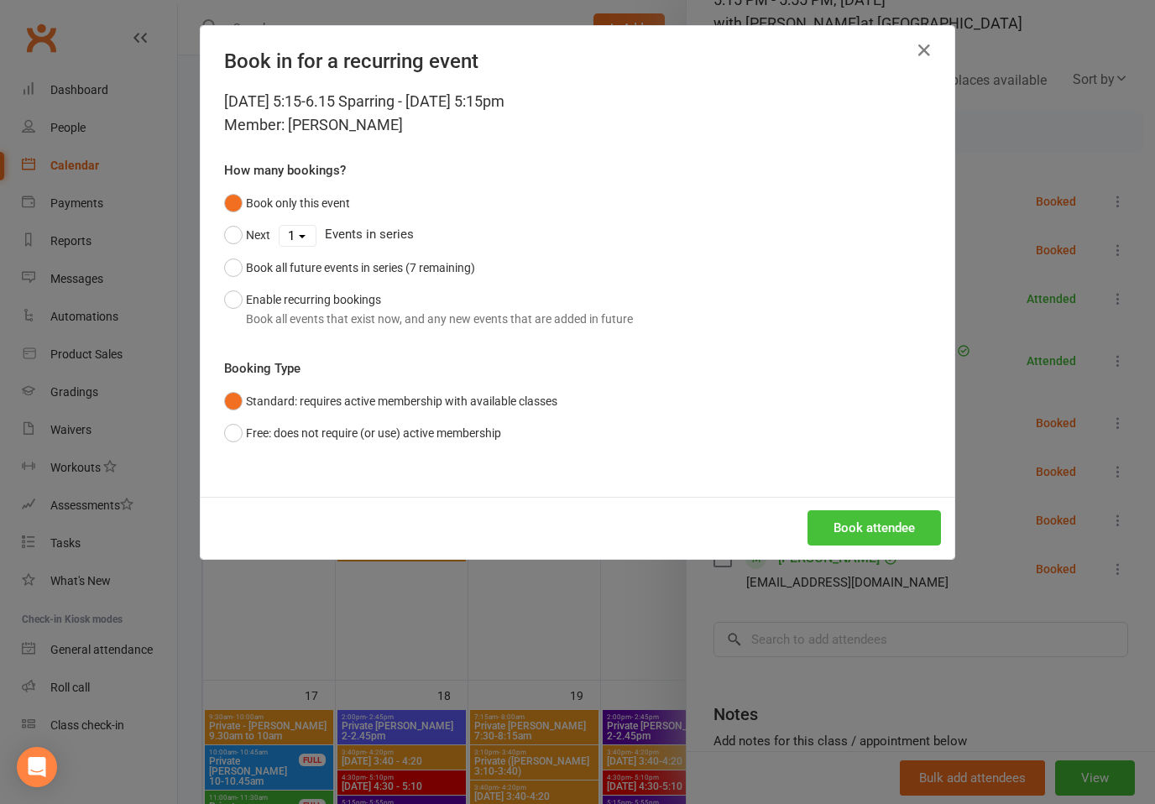
click at [885, 523] on button "Book attendee" at bounding box center [875, 528] width 134 height 35
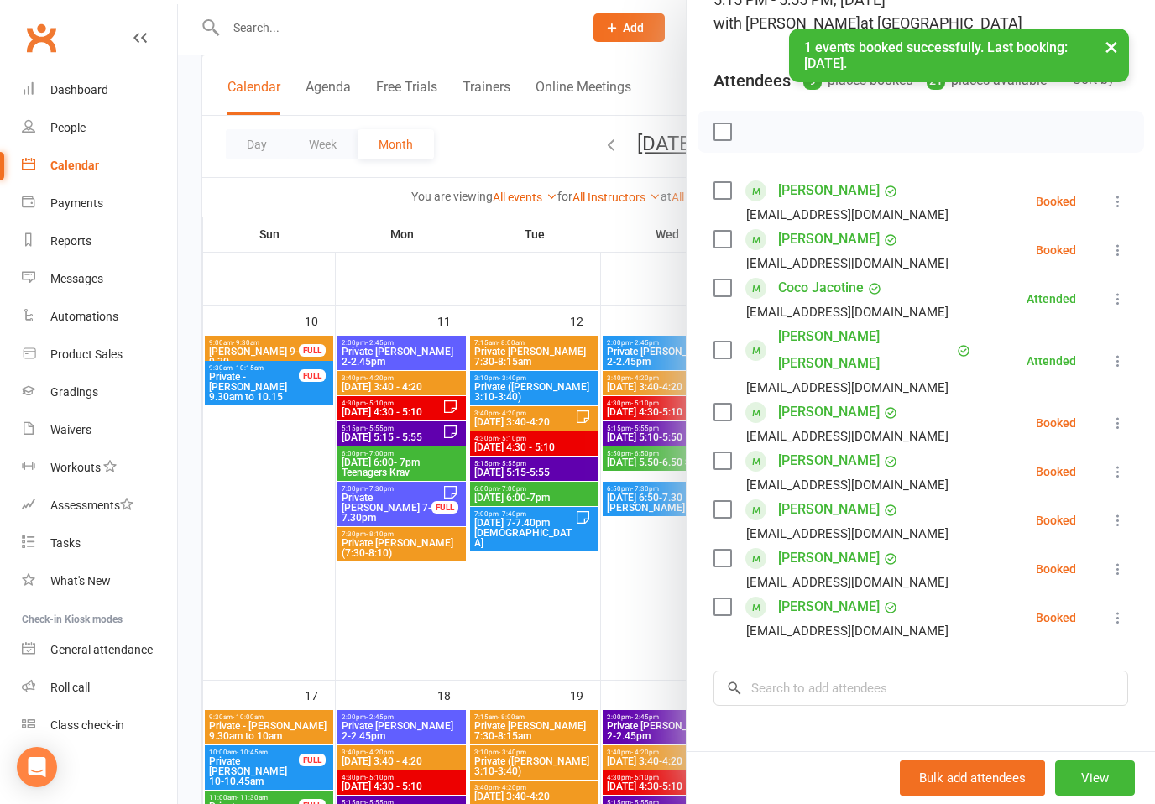
click at [1119, 561] on icon at bounding box center [1118, 569] width 17 height 17
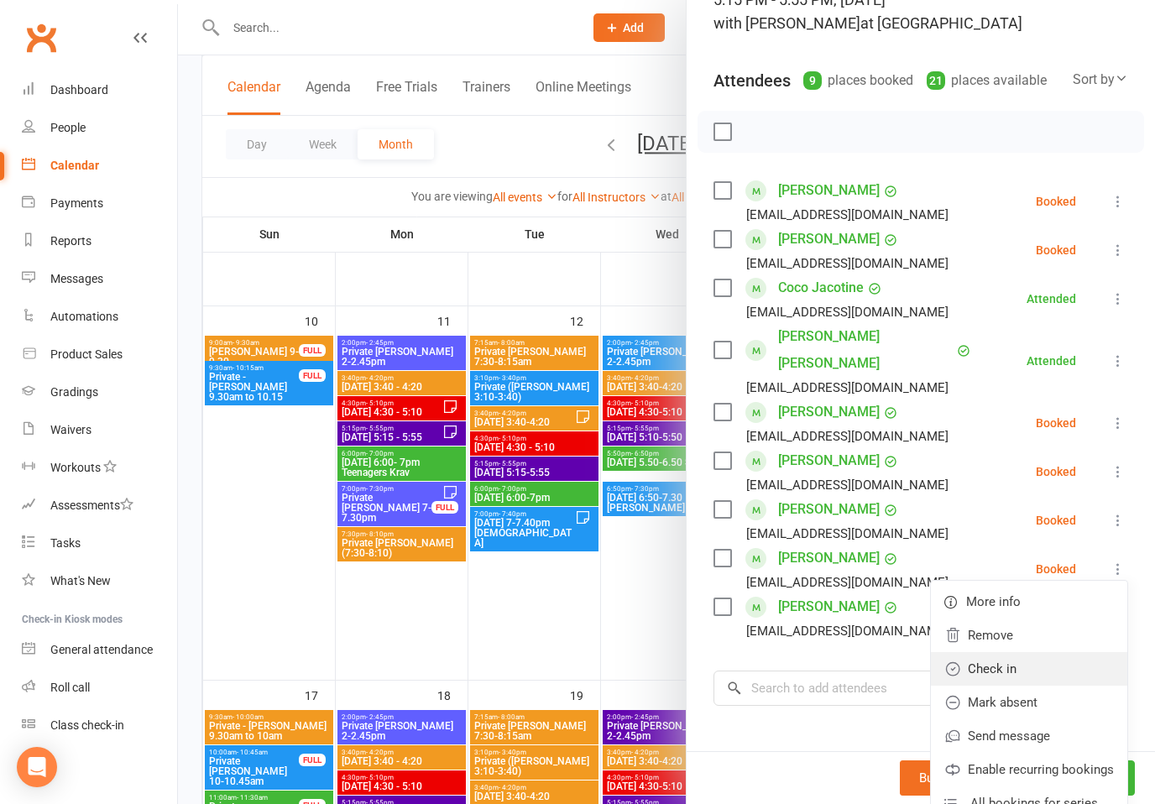
click at [1007, 652] on link "Check in" at bounding box center [1029, 669] width 196 height 34
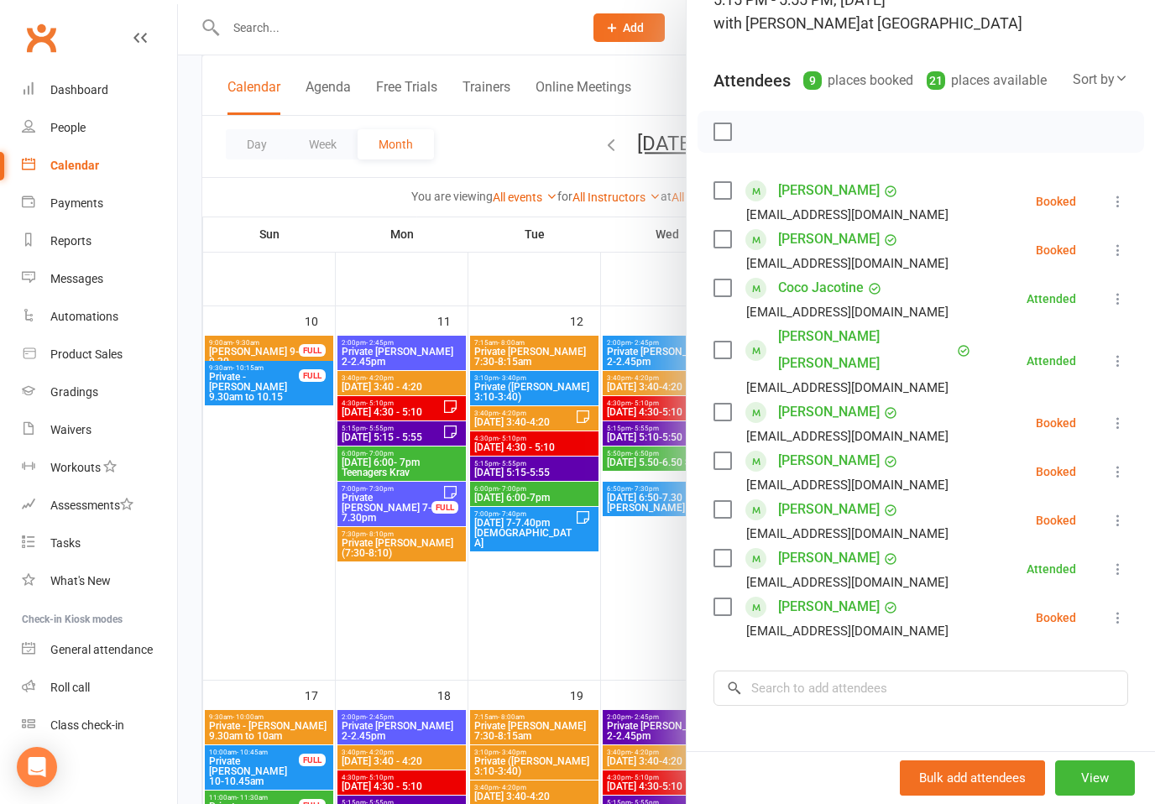
click at [1123, 610] on icon at bounding box center [1118, 618] width 17 height 17
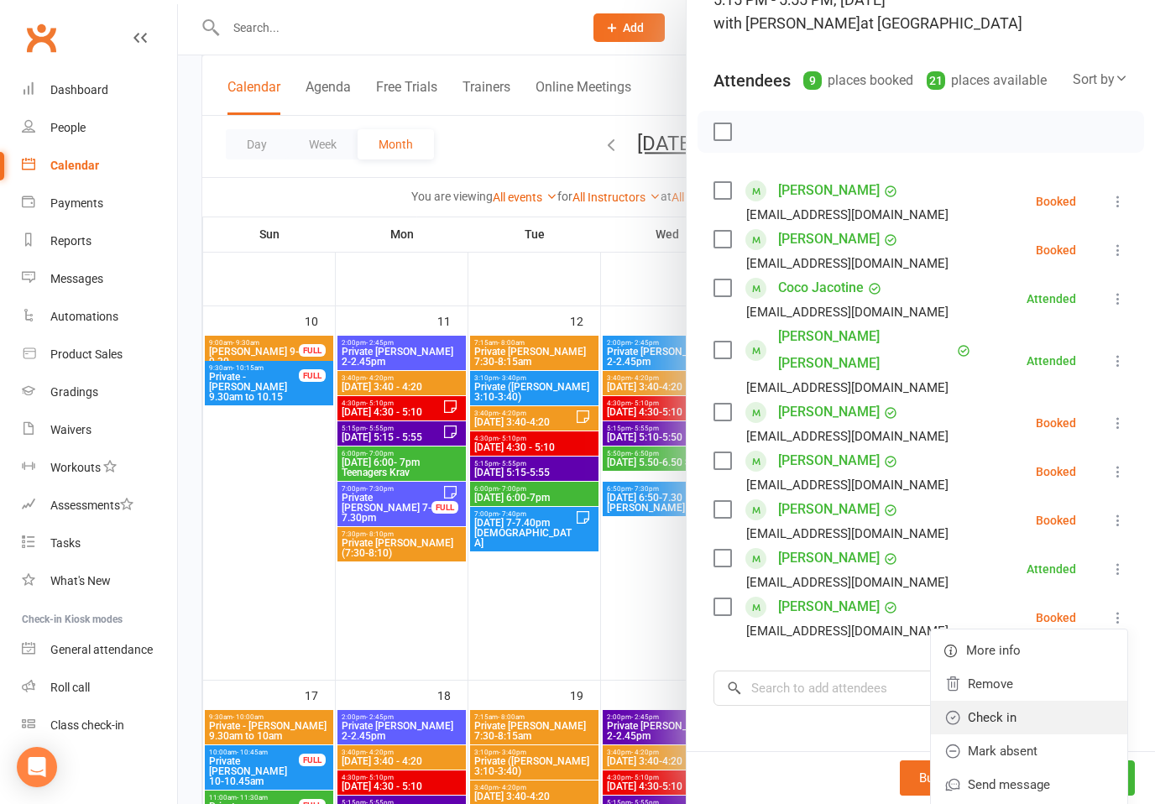
click at [1006, 701] on link "Check in" at bounding box center [1029, 718] width 196 height 34
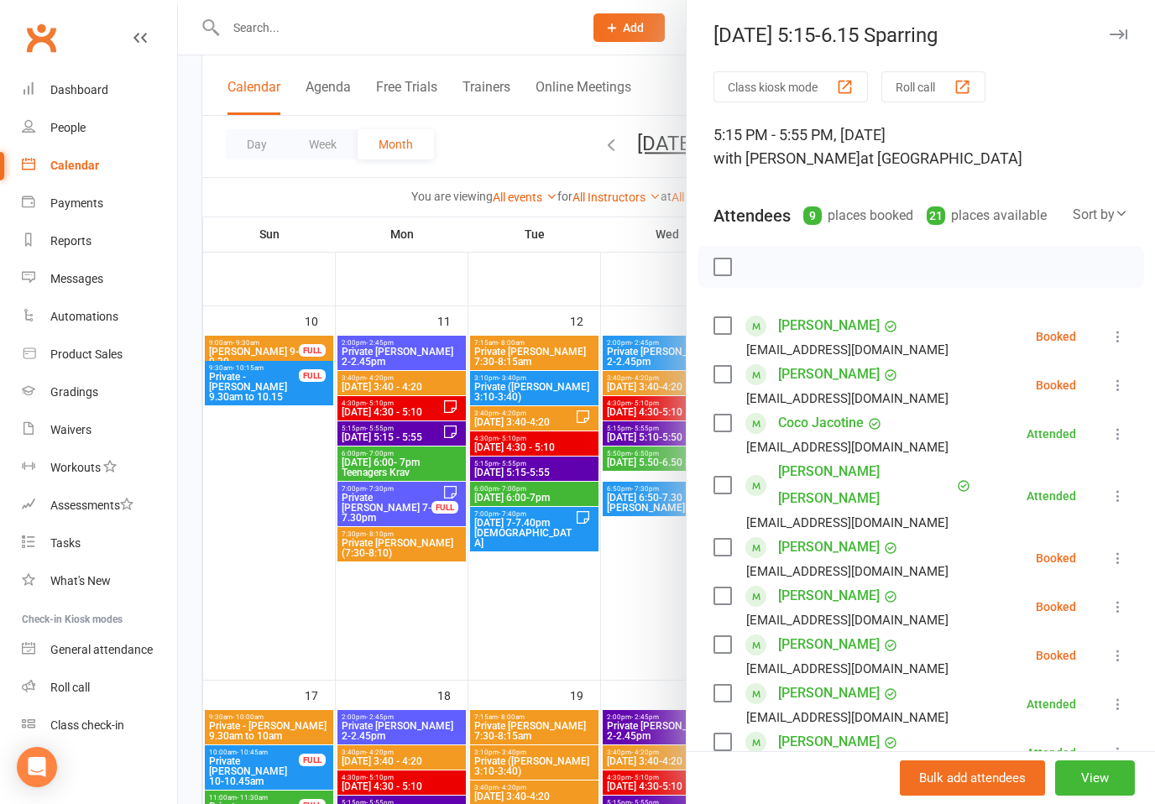
scroll to position [0, 0]
click at [1127, 28] on button "button" at bounding box center [1118, 34] width 20 height 20
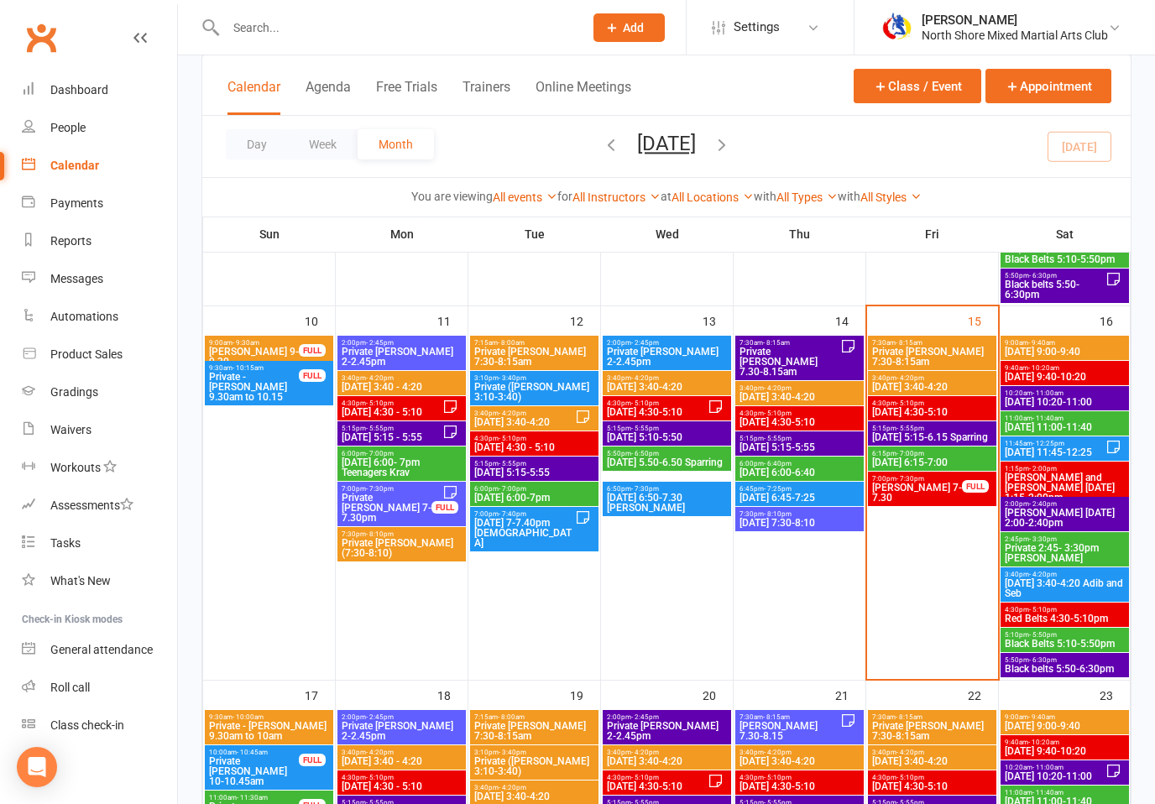
click at [962, 455] on span "6:15pm - 7:00pm" at bounding box center [933, 454] width 122 height 8
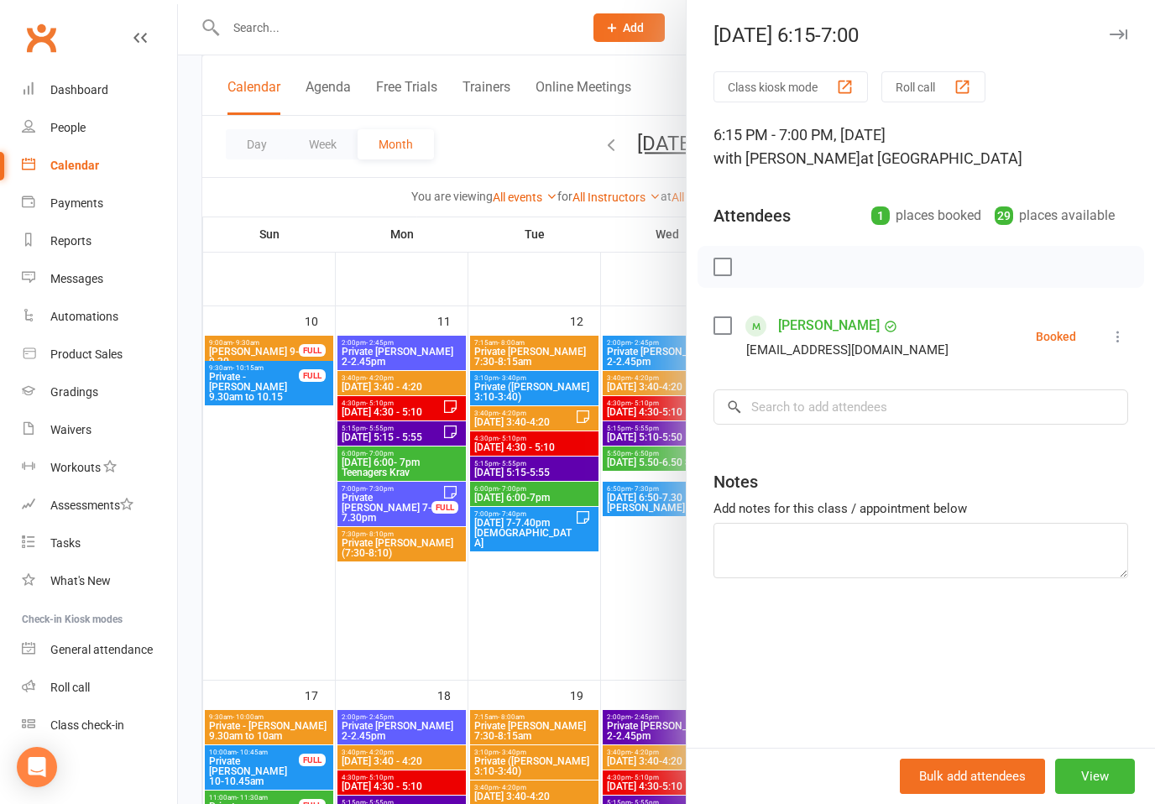
click at [1110, 34] on icon "button" at bounding box center [1119, 34] width 18 height 10
